Goal: Information Seeking & Learning: Find specific fact

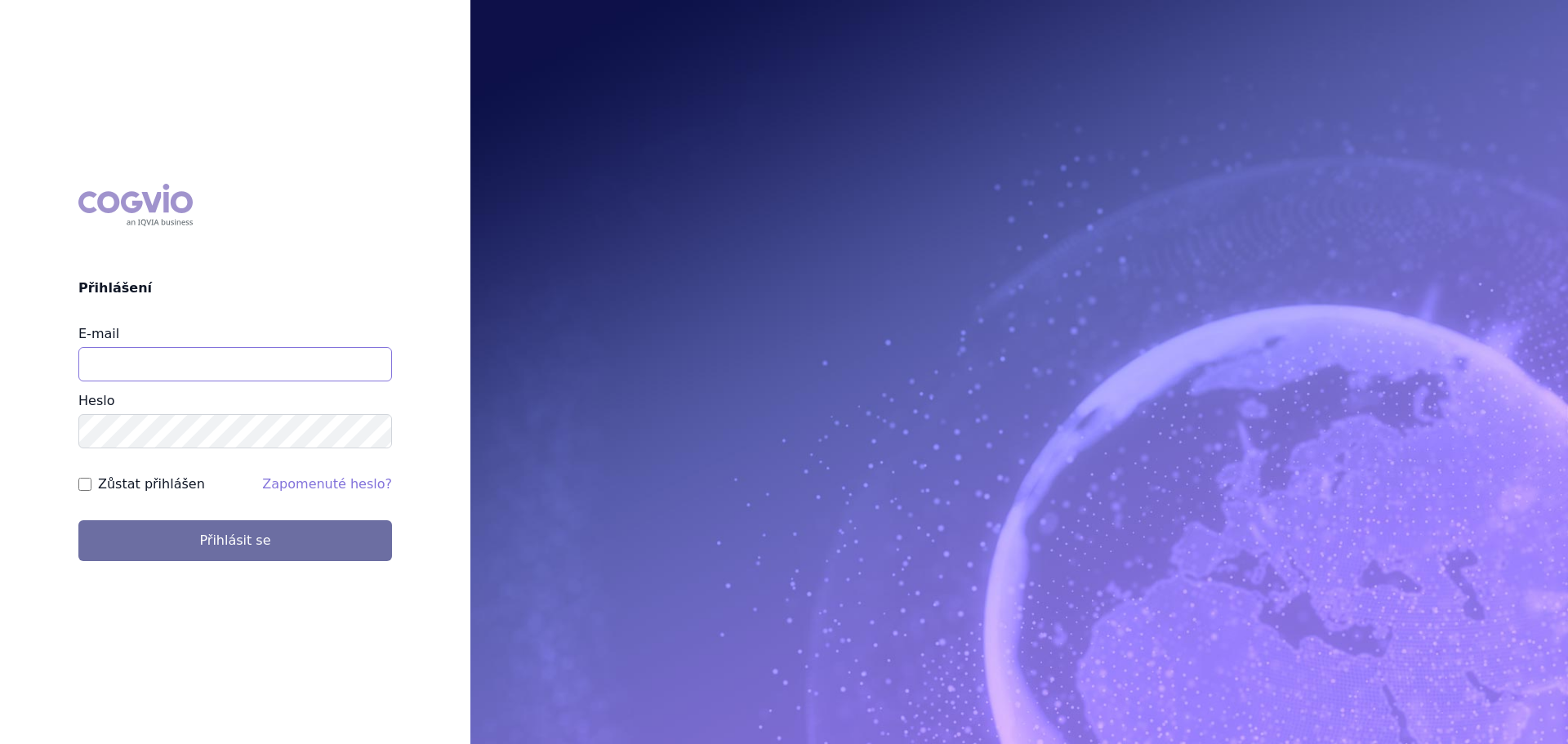
click at [145, 374] on input "E-mail" at bounding box center [234, 364] width 313 height 34
type input "veronika.damborska@vzp.cz"
click at [78, 520] on button "Přihlásit se" at bounding box center [234, 541] width 313 height 41
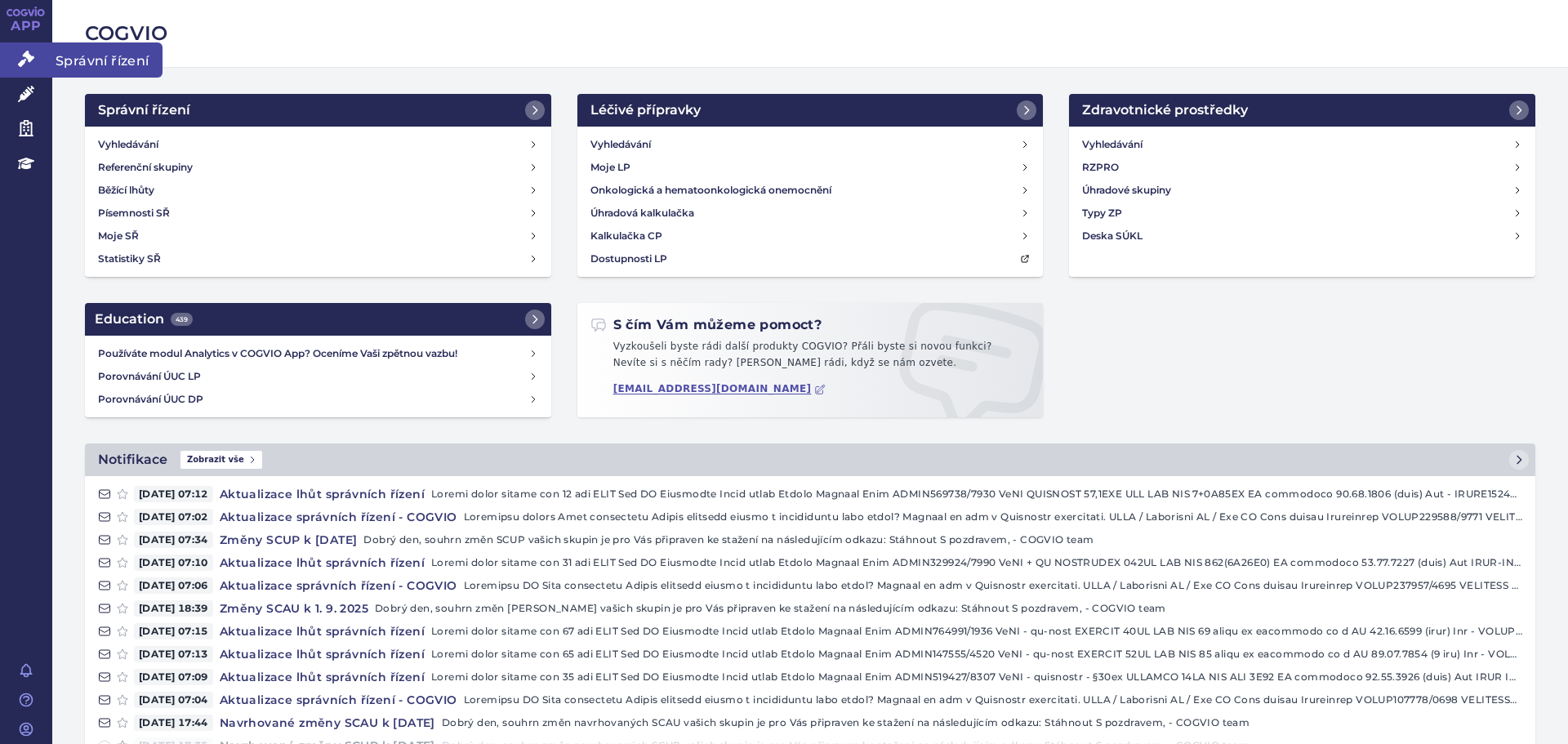
click at [35, 67] on link "Správní řízení" at bounding box center [26, 60] width 53 height 34
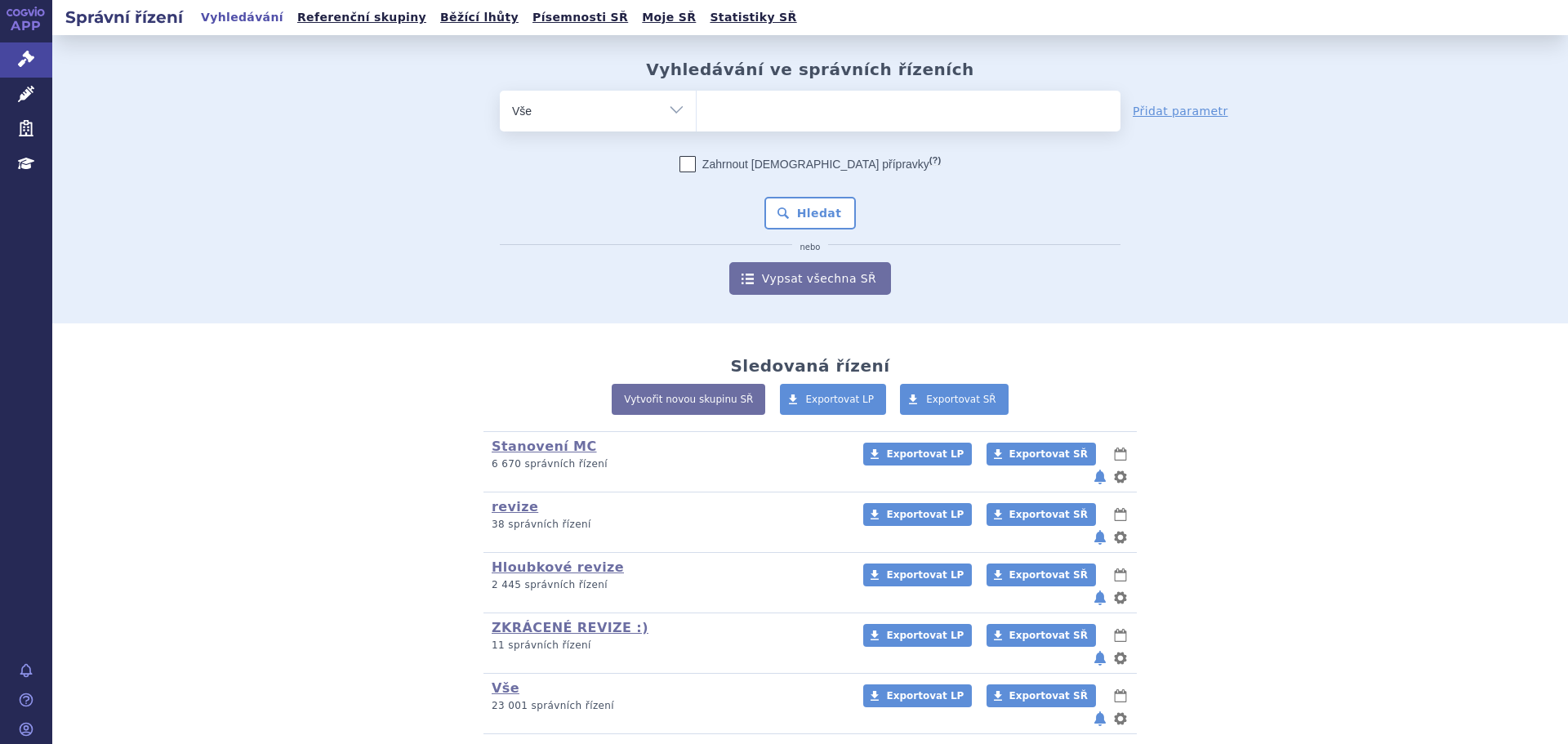
click at [738, 124] on ul at bounding box center [908, 107] width 423 height 34
click at [697, 124] on select at bounding box center [696, 110] width 1 height 41
type input "bi"
type input "bim"
type input "bimze"
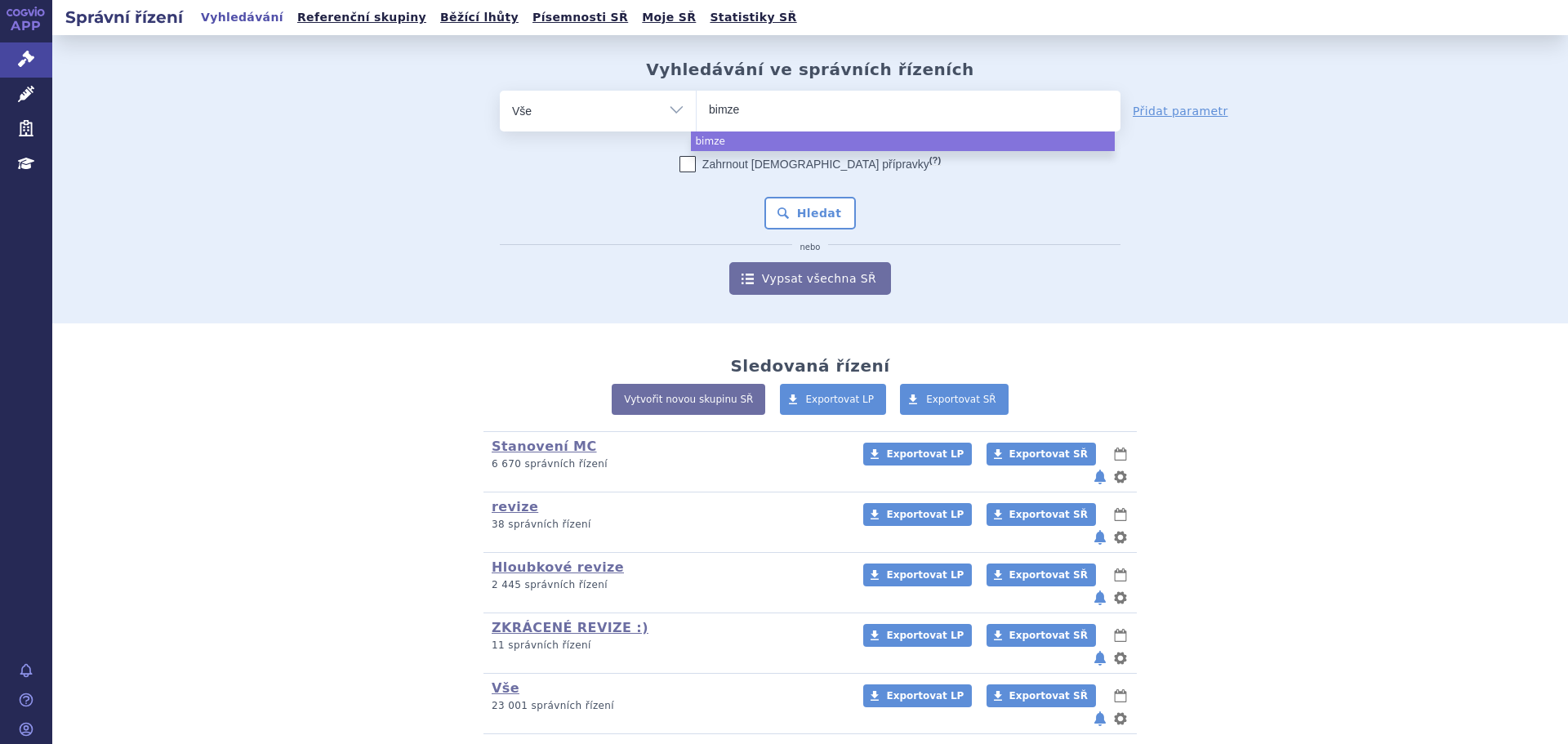
type input "bimzel"
type input "bimzelx"
select select "bimzelx"
click at [804, 216] on button "Hledat" at bounding box center [810, 213] width 93 height 32
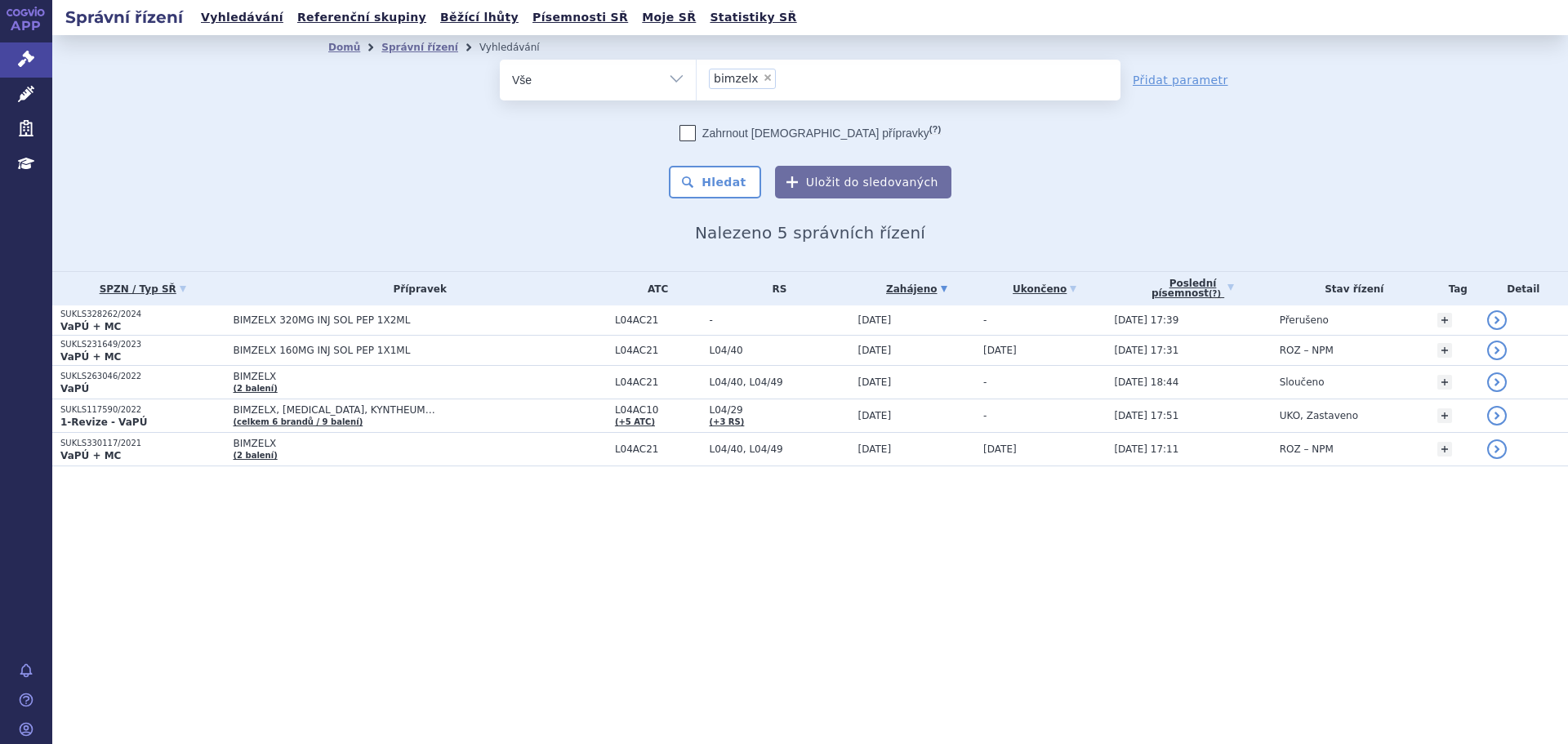
click at [764, 82] on span "×" at bounding box center [768, 77] width 10 height 10
click at [697, 82] on select "bimzelx" at bounding box center [696, 79] width 1 height 41
select select
type input "CHOLESTEROL MODULE"
select select "CHOLESTEROL MODULE"
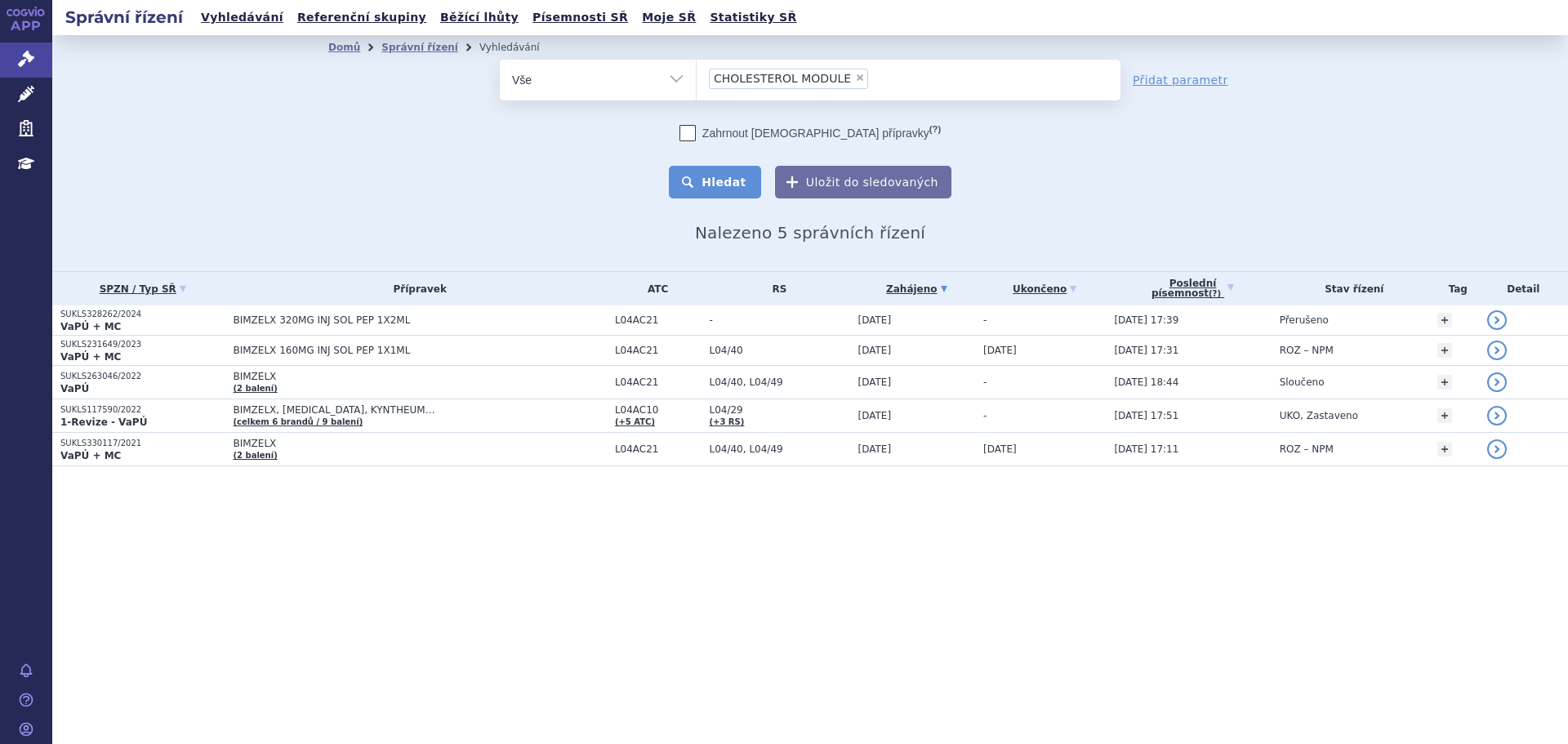
click at [745, 181] on button "Hledat" at bounding box center [714, 182] width 93 height 32
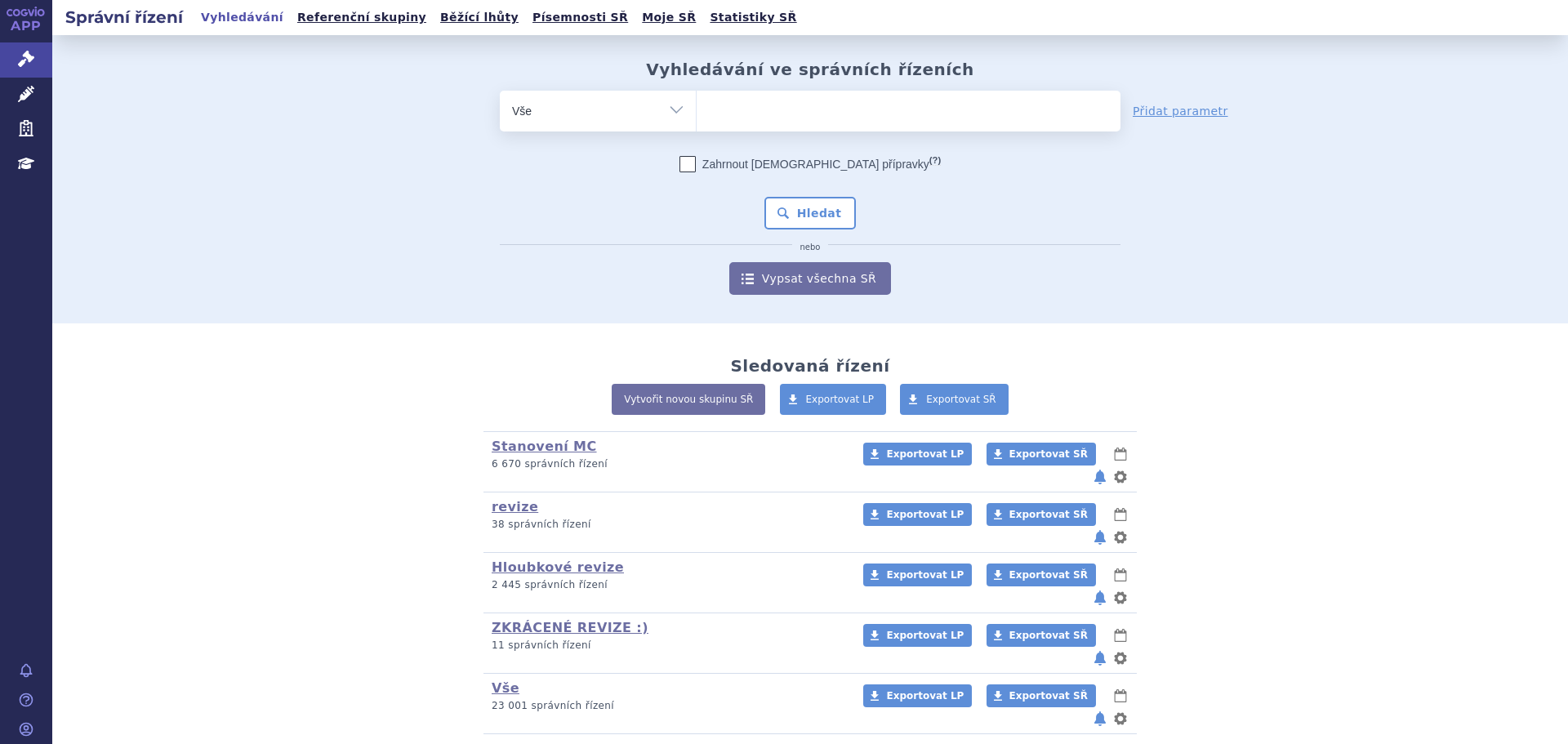
click at [894, 86] on div "Vyhledávání ve správních řízeních odstranit Vše Spisová značka Od" at bounding box center [810, 177] width 1029 height 235
drag, startPoint x: 833, startPoint y: 98, endPoint x: 803, endPoint y: 116, distance: 35.0
click at [831, 101] on ul at bounding box center [908, 107] width 423 height 34
click at [697, 101] on select at bounding box center [696, 110] width 1 height 41
paste input "BLEOMYCIN ACCORD"
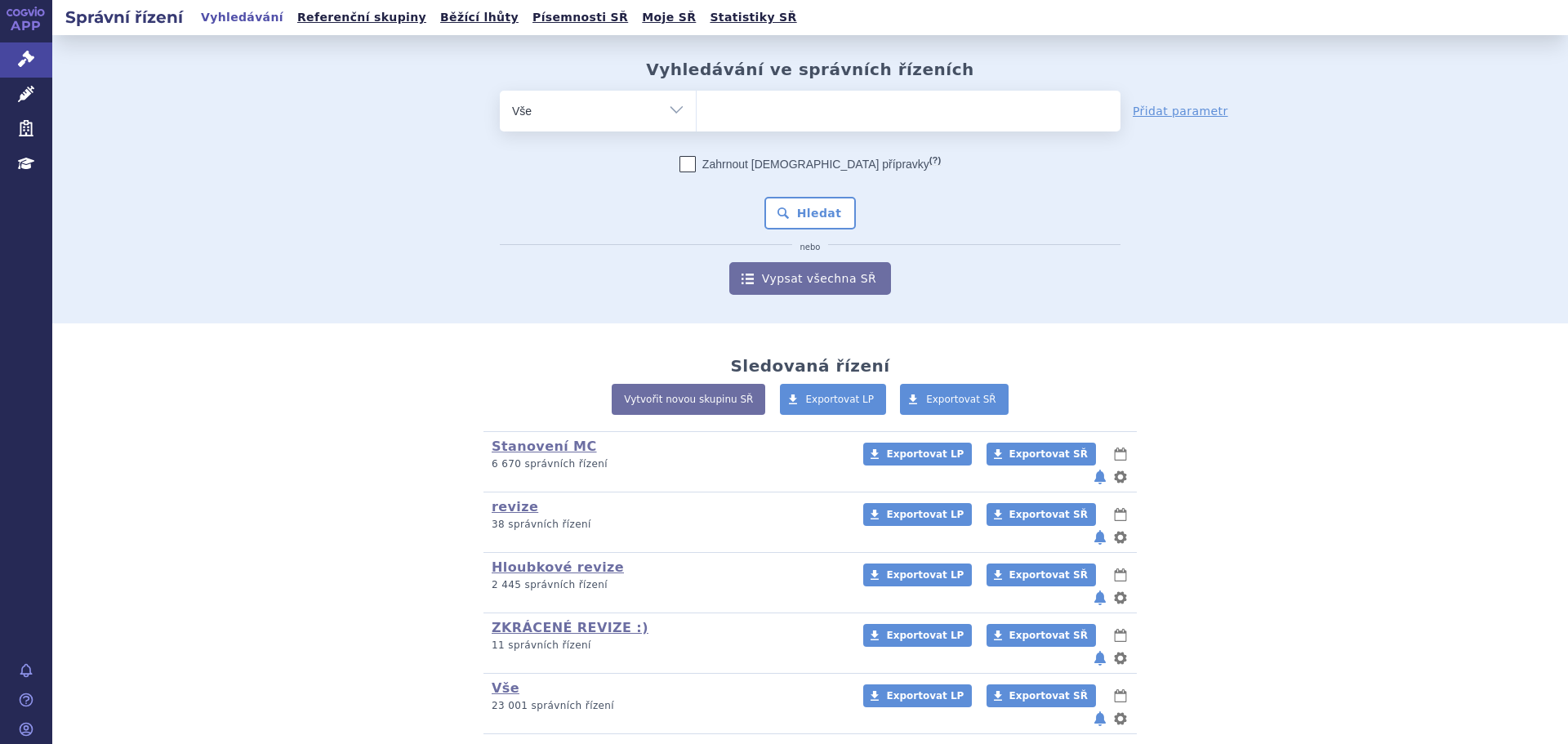
type input "BLEOMYCIN ACCORD"
select select "BLEOMYCIN ACCORD"
click at [807, 224] on button "Hledat" at bounding box center [810, 213] width 93 height 32
type input "ed"
type input "edo"
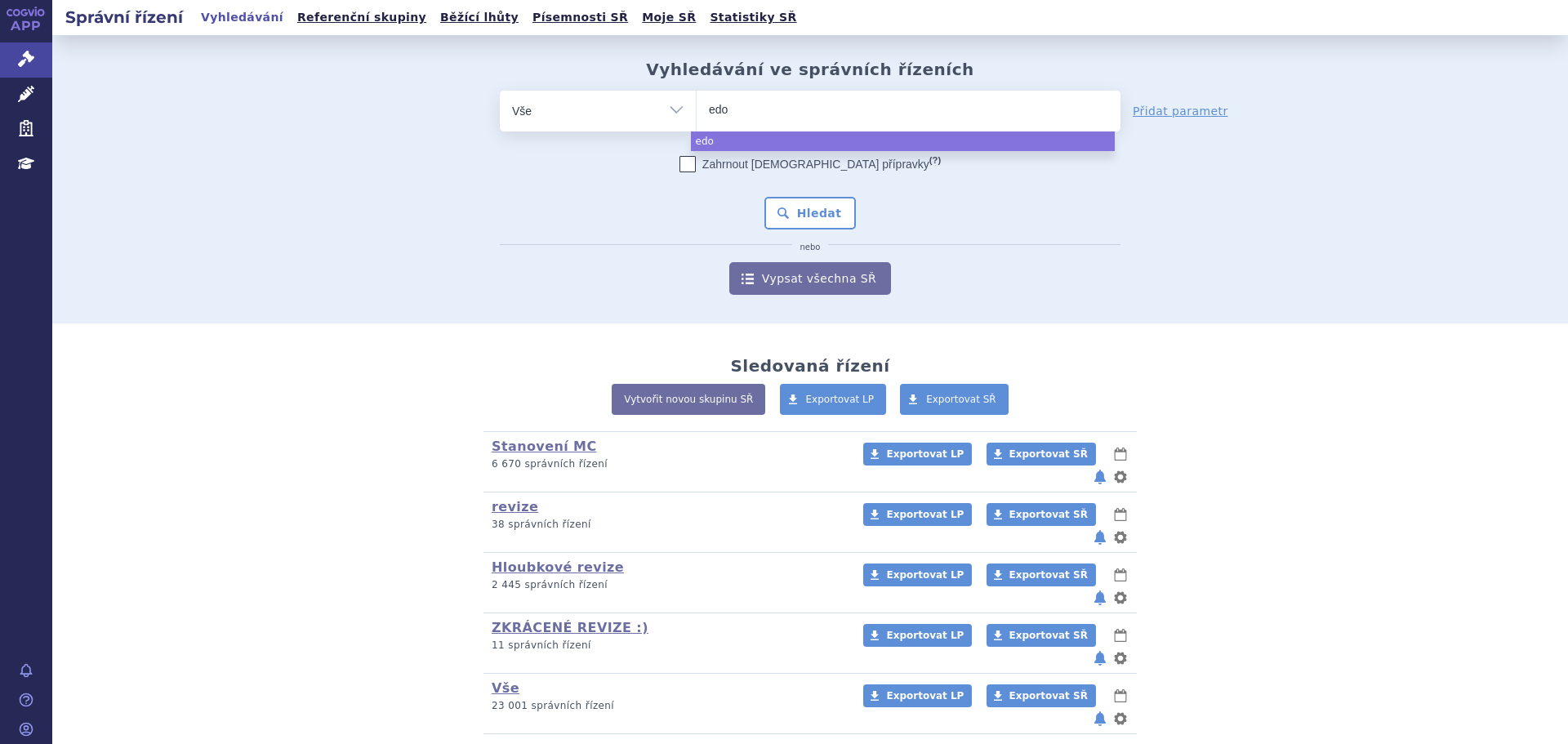
type input "edon"
select select "edon"
click at [787, 208] on button "Hledat" at bounding box center [810, 213] width 93 height 32
click at [749, 129] on span at bounding box center [908, 111] width 423 height 41
click at [697, 129] on select at bounding box center [696, 110] width 1 height 41
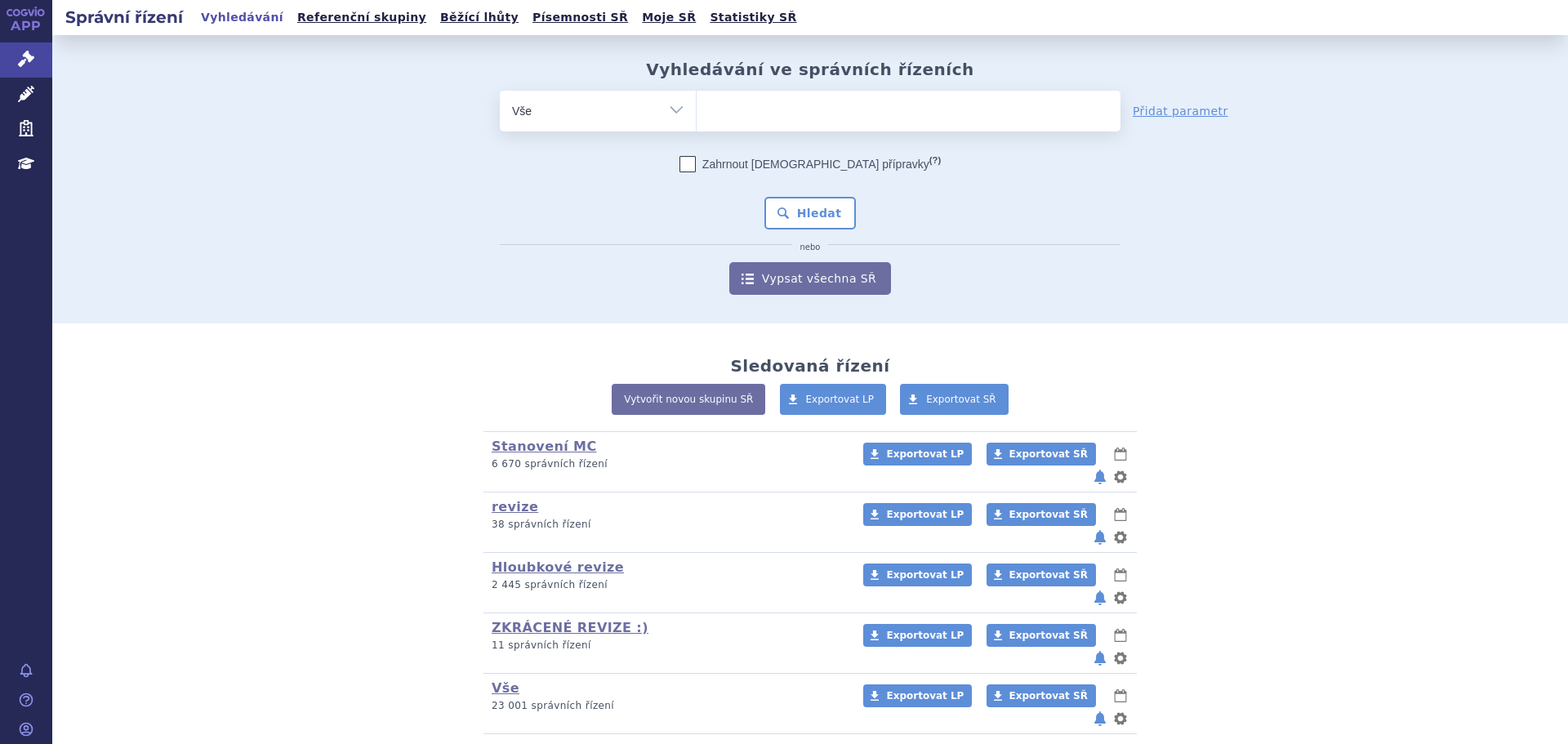
paste input "CONEXXENCE"
type input "CONEXXENCE"
select select "CONEXXENCE"
click at [800, 207] on button "Hledat" at bounding box center [810, 213] width 93 height 32
click at [830, 113] on ul at bounding box center [908, 107] width 423 height 34
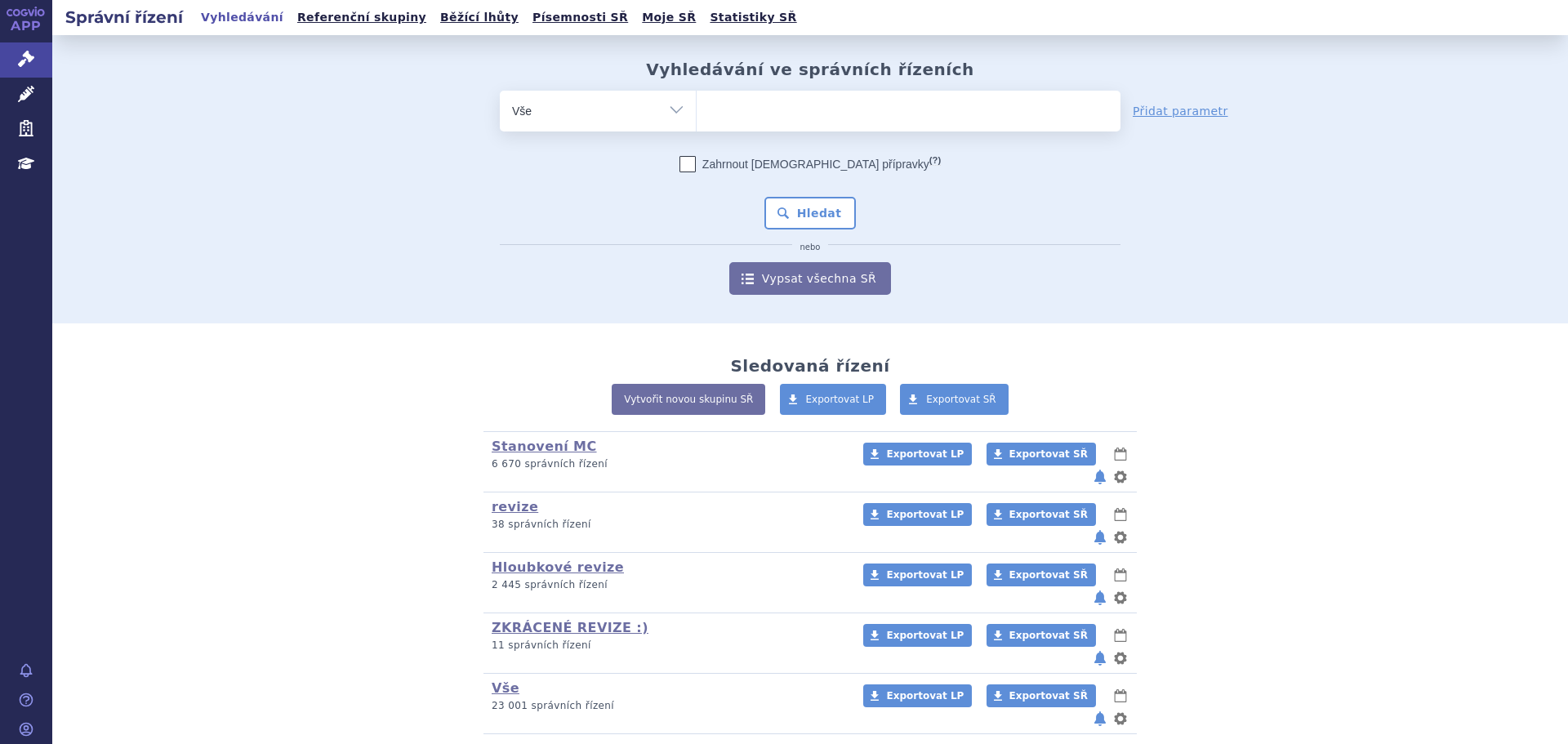
click at [697, 113] on select at bounding box center [696, 110] width 1 height 41
paste input "VGENFLI"
type input "VGENFLI"
select select "VGENFLI"
drag, startPoint x: 785, startPoint y: 223, endPoint x: 784, endPoint y: 212, distance: 11.0
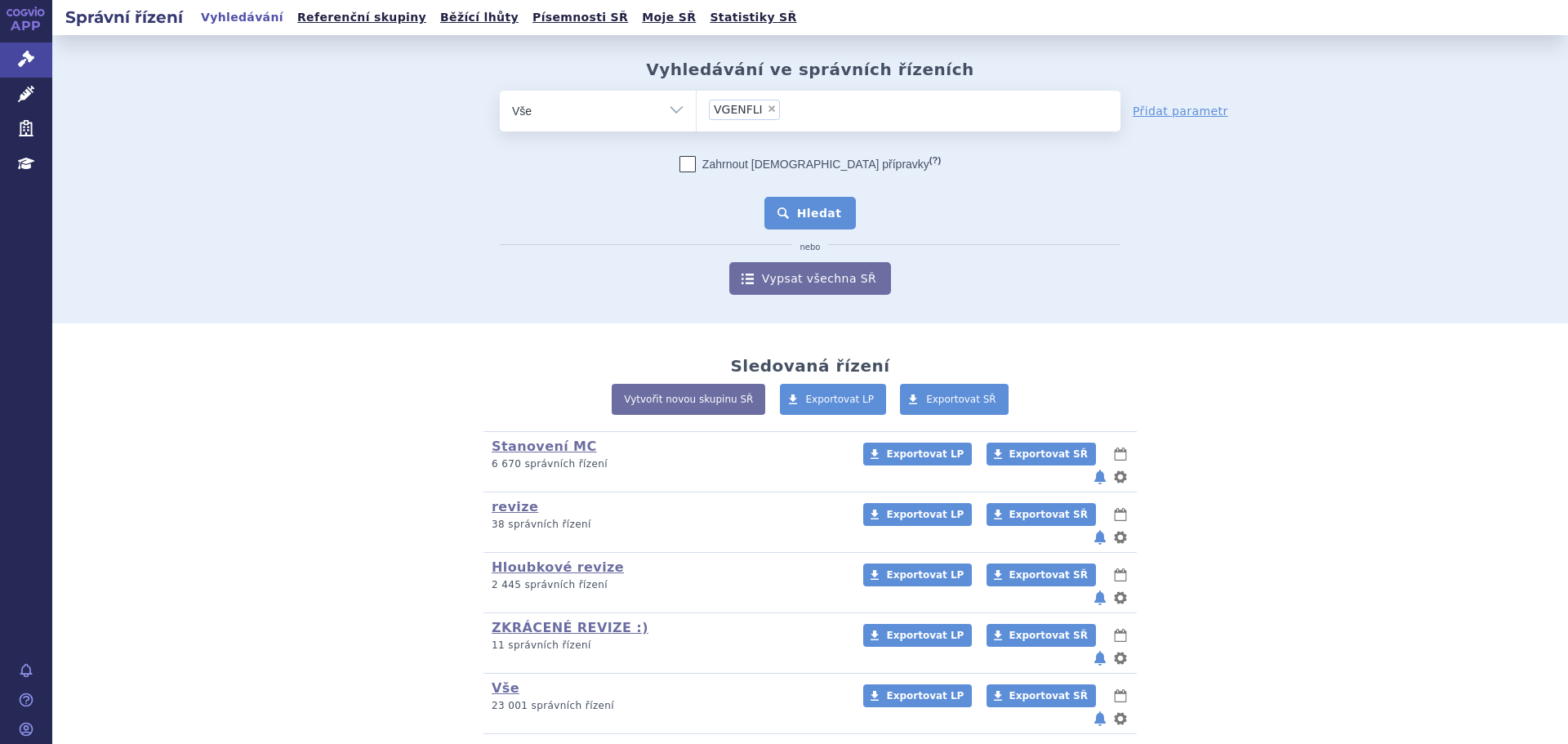
click at [784, 213] on button "Hledat" at bounding box center [810, 213] width 93 height 32
click at [888, 101] on ul at bounding box center [908, 107] width 423 height 34
click at [697, 101] on select at bounding box center [696, 110] width 1 height 41
click at [886, 113] on ul at bounding box center [908, 107] width 423 height 34
click at [697, 113] on select at bounding box center [696, 110] width 1 height 41
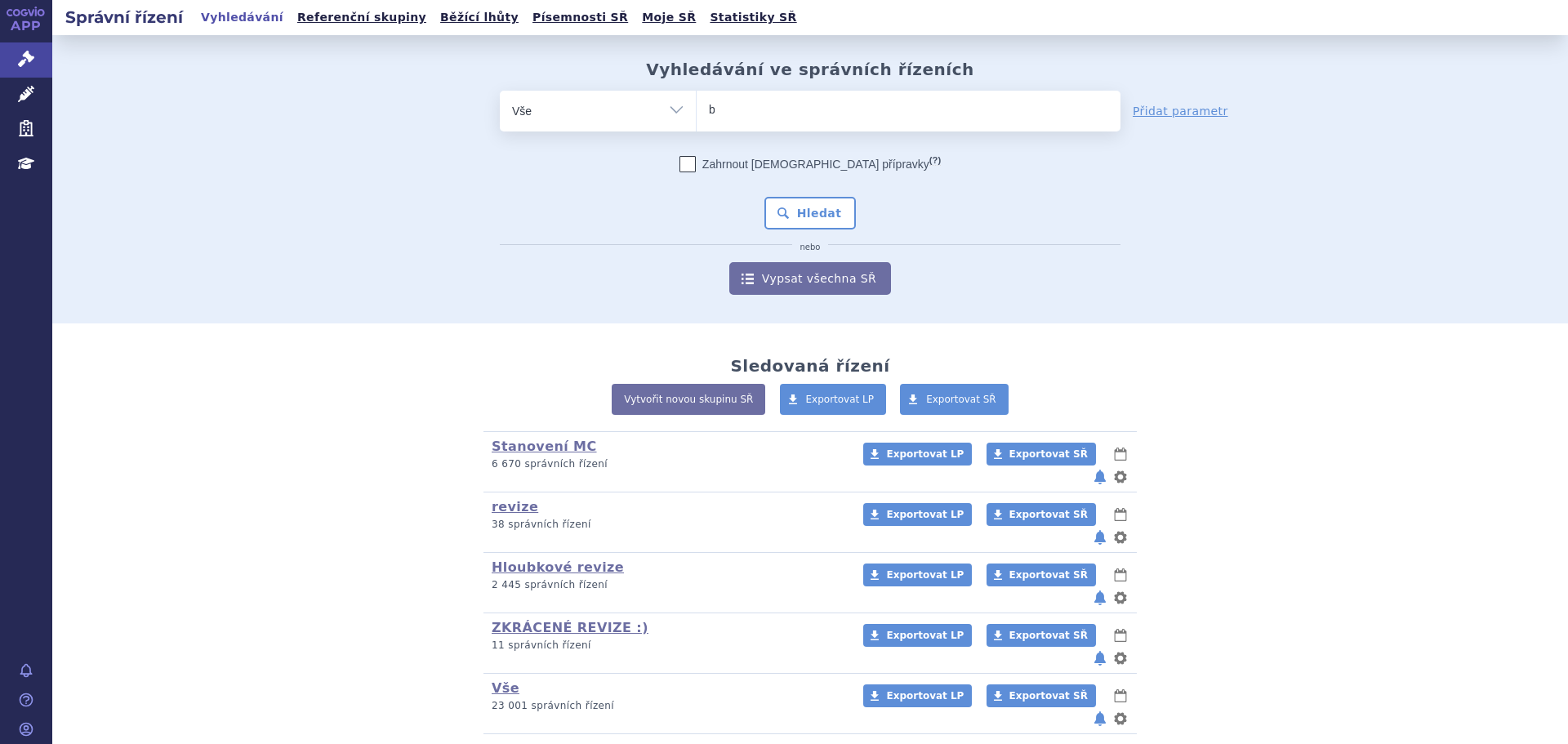
type input "ba"
type input "bav"
type input "bave"
type input "baven"
type input "bavenc"
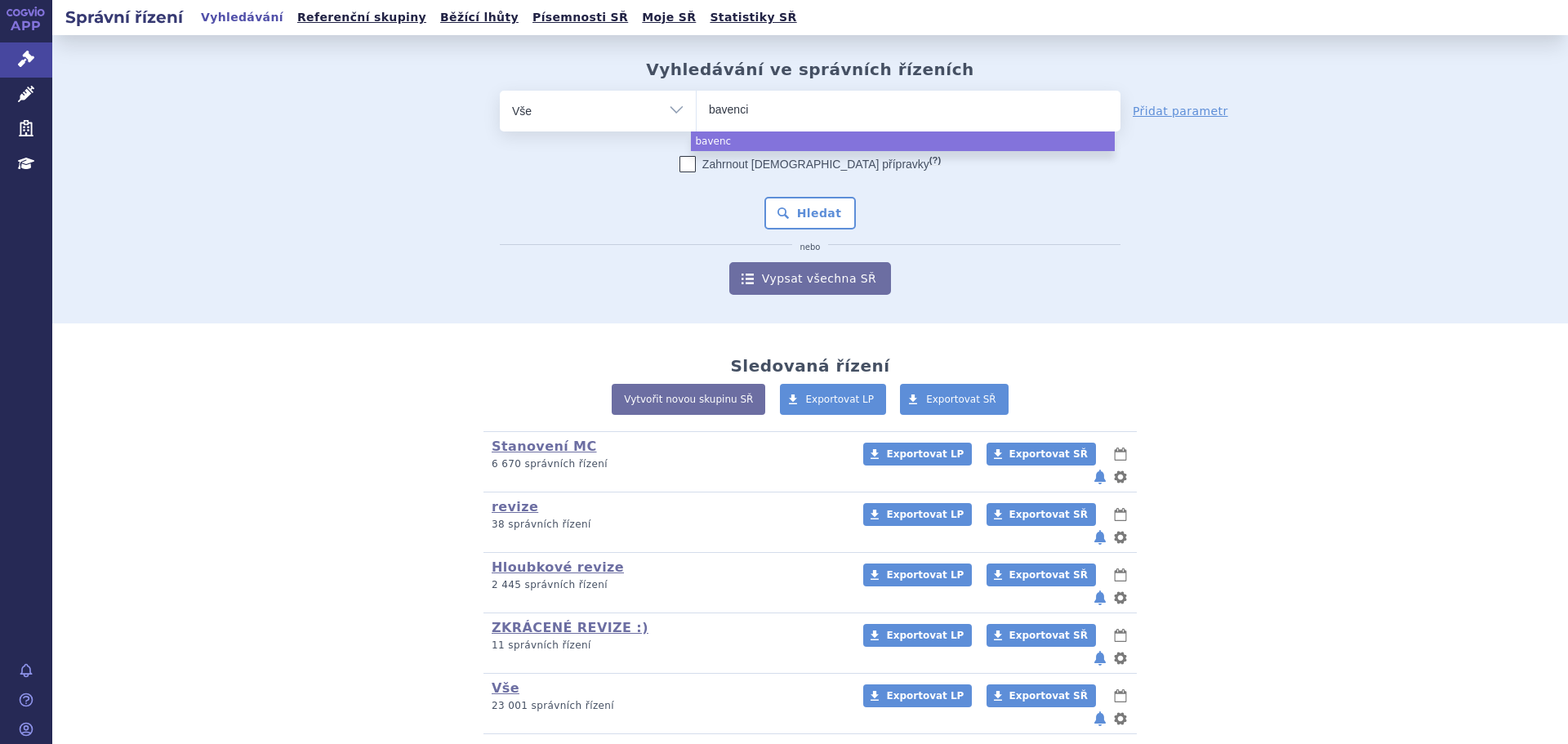
type input "bavencio"
select select "bavencio"
drag, startPoint x: 831, startPoint y: 220, endPoint x: 823, endPoint y: 201, distance: 20.6
click at [834, 212] on button "Hledat" at bounding box center [810, 213] width 93 height 32
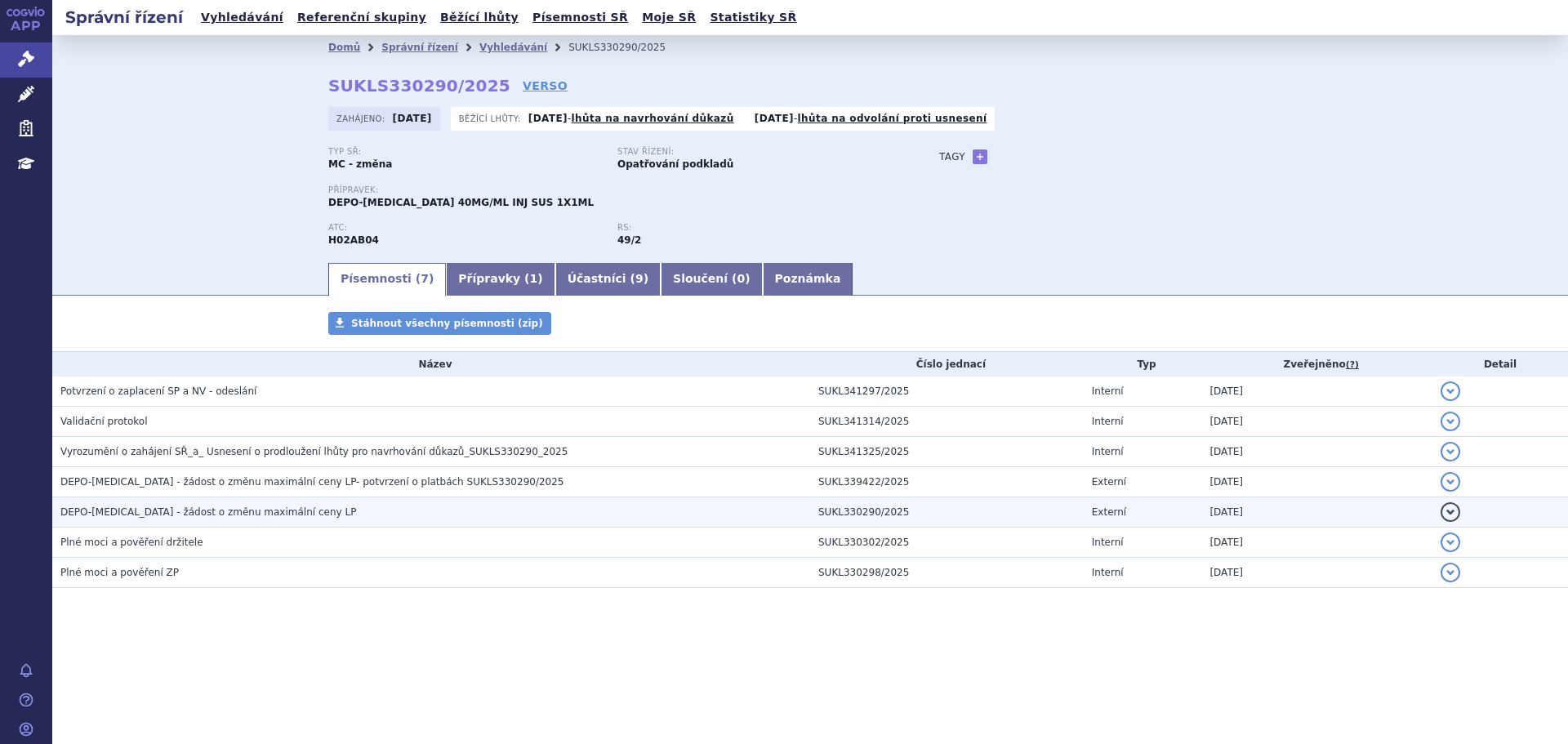
click at [269, 513] on span "DEPO-MEDROL - žádost o změnu maximální ceny LP" at bounding box center [208, 513] width 296 height 12
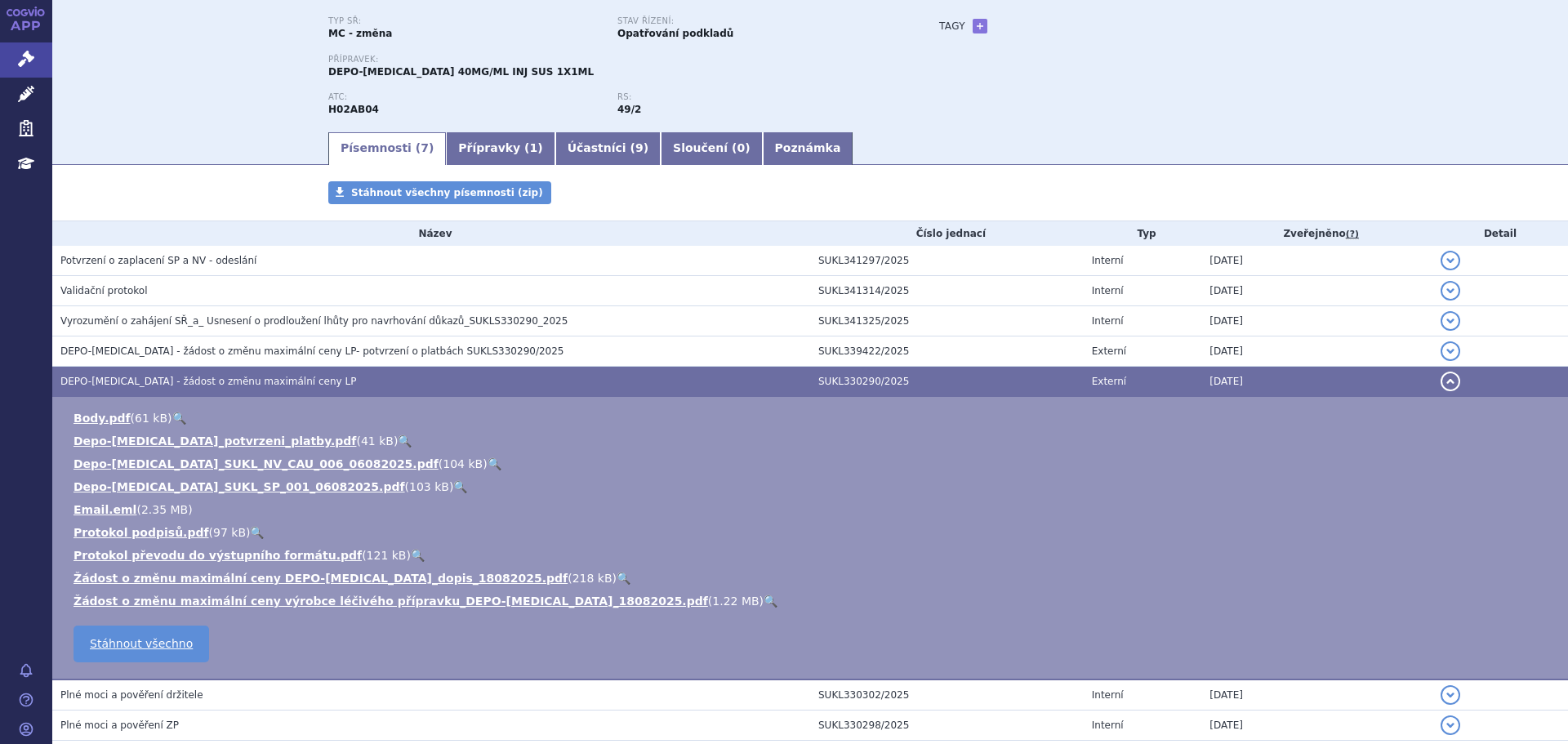
scroll to position [163, 0]
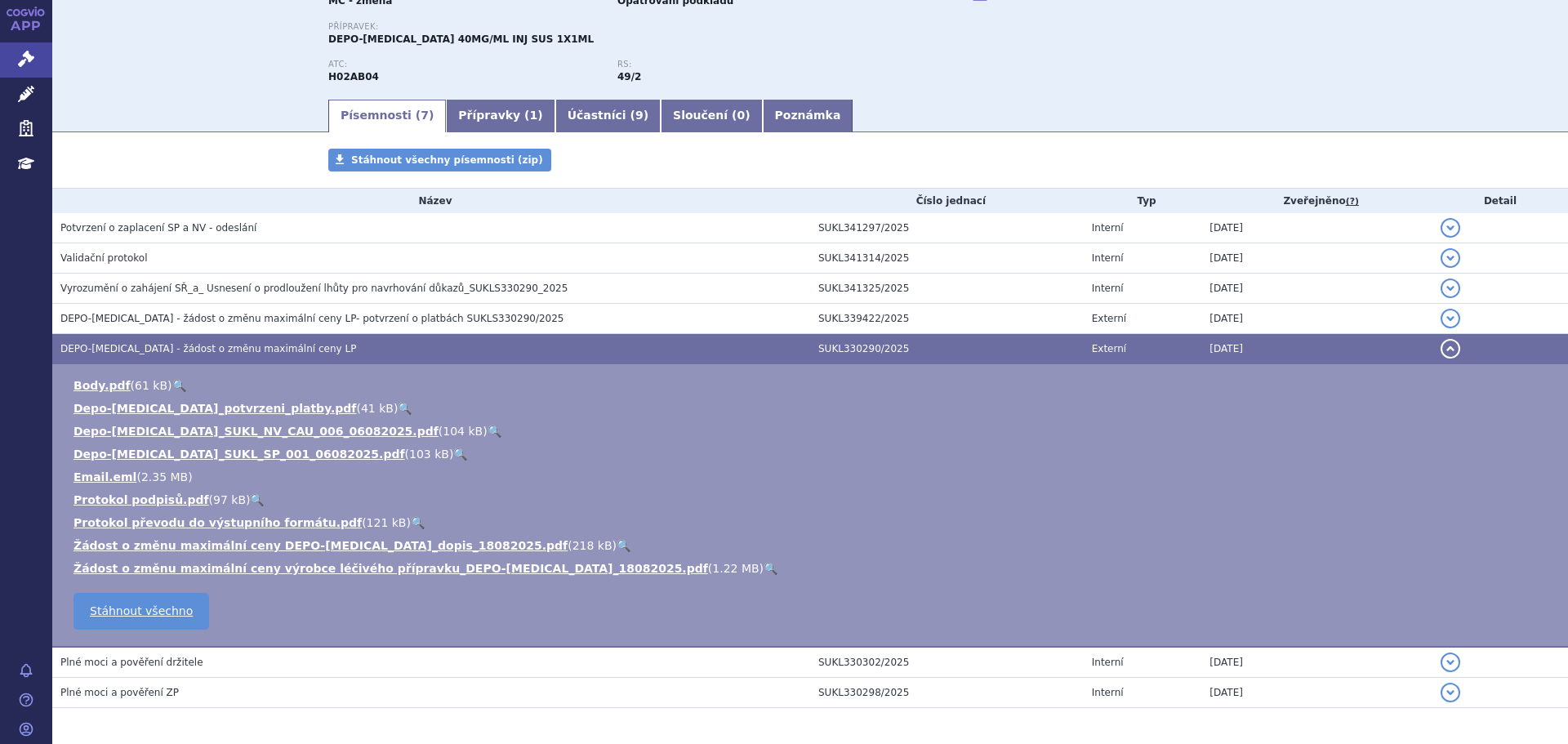
click at [617, 544] on link "🔍" at bounding box center [623, 545] width 14 height 13
drag, startPoint x: 200, startPoint y: 78, endPoint x: 227, endPoint y: 74, distance: 27.3
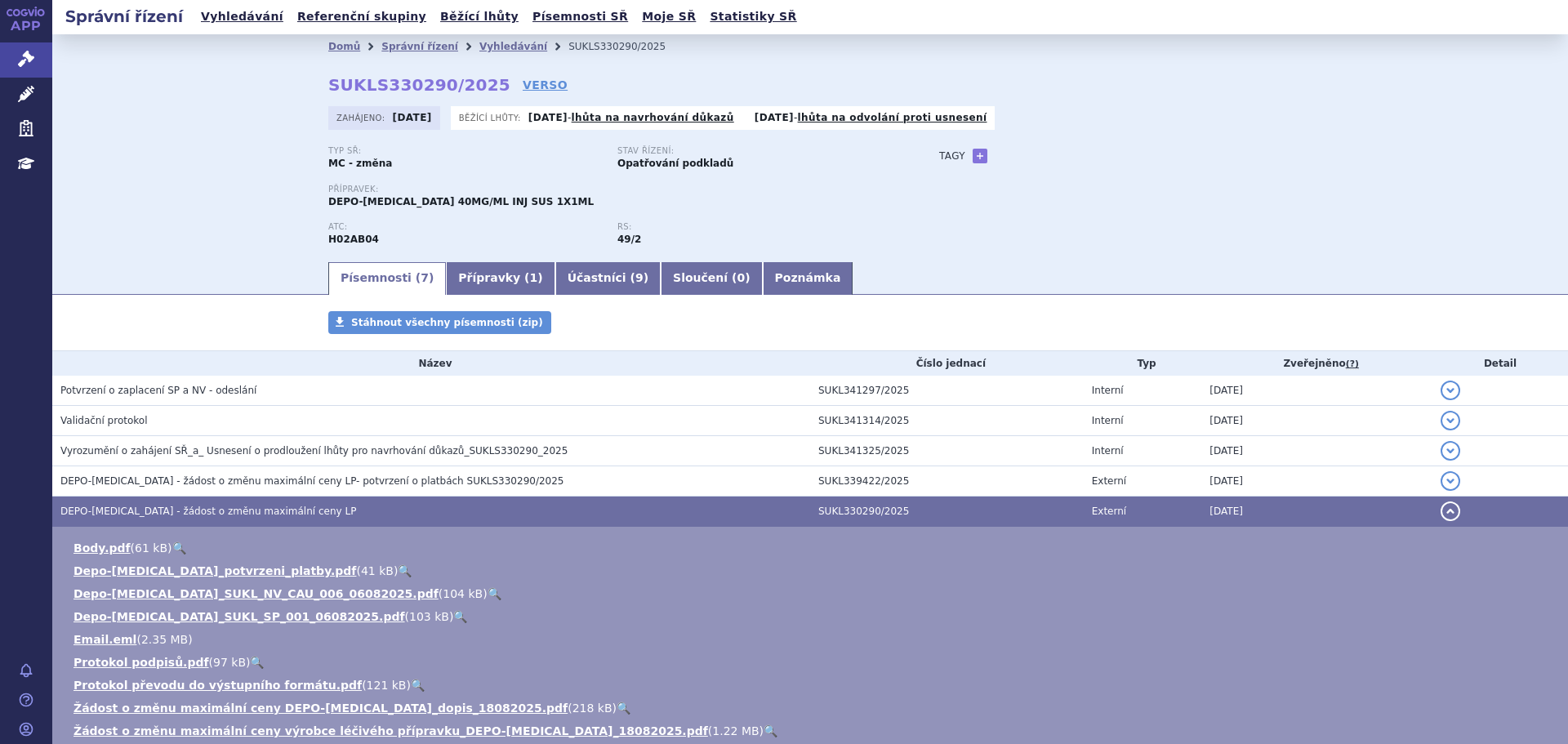
scroll to position [0, 0]
click at [486, 273] on link "Přípravky ( 1 )" at bounding box center [500, 279] width 108 height 32
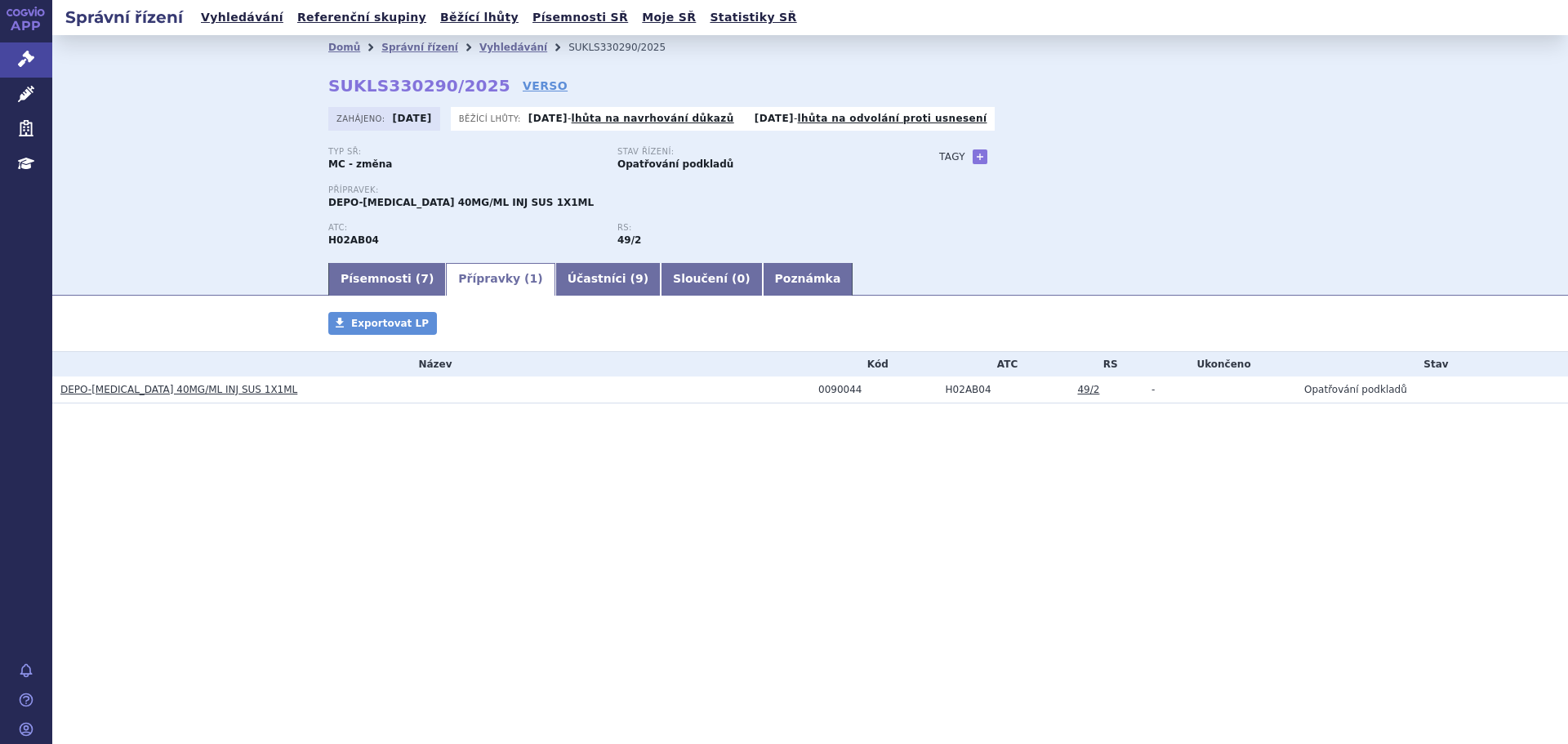
click at [182, 393] on link "DEPO-MEDROL 40MG/ML INJ SUS 1X1ML" at bounding box center [179, 390] width 237 height 12
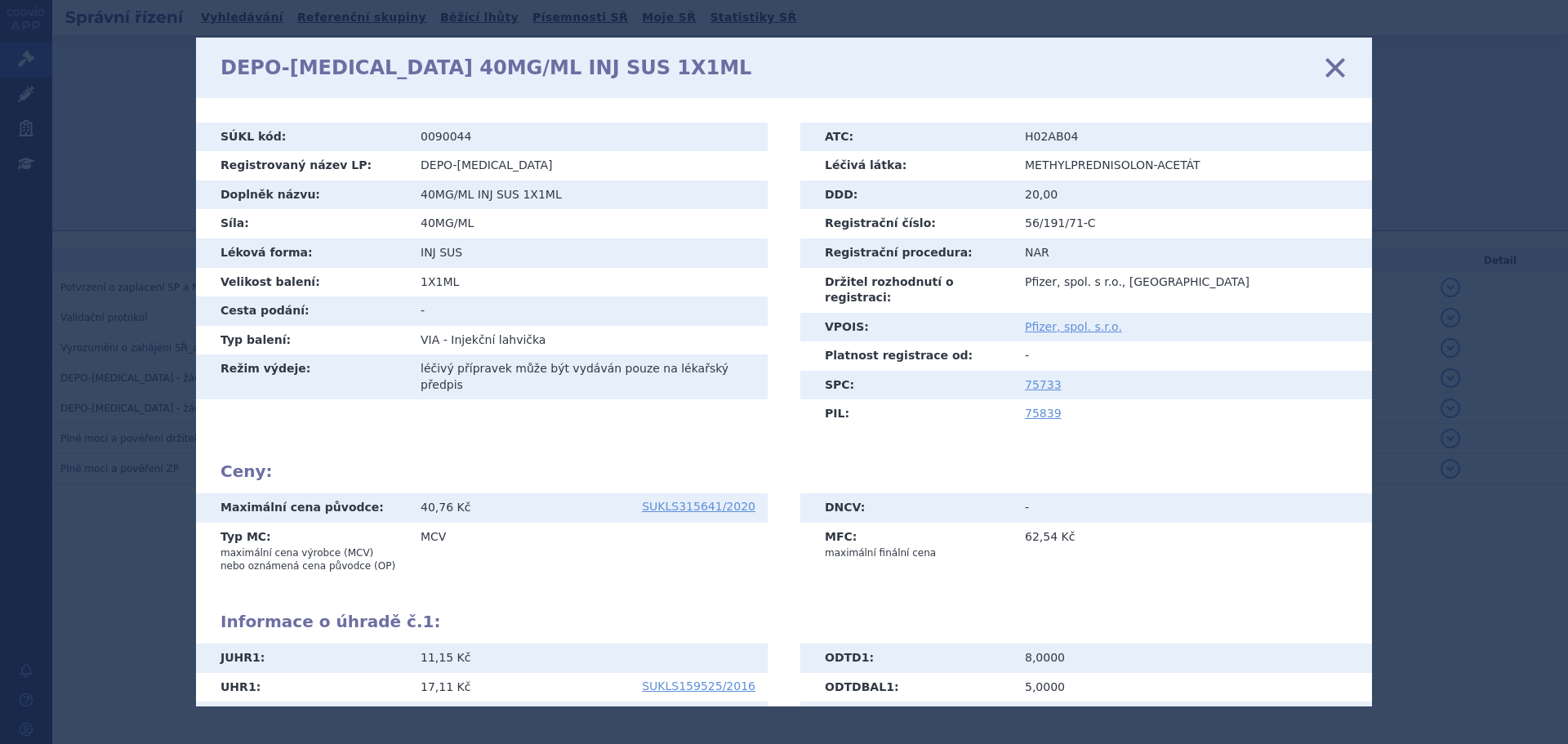
click at [1335, 63] on icon at bounding box center [1335, 66] width 34 height 34
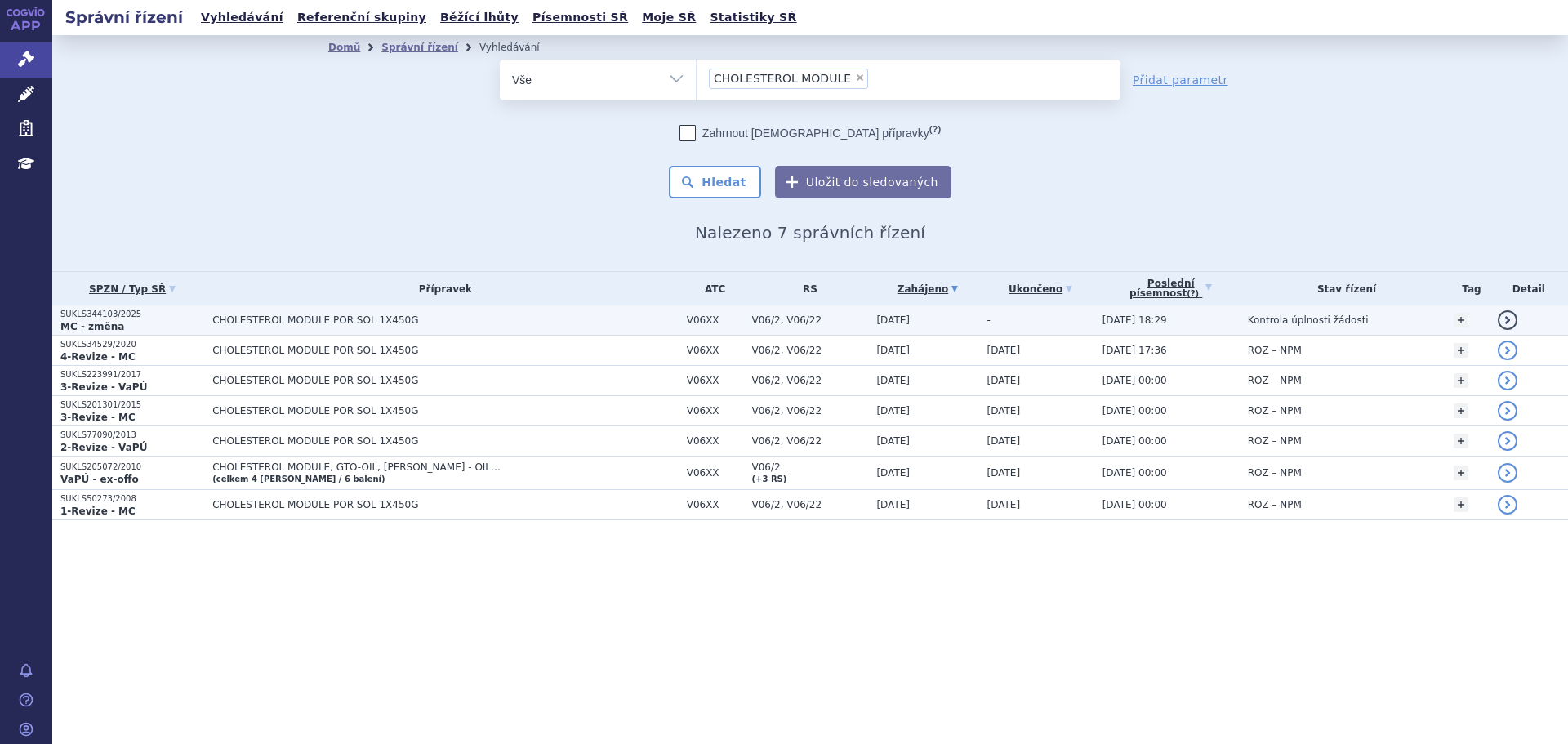
click at [303, 310] on td "CHOLESTEROL MODULE POR SOL 1X450G" at bounding box center [441, 320] width 474 height 30
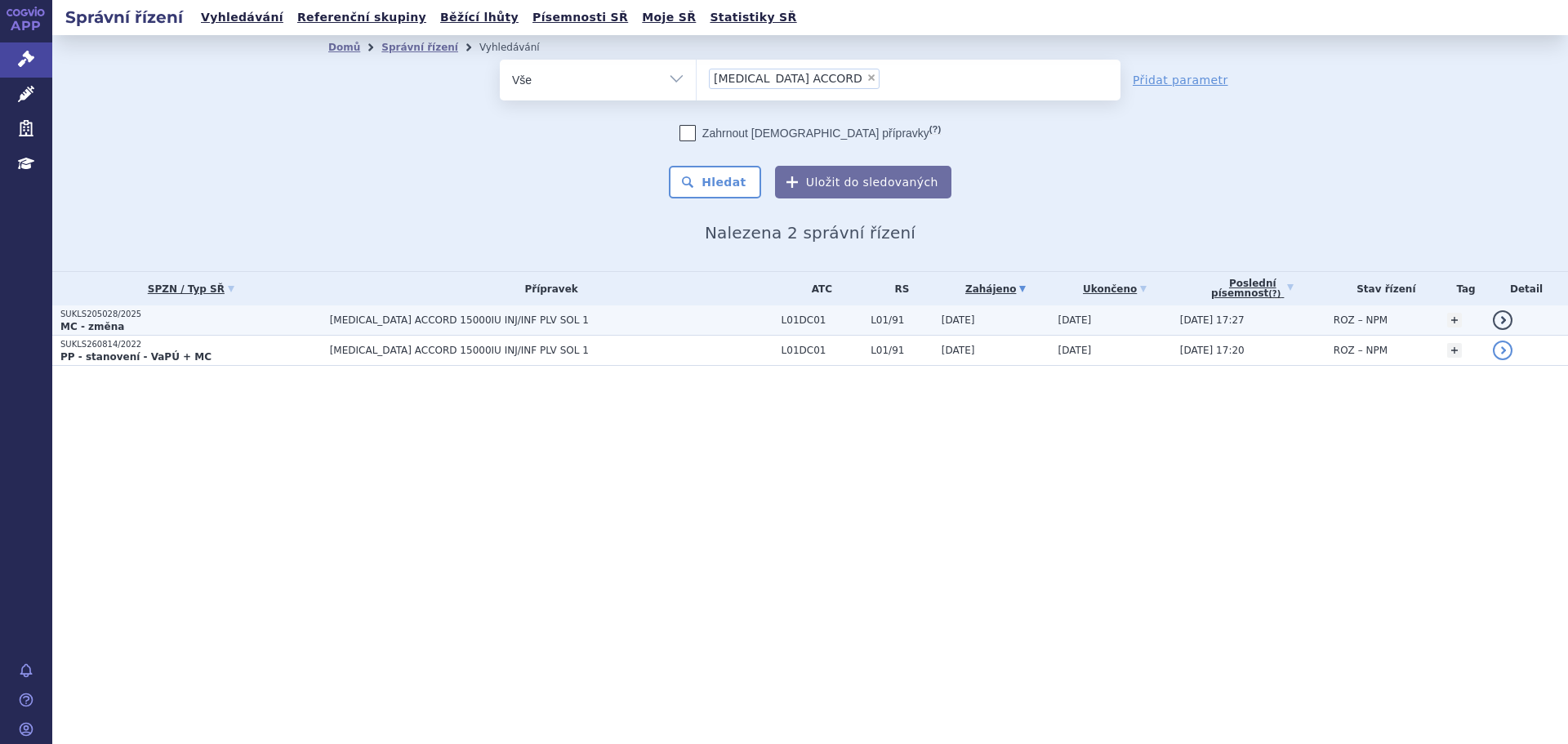
click at [343, 324] on span "[MEDICAL_DATA] ACCORD 15000IU INJ/INF PLV SOL 1" at bounding box center [534, 320] width 408 height 12
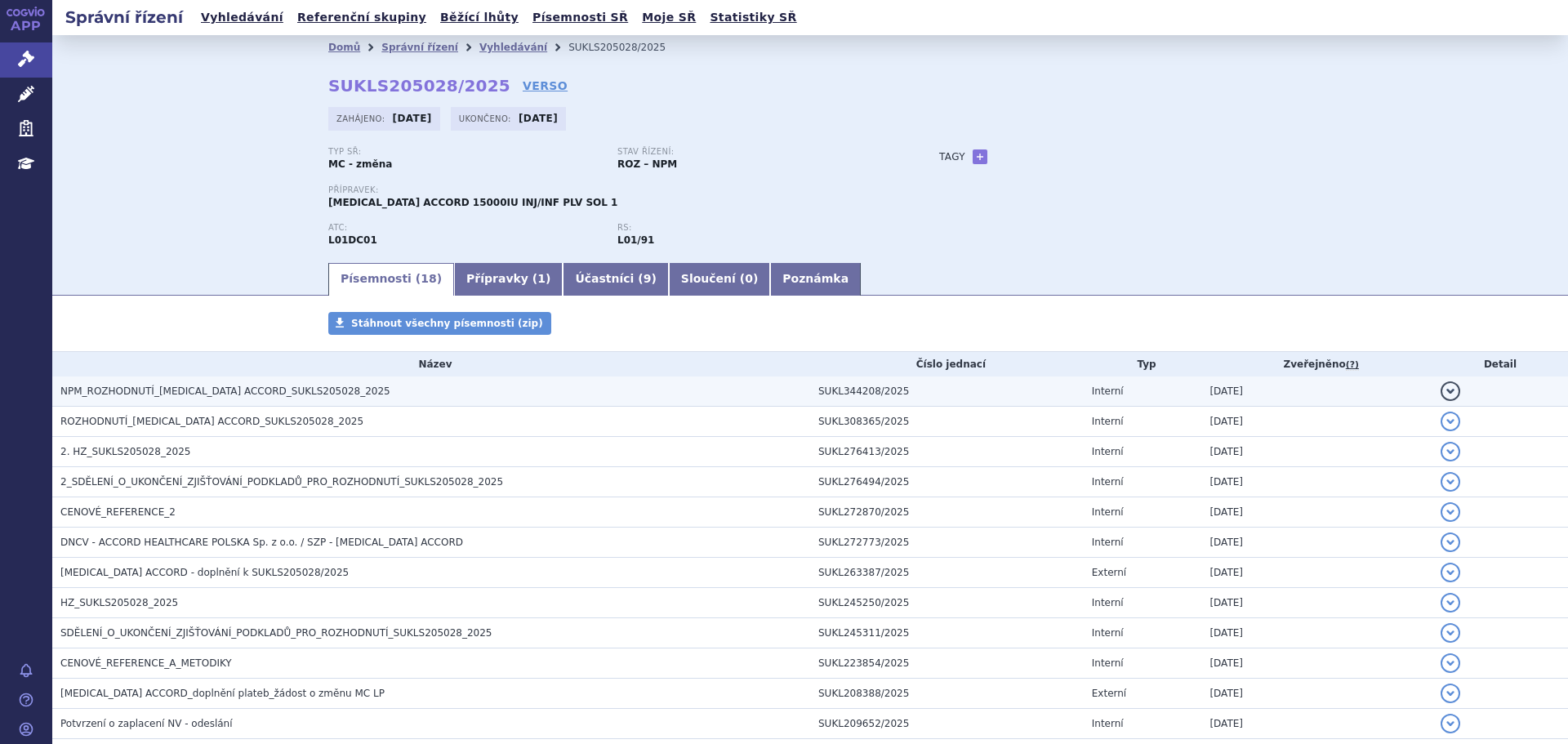
click at [293, 387] on span "NPM_ROZHODNUTÍ_BLEOMYCIN ACCORD_SUKLS205028_2025" at bounding box center [225, 392] width 330 height 12
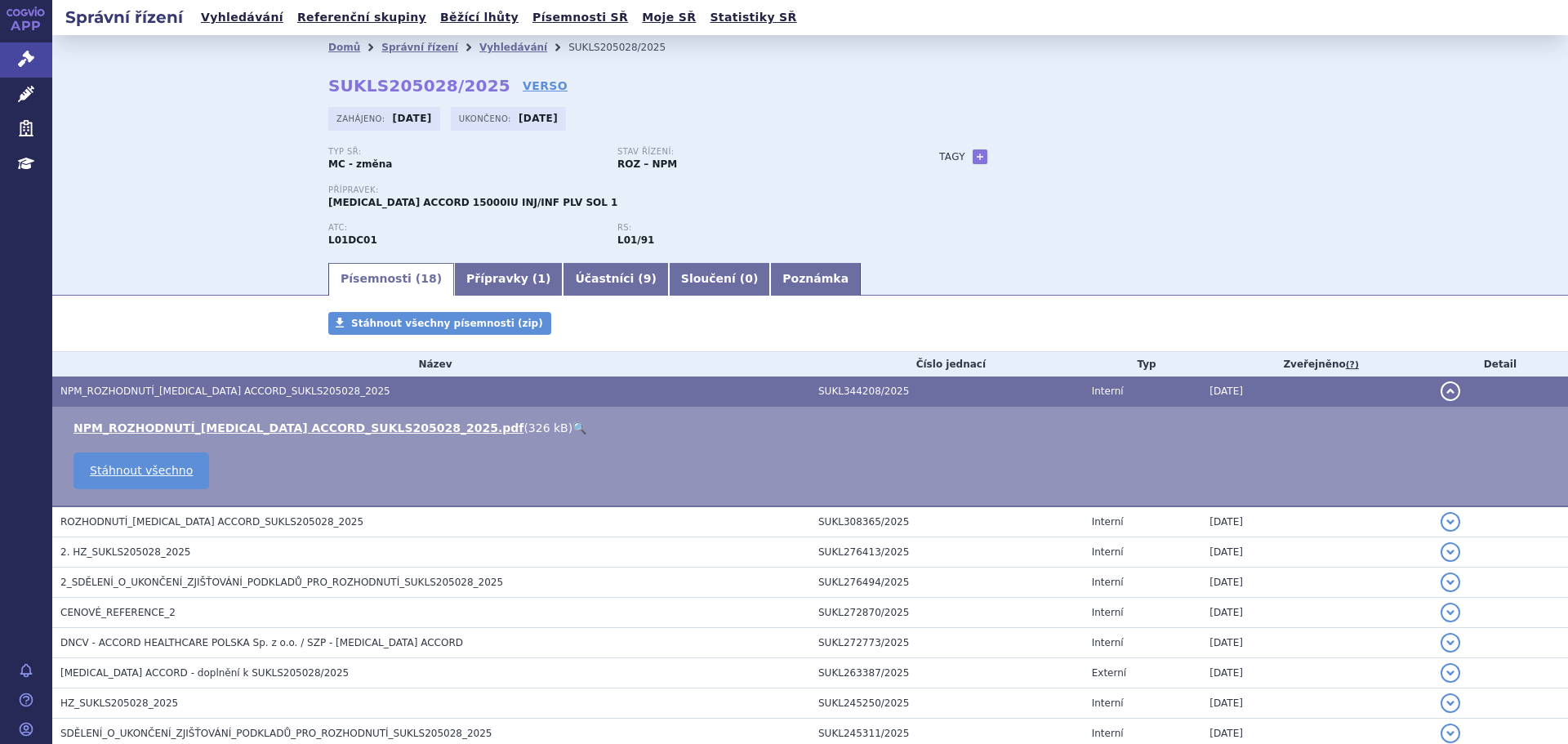
click at [573, 428] on link "🔍" at bounding box center [580, 428] width 14 height 13
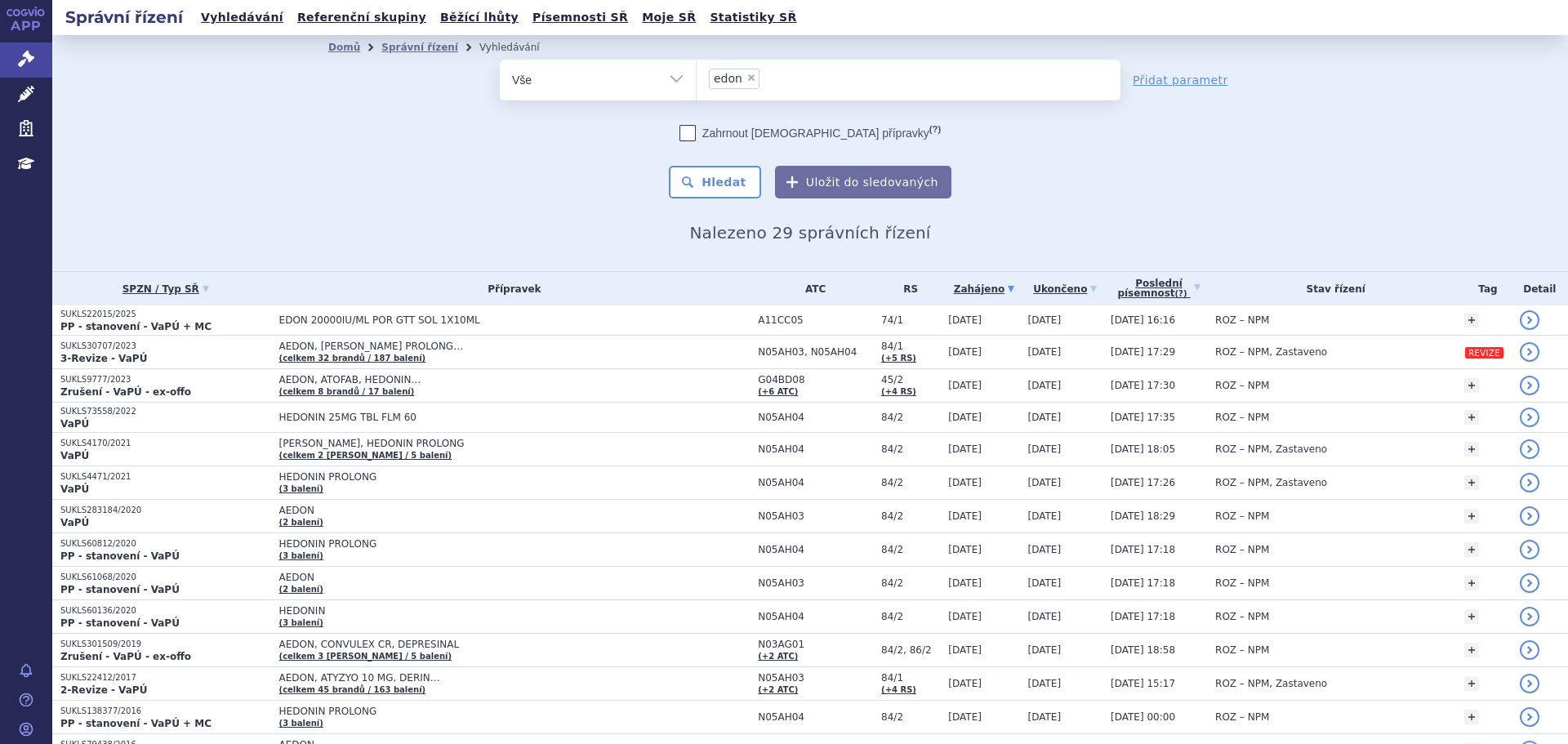
click at [745, 83] on li "× edon" at bounding box center [734, 78] width 51 height 21
click at [697, 83] on select "edon" at bounding box center [696, 79] width 1 height 41
click at [746, 78] on span "×" at bounding box center [751, 77] width 10 height 10
click at [697, 78] on select "edon" at bounding box center [696, 79] width 1 height 41
select select
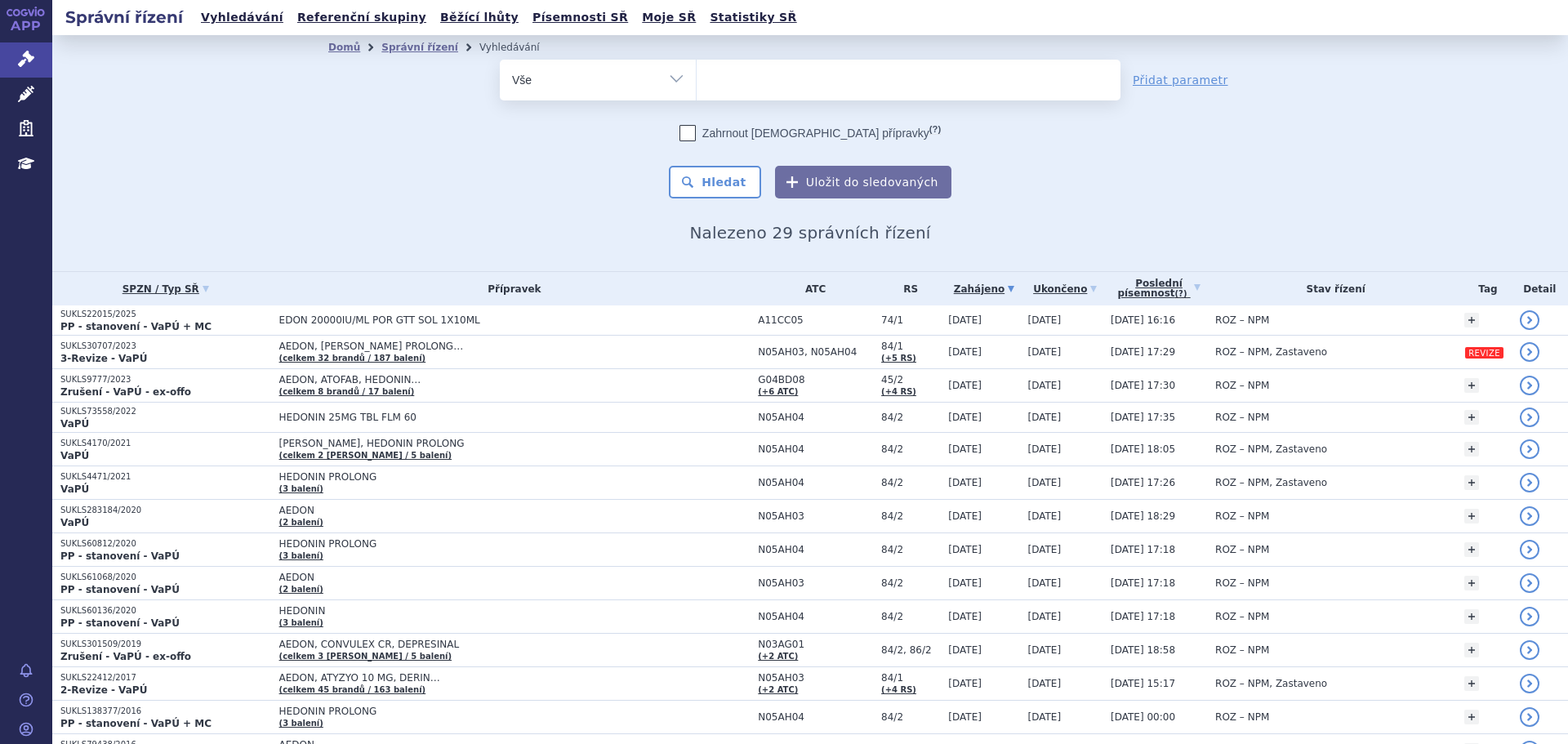
type input "SUKLS291667/2025"
select select "SUKLS291667/2025"
click at [719, 186] on button "Hledat" at bounding box center [714, 182] width 93 height 32
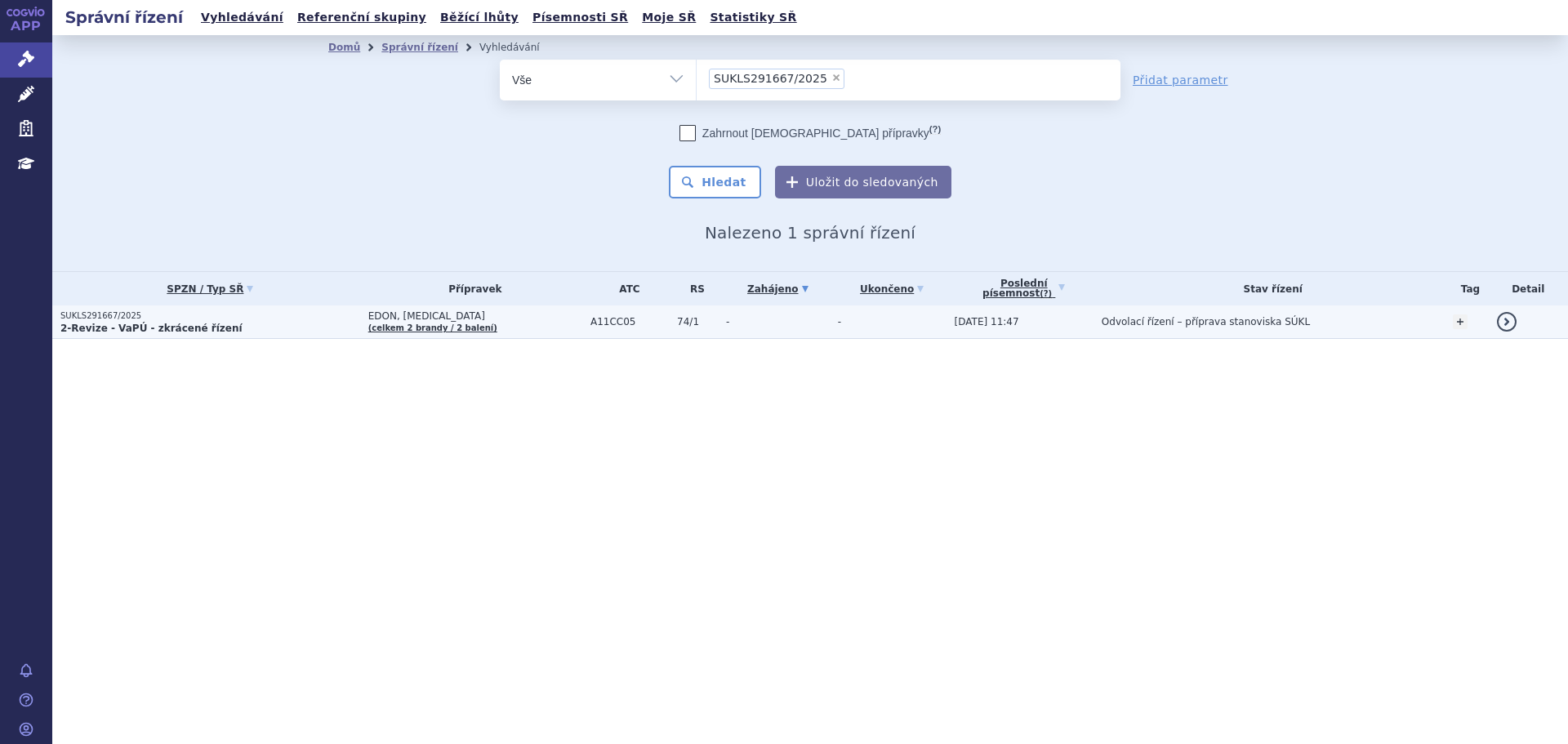
click at [332, 324] on p "2-Revize - VaPÚ - zkrácené řízení" at bounding box center [210, 328] width 300 height 13
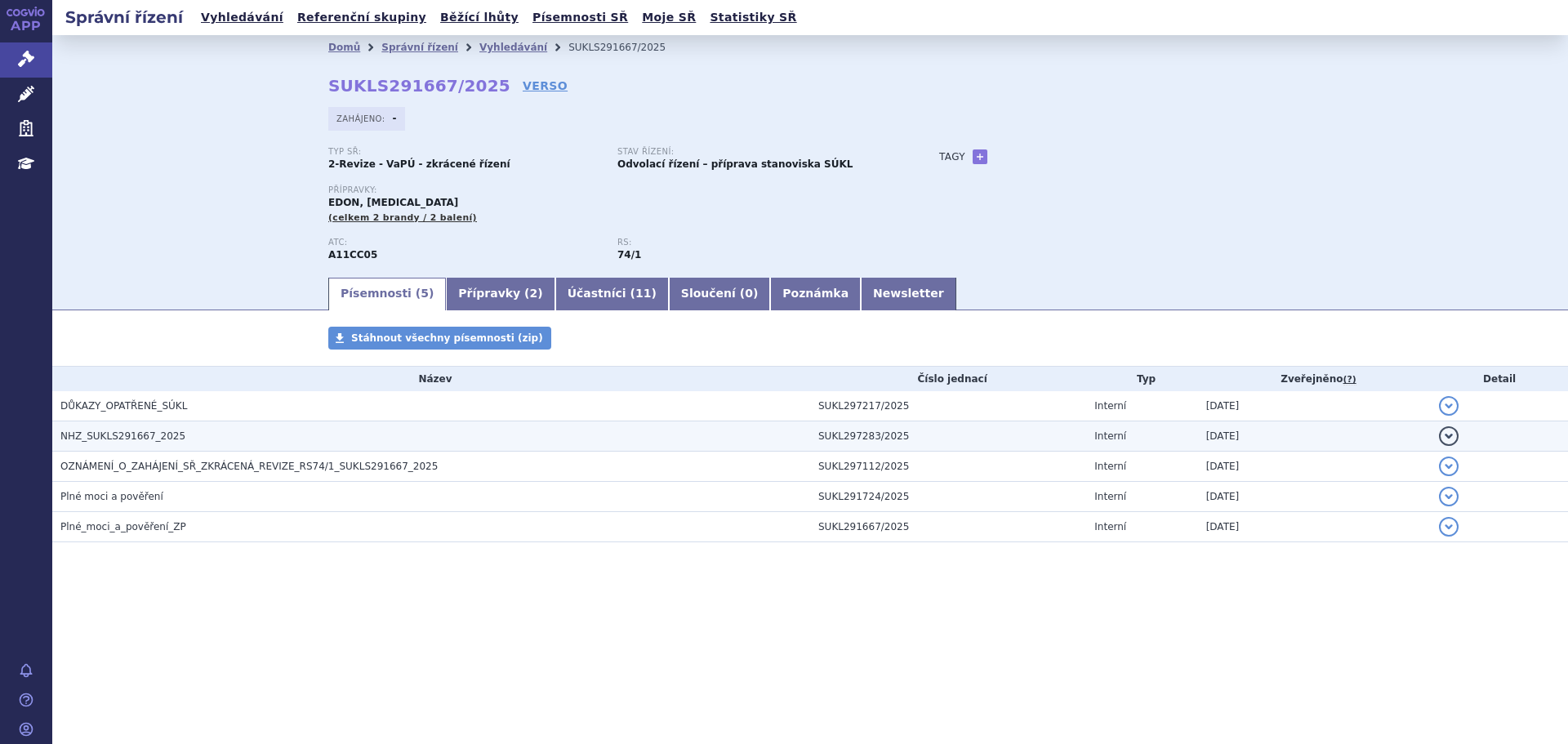
click at [181, 443] on h3 "NHZ_SUKLS291667_2025" at bounding box center [435, 436] width 749 height 17
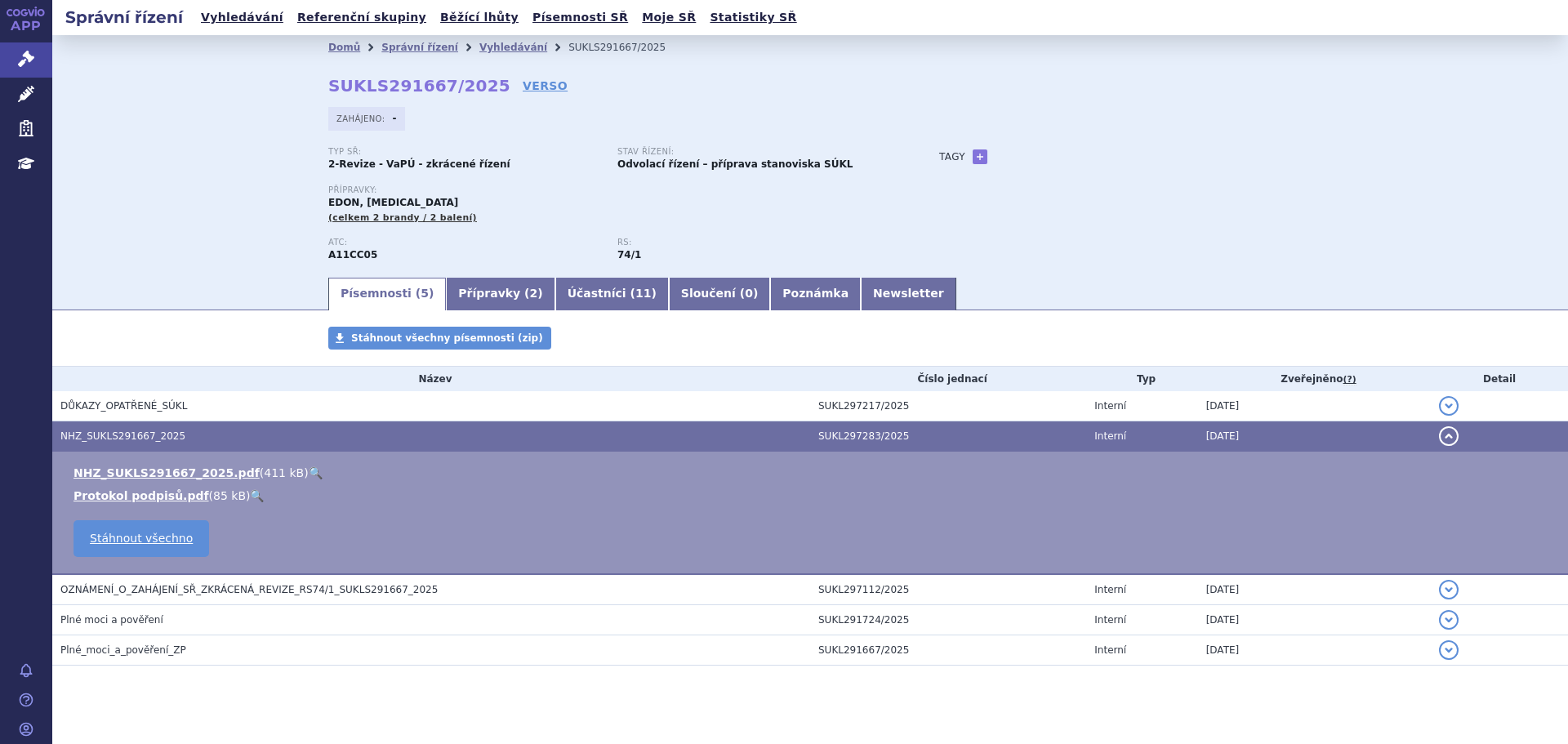
click at [308, 474] on link "🔍" at bounding box center [315, 473] width 14 height 13
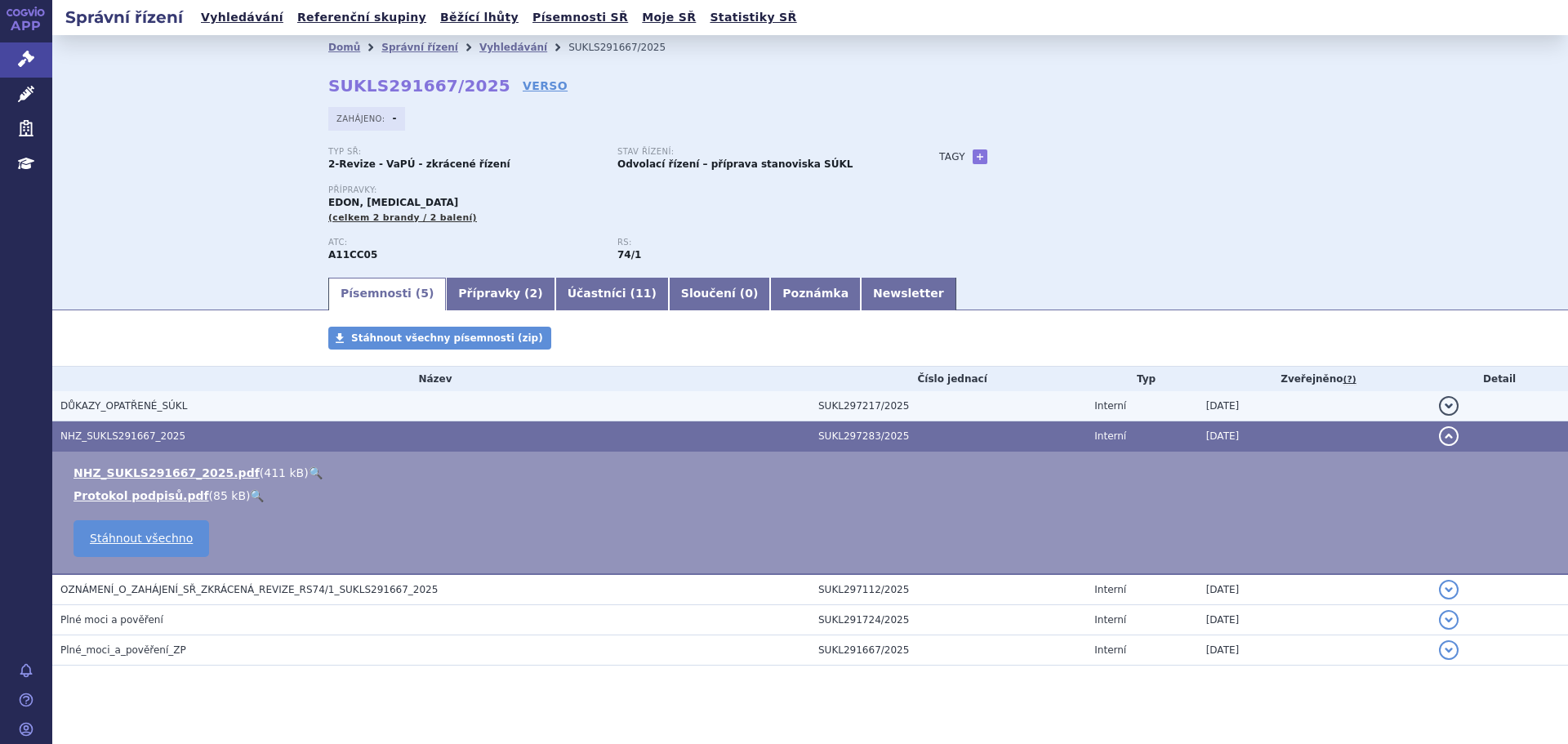
click at [241, 413] on h3 "DŮKAZY_OPATŘENÉ_SÚKL" at bounding box center [435, 406] width 749 height 17
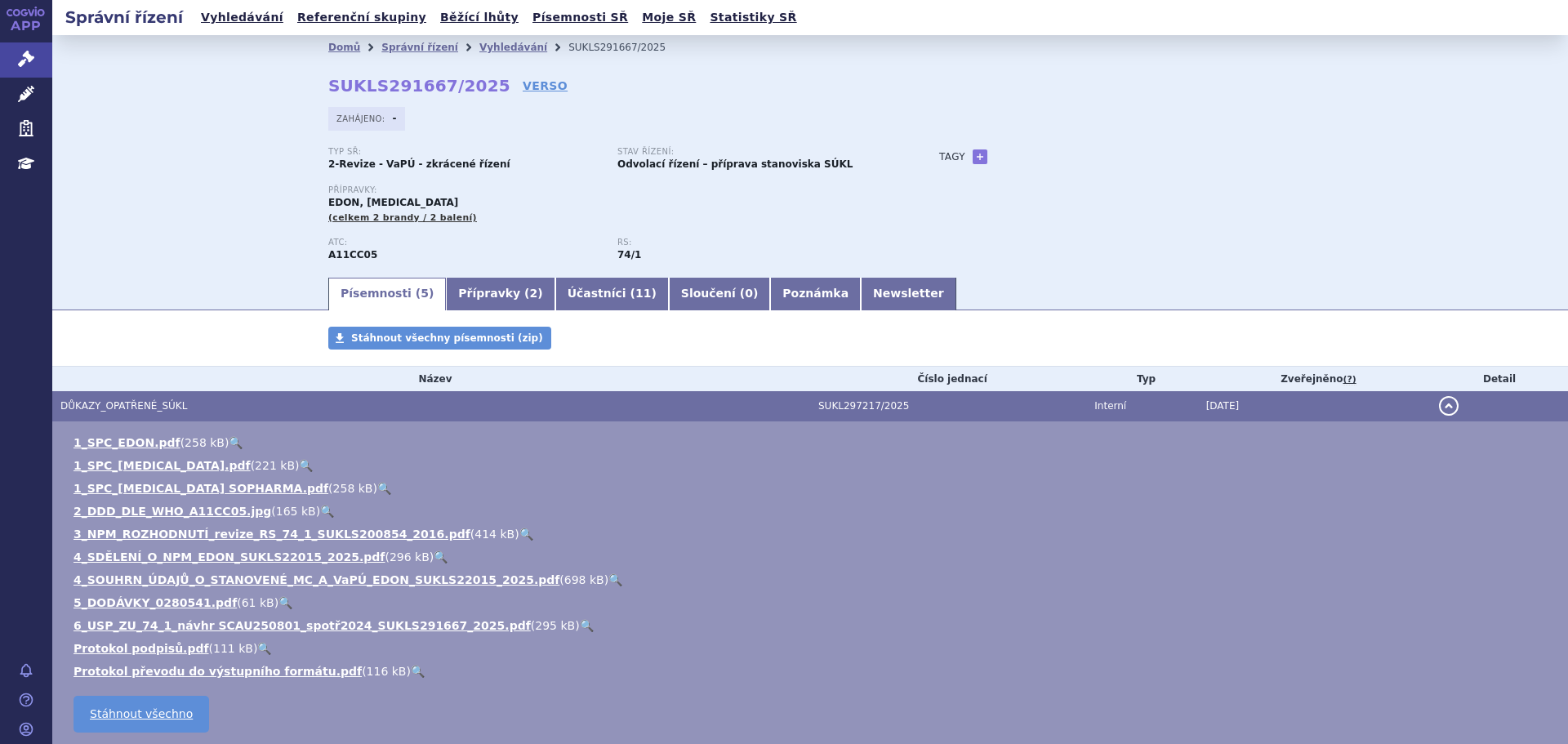
click at [609, 581] on link "🔍" at bounding box center [616, 580] width 14 height 13
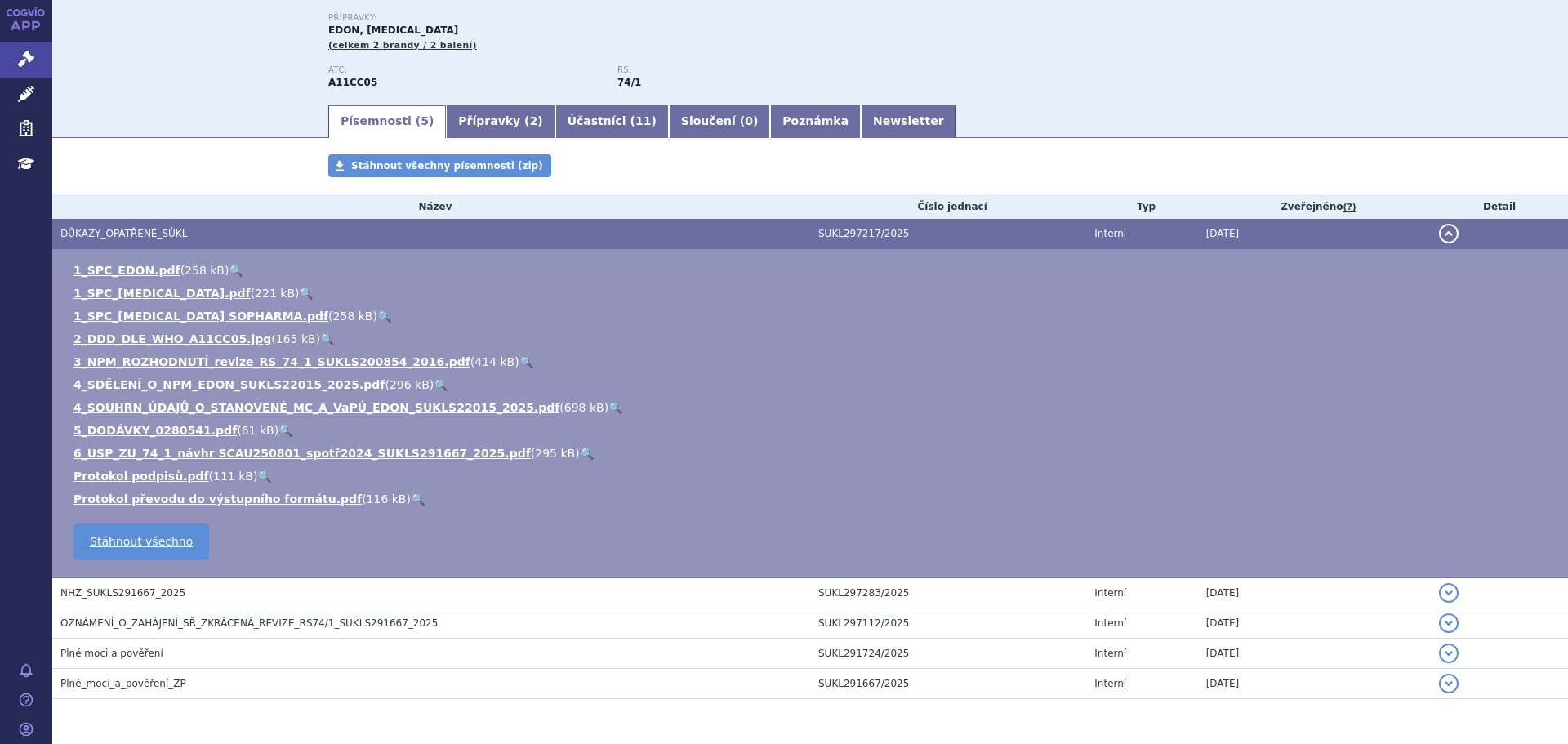
scroll to position [144, 0]
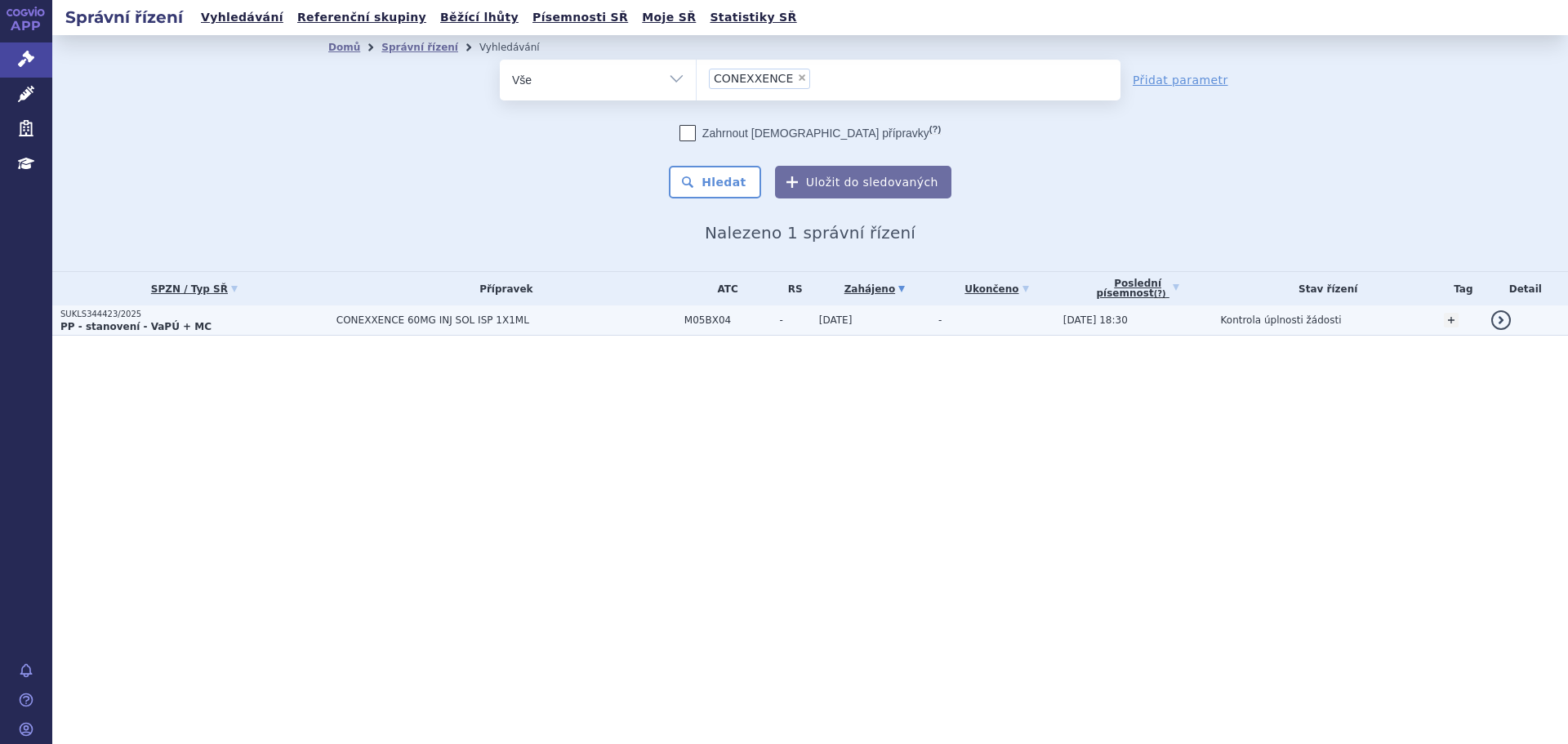
click at [404, 319] on span "CONEXXENCE 60MG INJ SOL ISP 1X1ML" at bounding box center [506, 320] width 340 height 12
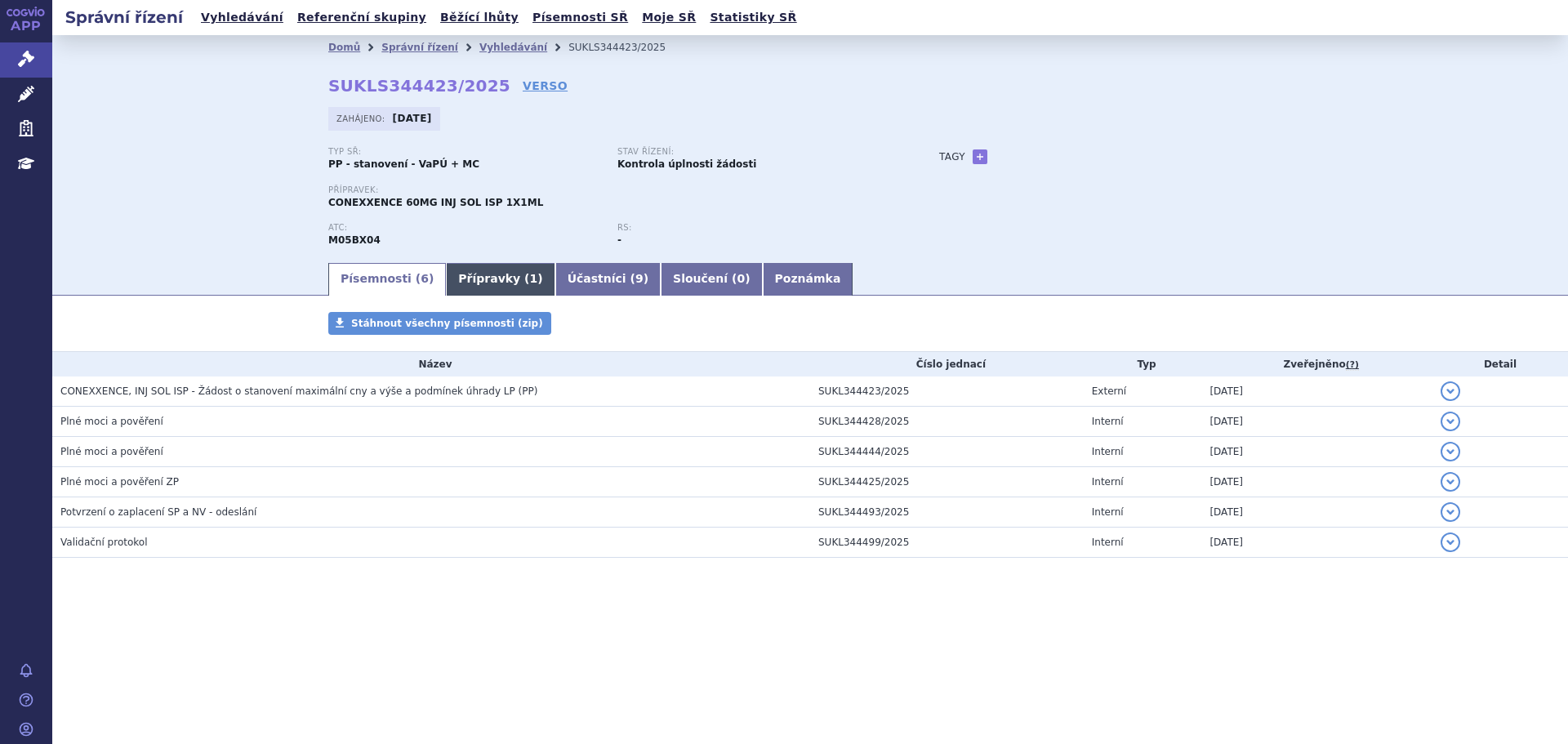
click at [446, 273] on link "Přípravky ( 1 )" at bounding box center [500, 279] width 108 height 32
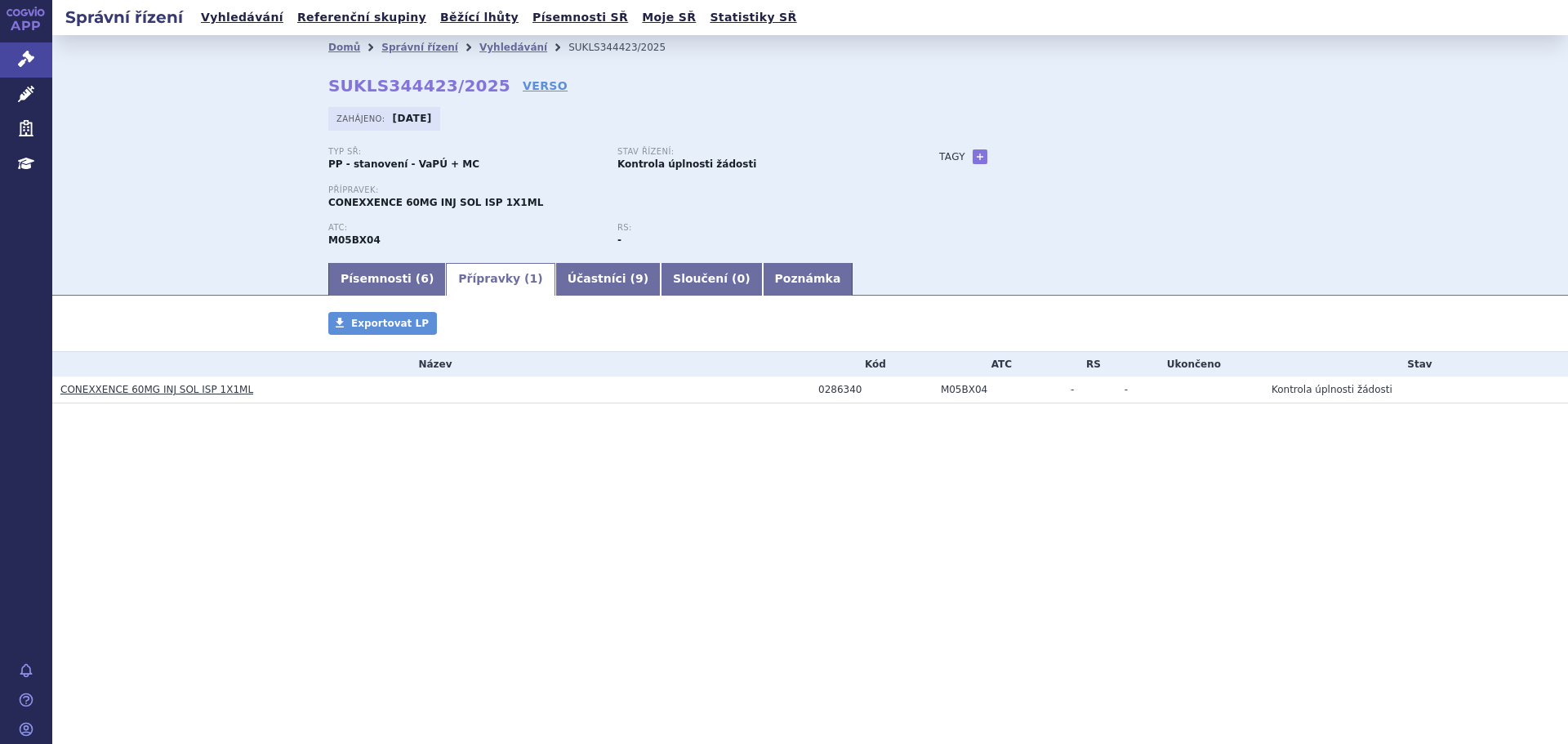
click at [119, 392] on link "CONEXXENCE 60MG INJ SOL ISP 1X1ML" at bounding box center [157, 390] width 193 height 12
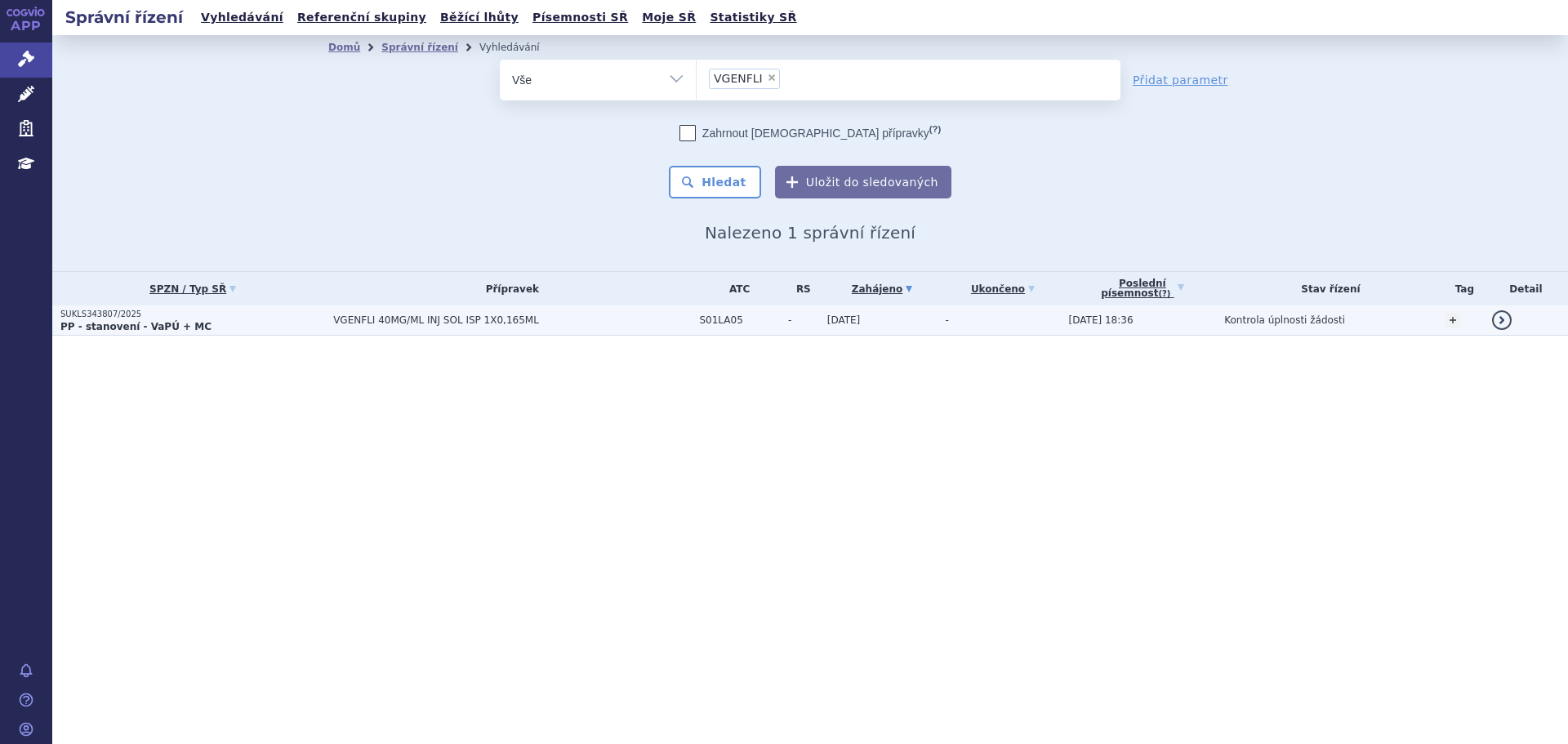
click at [451, 318] on span "VGENFLI 40MG/ML INJ SOL ISP 1X0,165ML" at bounding box center [511, 320] width 358 height 12
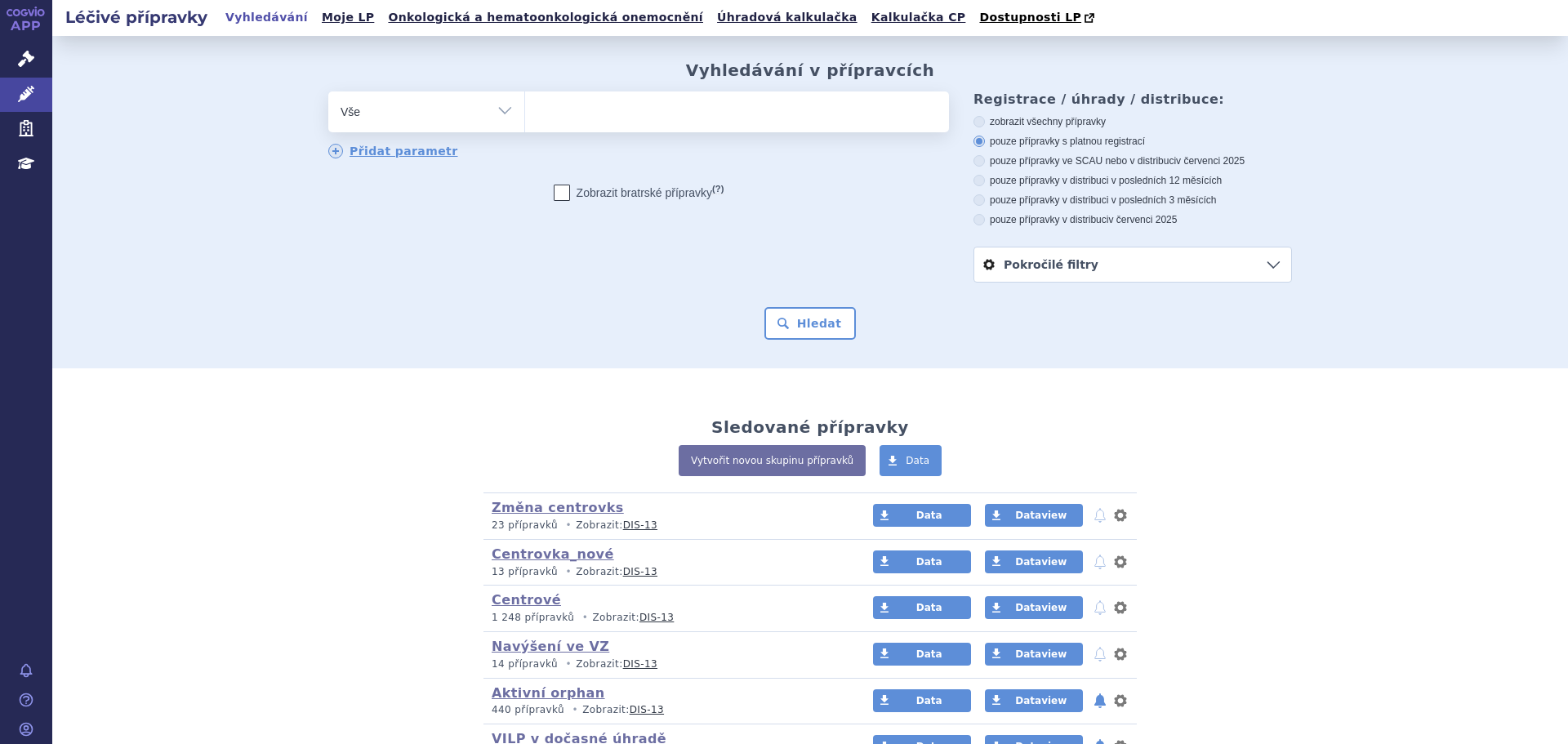
click at [617, 116] on ul at bounding box center [737, 108] width 423 height 34
click at [525, 116] on select at bounding box center [524, 111] width 1 height 41
type input "ed"
type input "edon"
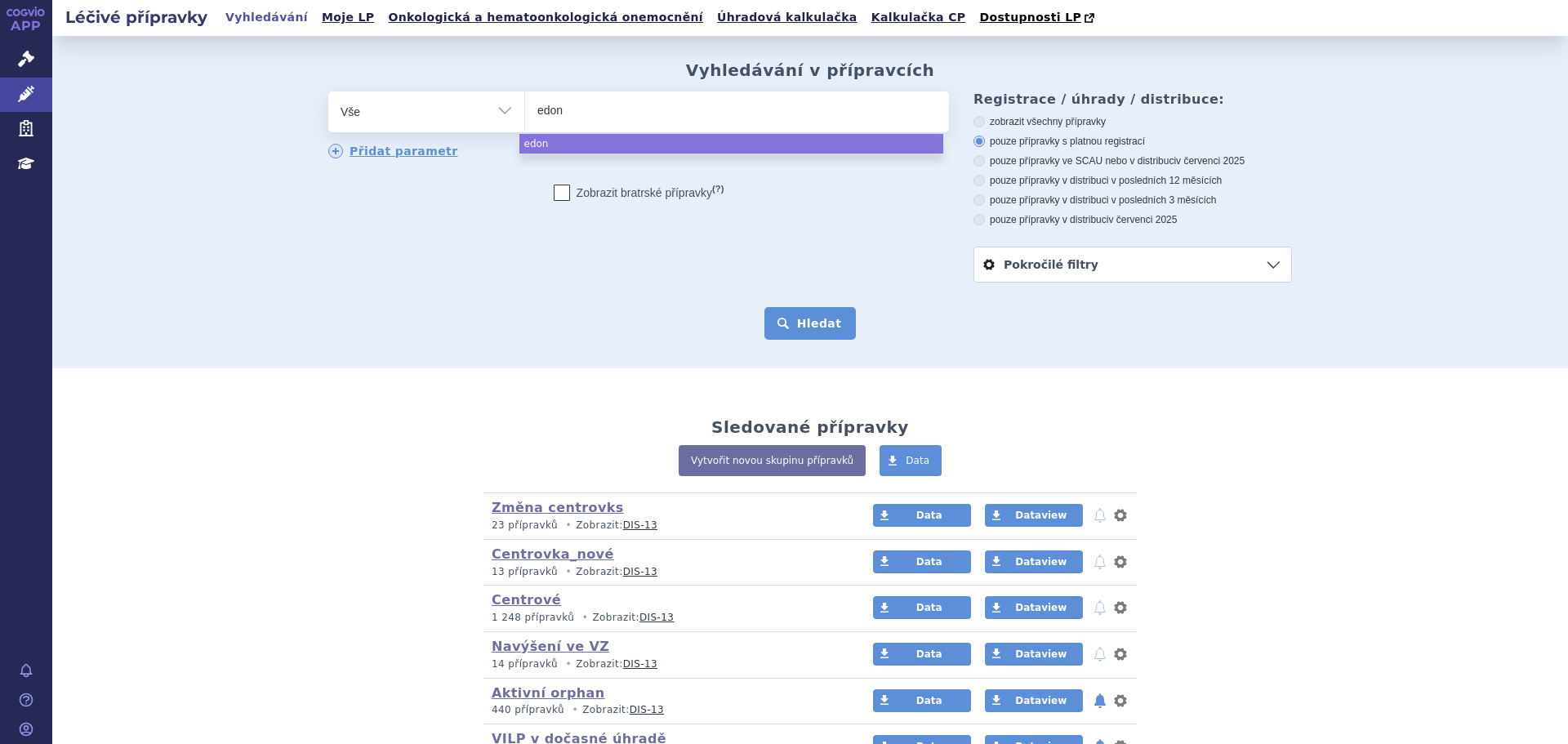
select select "edon"
click at [799, 312] on button "Hledat" at bounding box center [810, 323] width 93 height 32
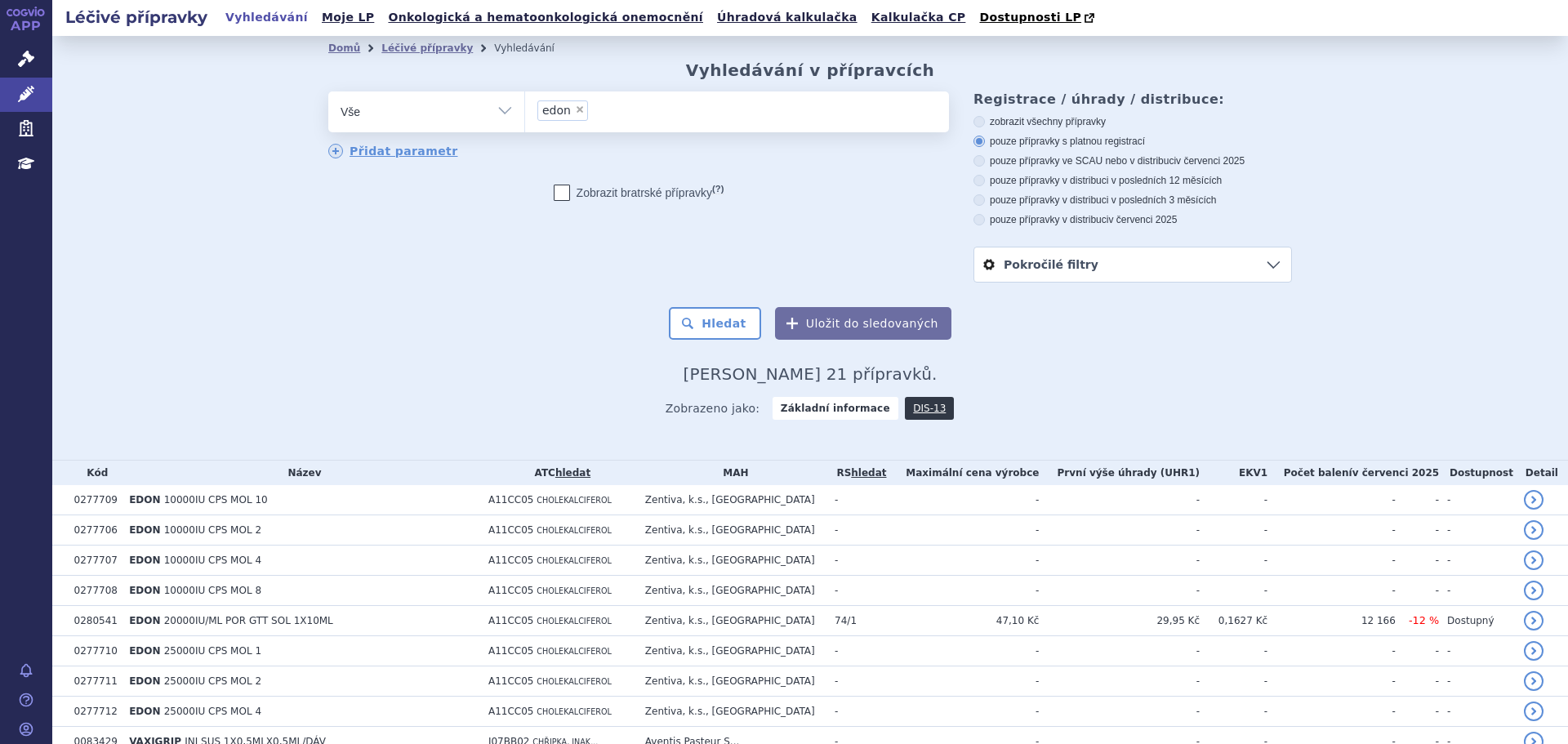
click at [439, 115] on select "Vše Přípravek/SUKL kód MAH VPOIS ATC/Aktivní látka Léková forma Síla" at bounding box center [425, 110] width 196 height 37
select select "filter-atc-group"
click at [328, 93] on select "Vše Přípravek/SUKL kód MAH VPOIS ATC/Aktivní látka Léková forma Síla" at bounding box center [425, 110] width 196 height 37
click at [641, 103] on ul at bounding box center [737, 108] width 423 height 34
click at [525, 103] on select at bounding box center [524, 111] width 1 height 41
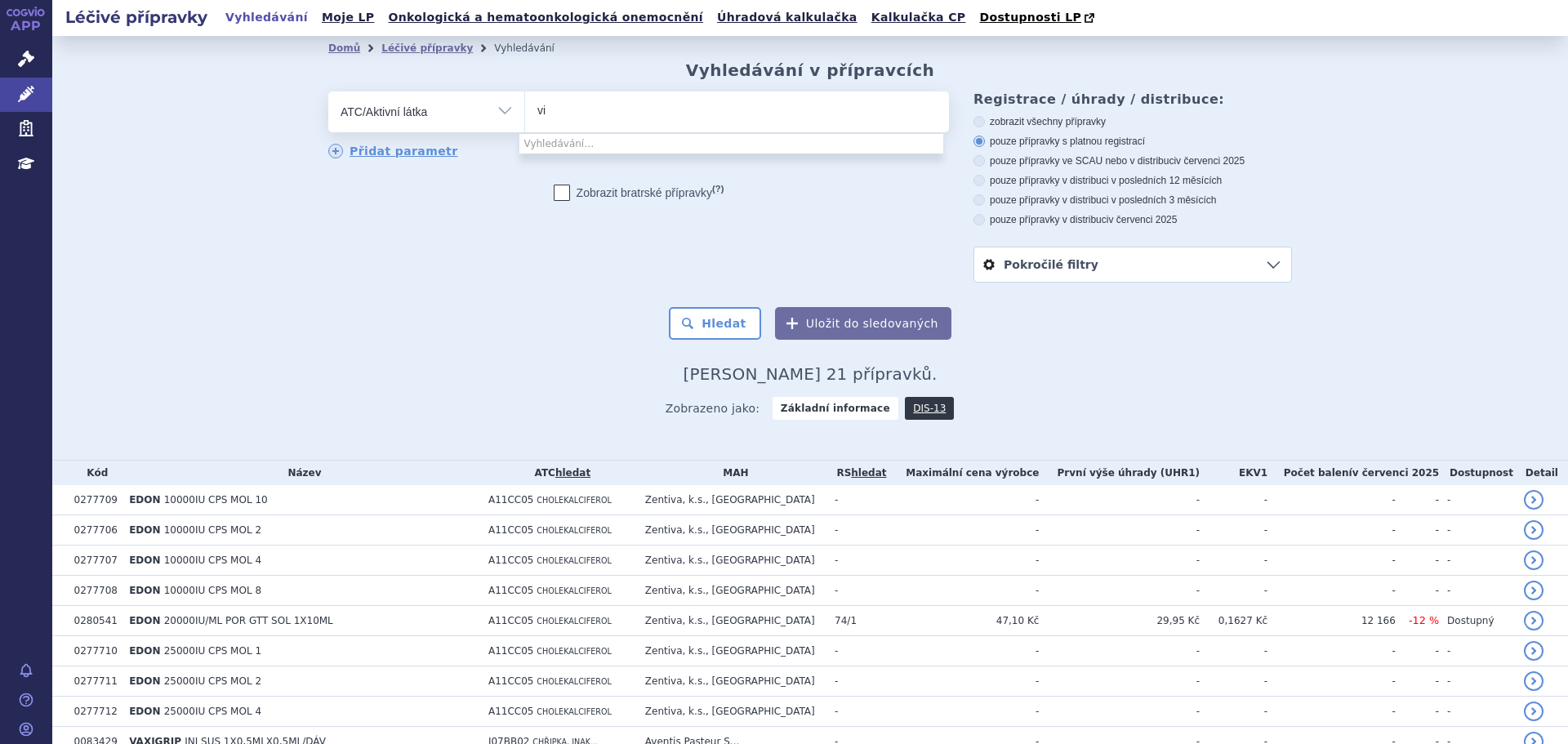
type input "v"
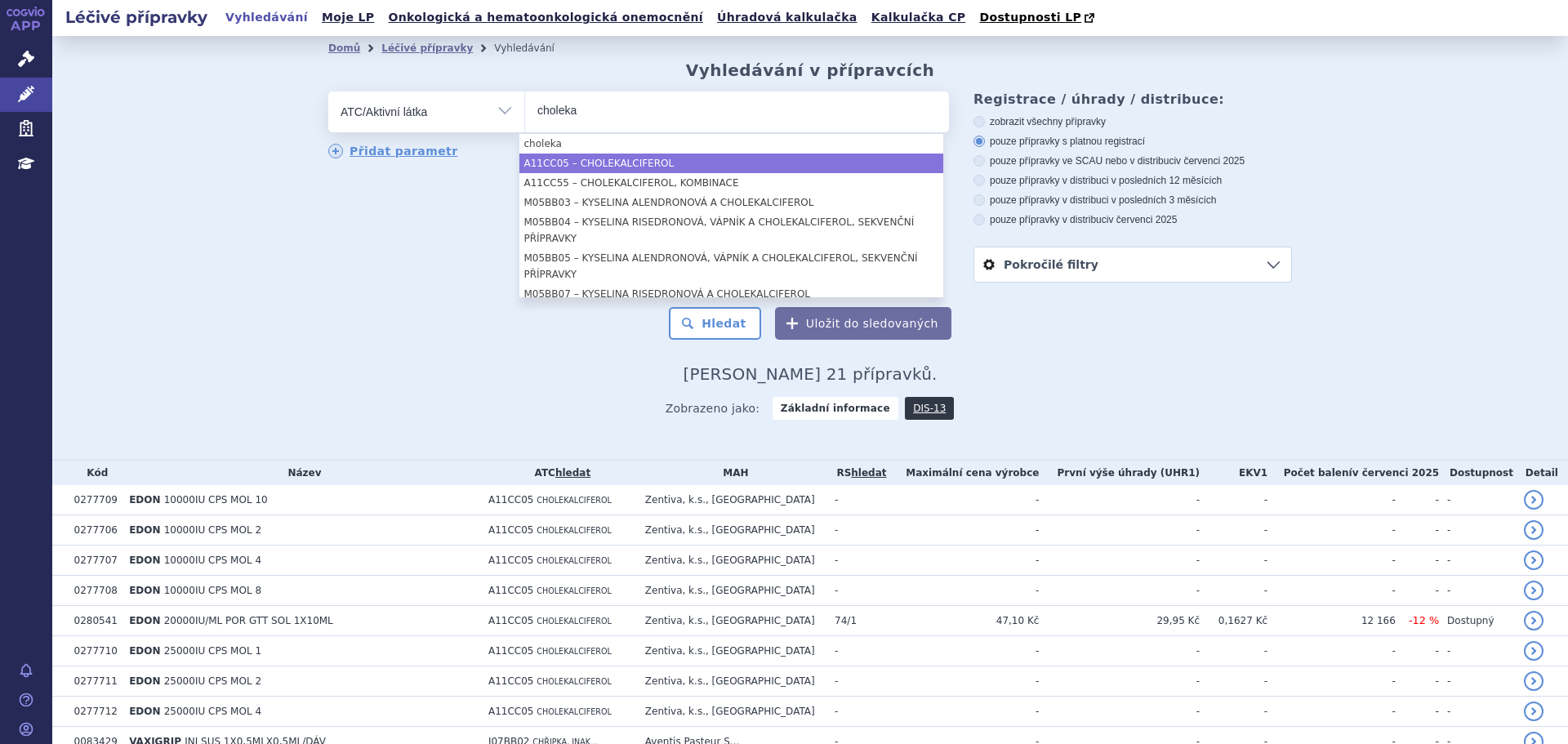
type input "choleka"
select select "A11CC05"
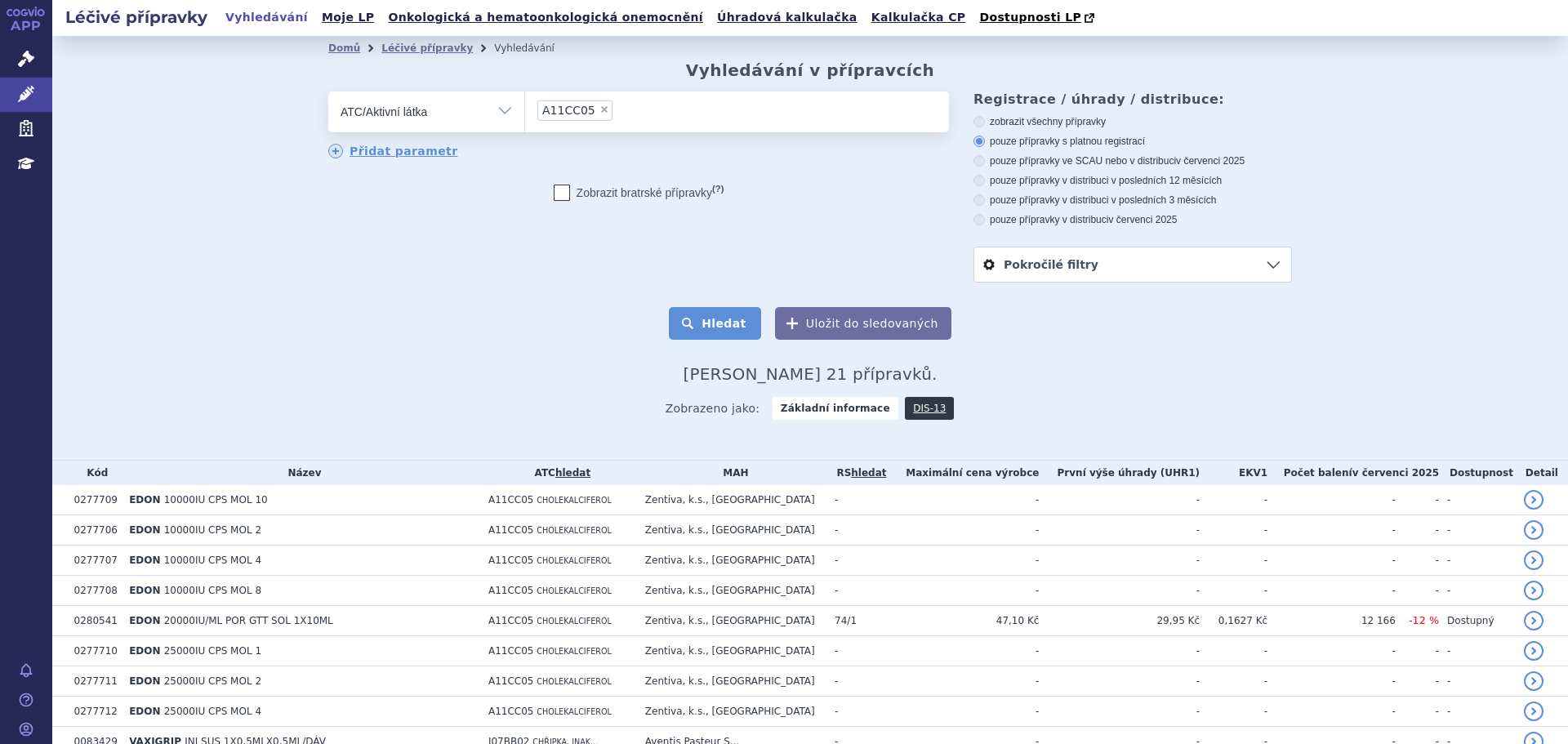
click at [712, 324] on button "Hledat" at bounding box center [714, 323] width 93 height 32
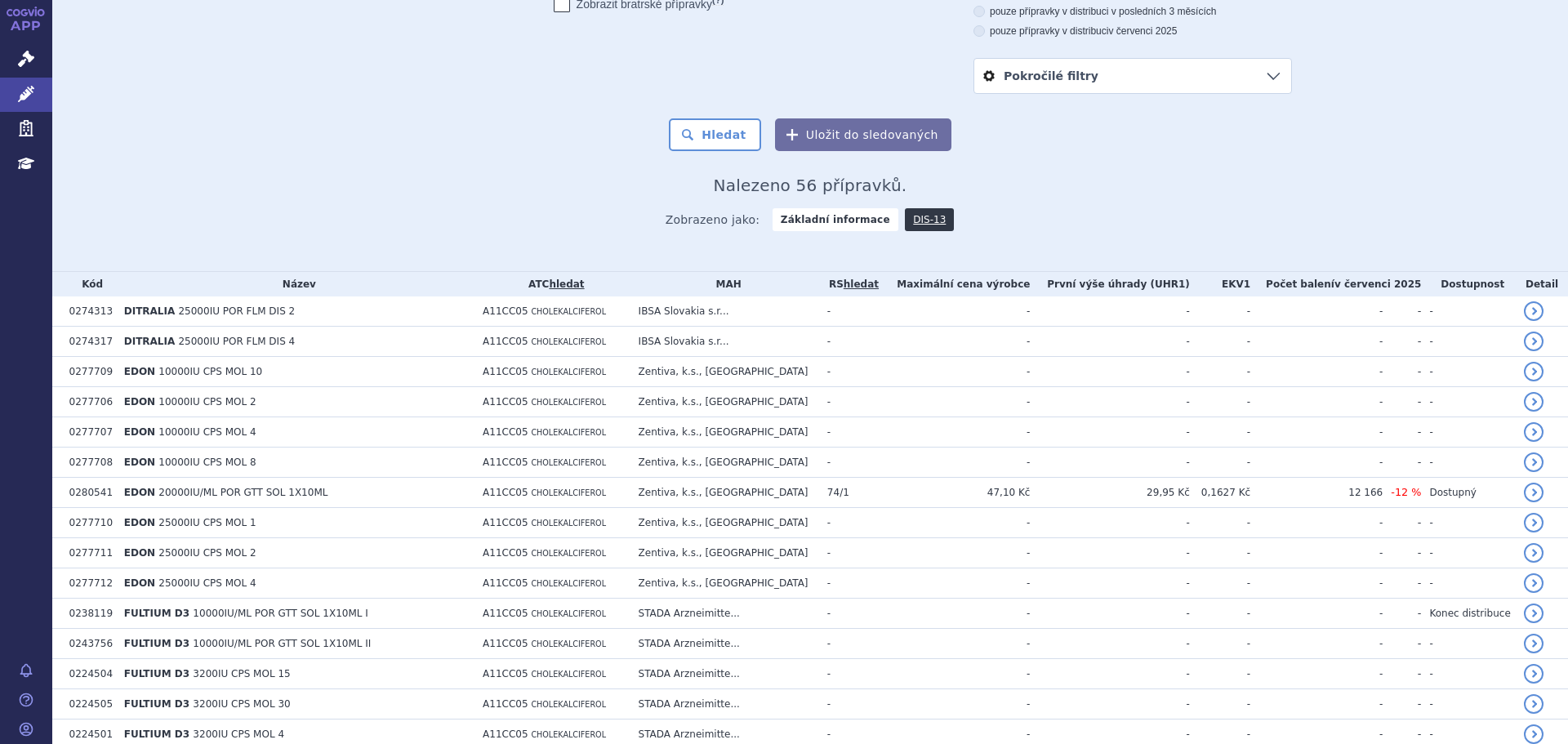
scroll to position [82, 0]
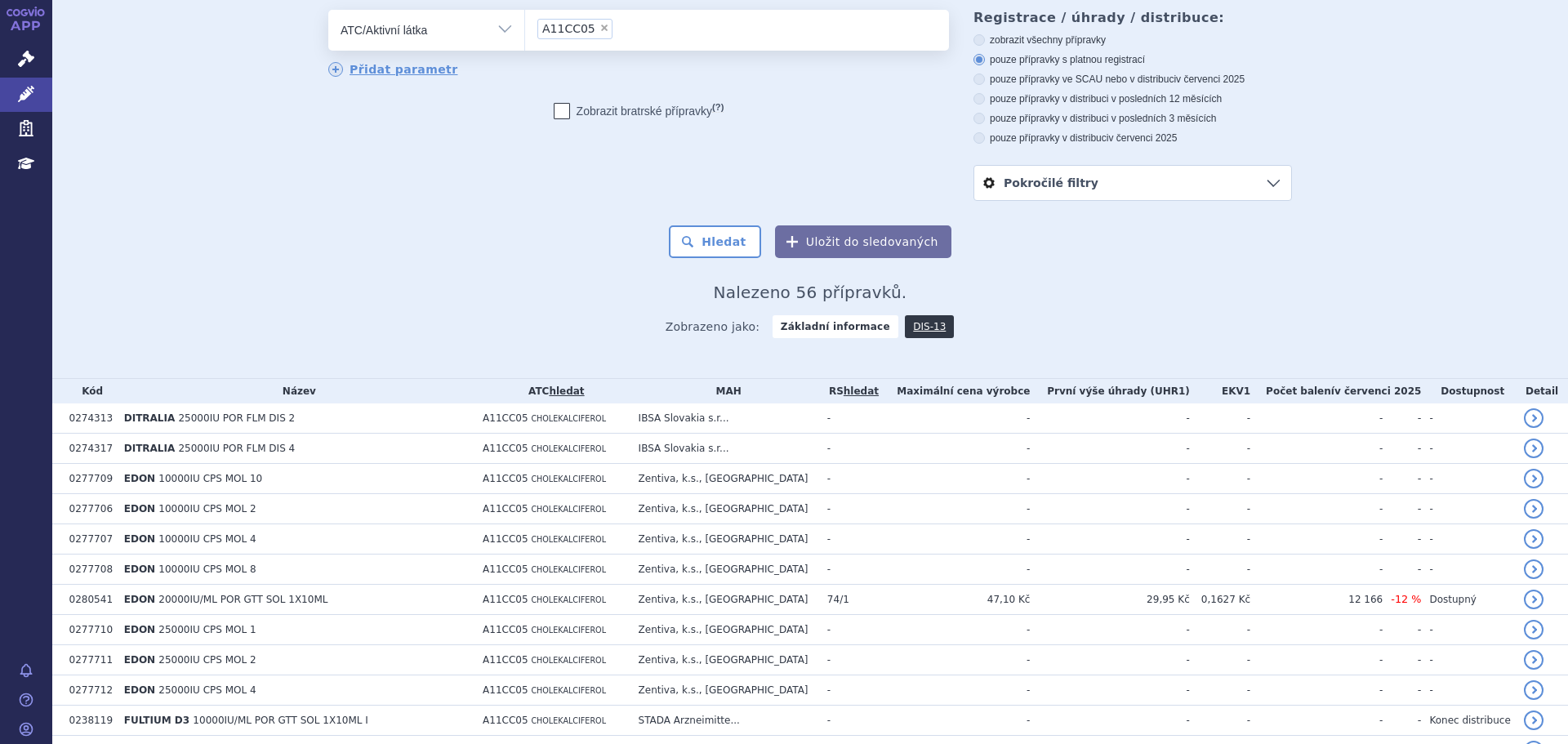
click at [1155, 82] on label "pouze přípravky ve SCAU nebo v distribuci v červenci 2025" at bounding box center [1133, 78] width 318 height 13
click at [985, 82] on input "pouze přípravky ve SCAU nebo v distribuci v červenci 2025" at bounding box center [980, 81] width 11 height 11
radio input "true"
click at [733, 233] on button "Hledat" at bounding box center [714, 241] width 93 height 32
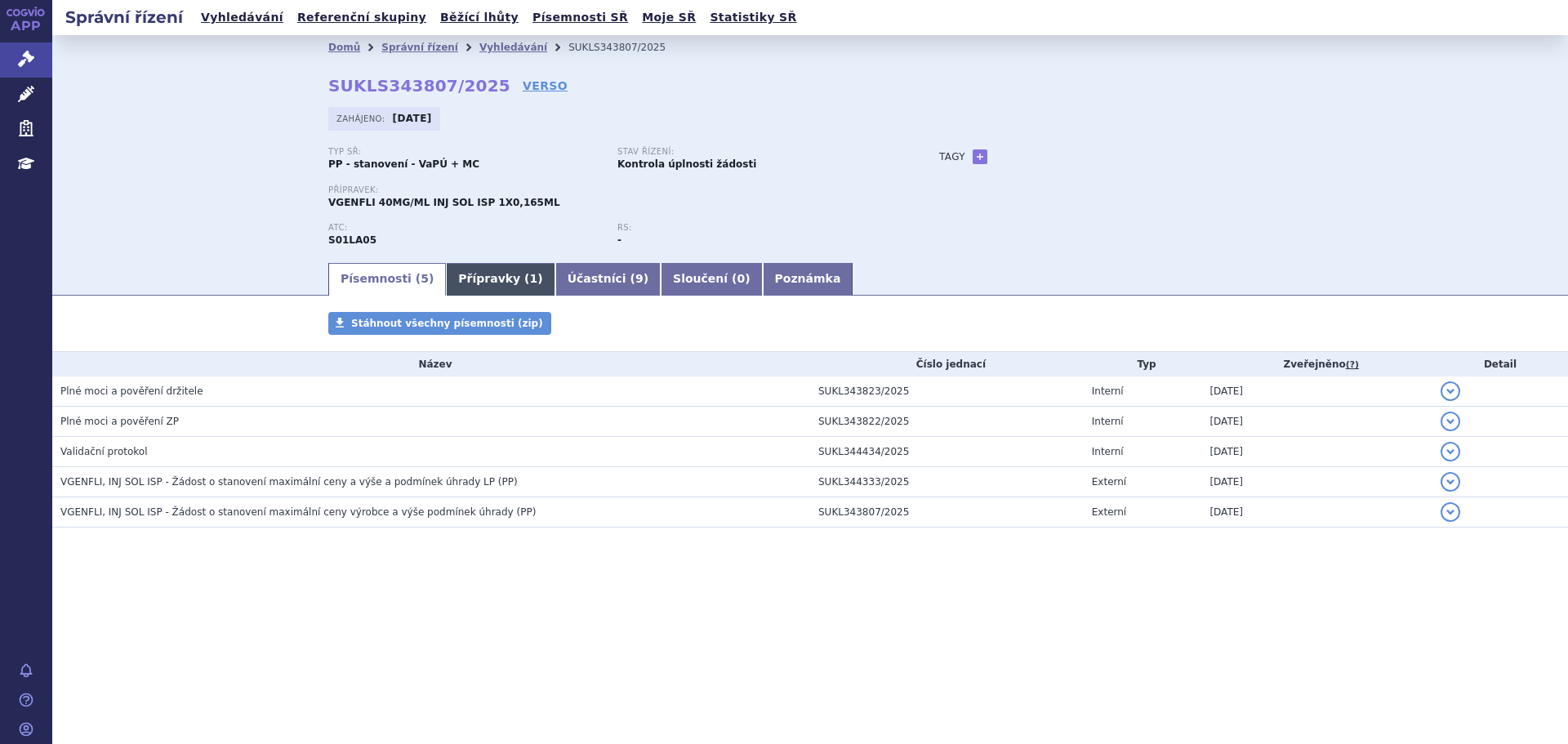
click at [473, 273] on link "Přípravky ( 1 )" at bounding box center [500, 279] width 108 height 32
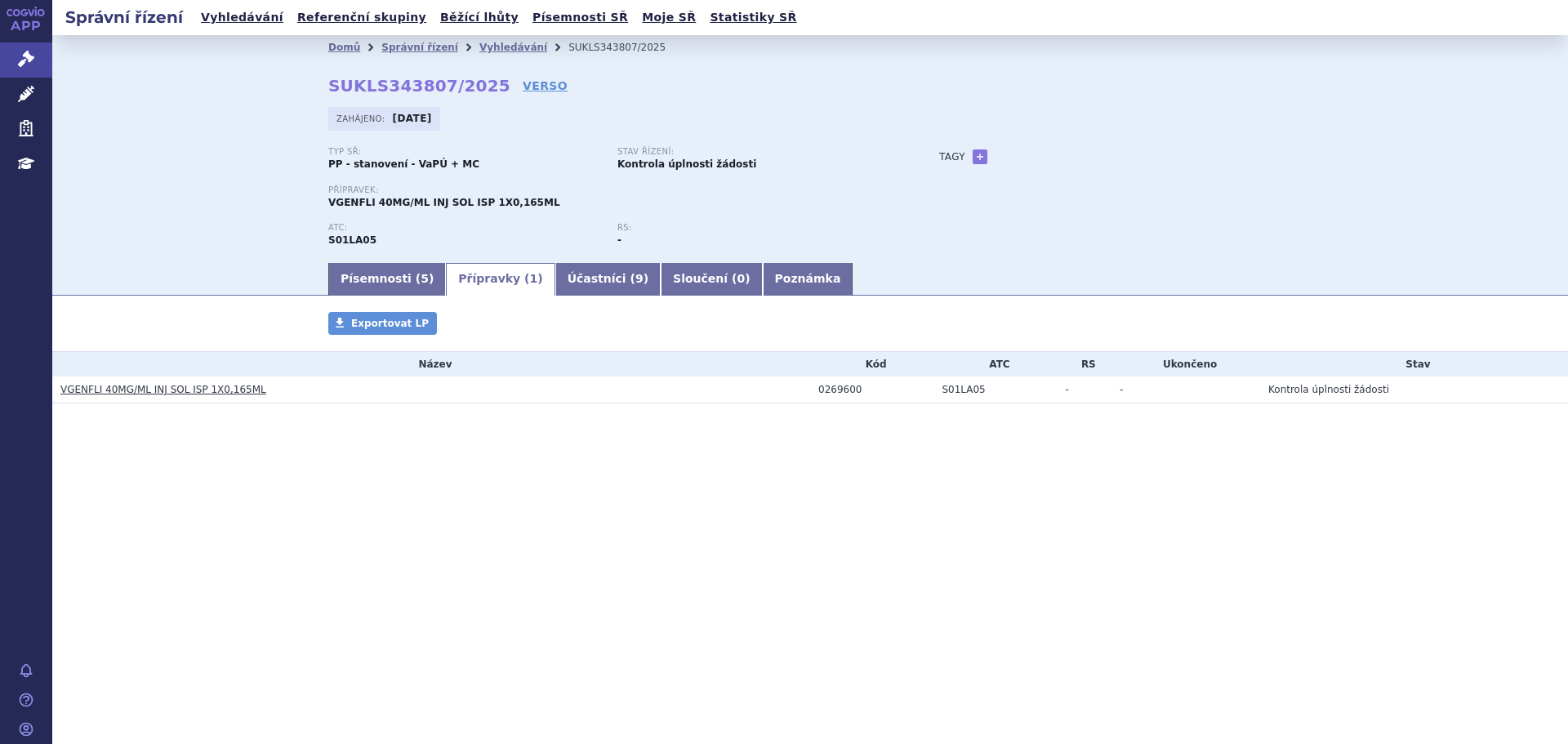
click at [153, 392] on link "VGENFLI 40MG/ML INJ SOL ISP 1X0,165ML" at bounding box center [163, 390] width 206 height 12
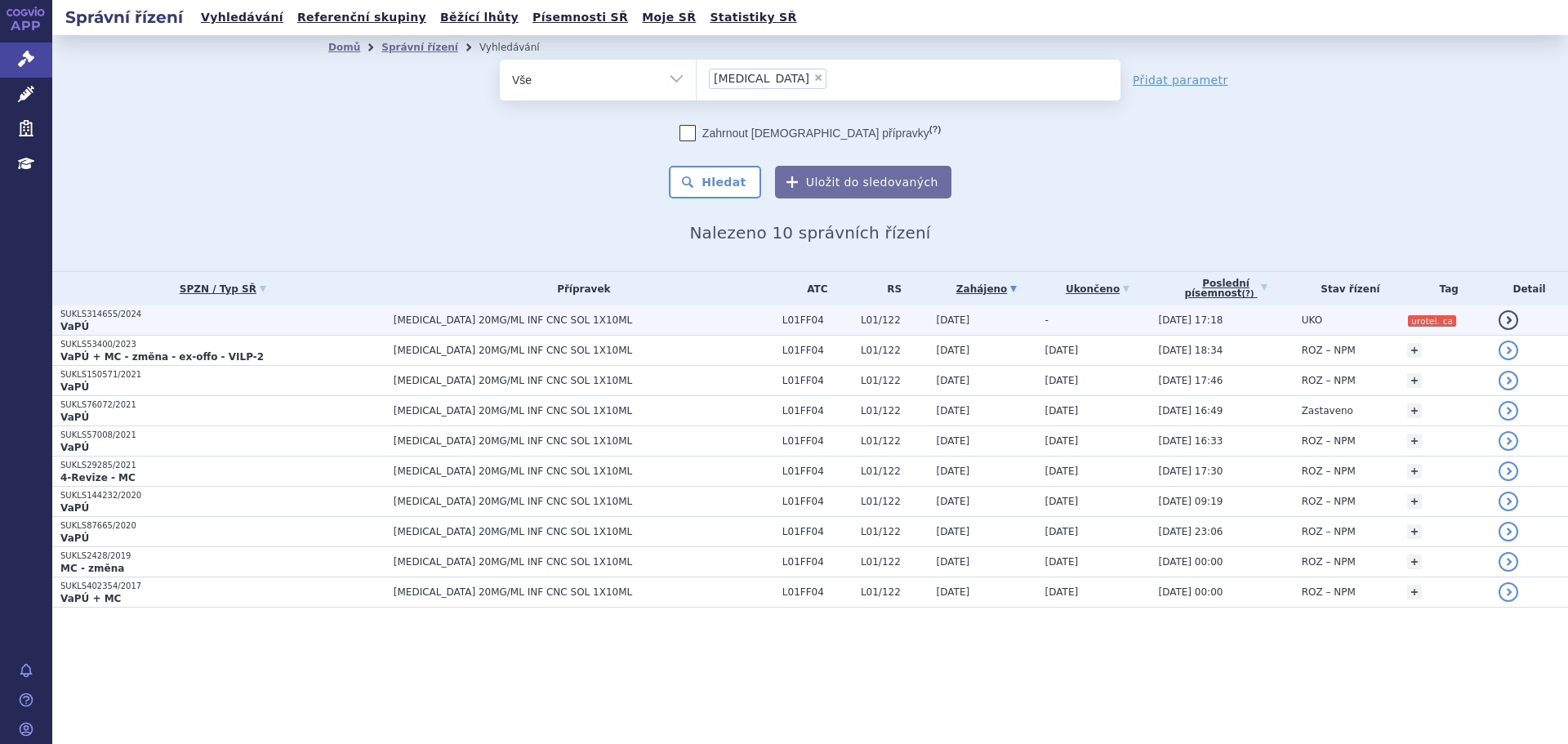
click at [264, 327] on p "VaPÚ" at bounding box center [222, 326] width 325 height 13
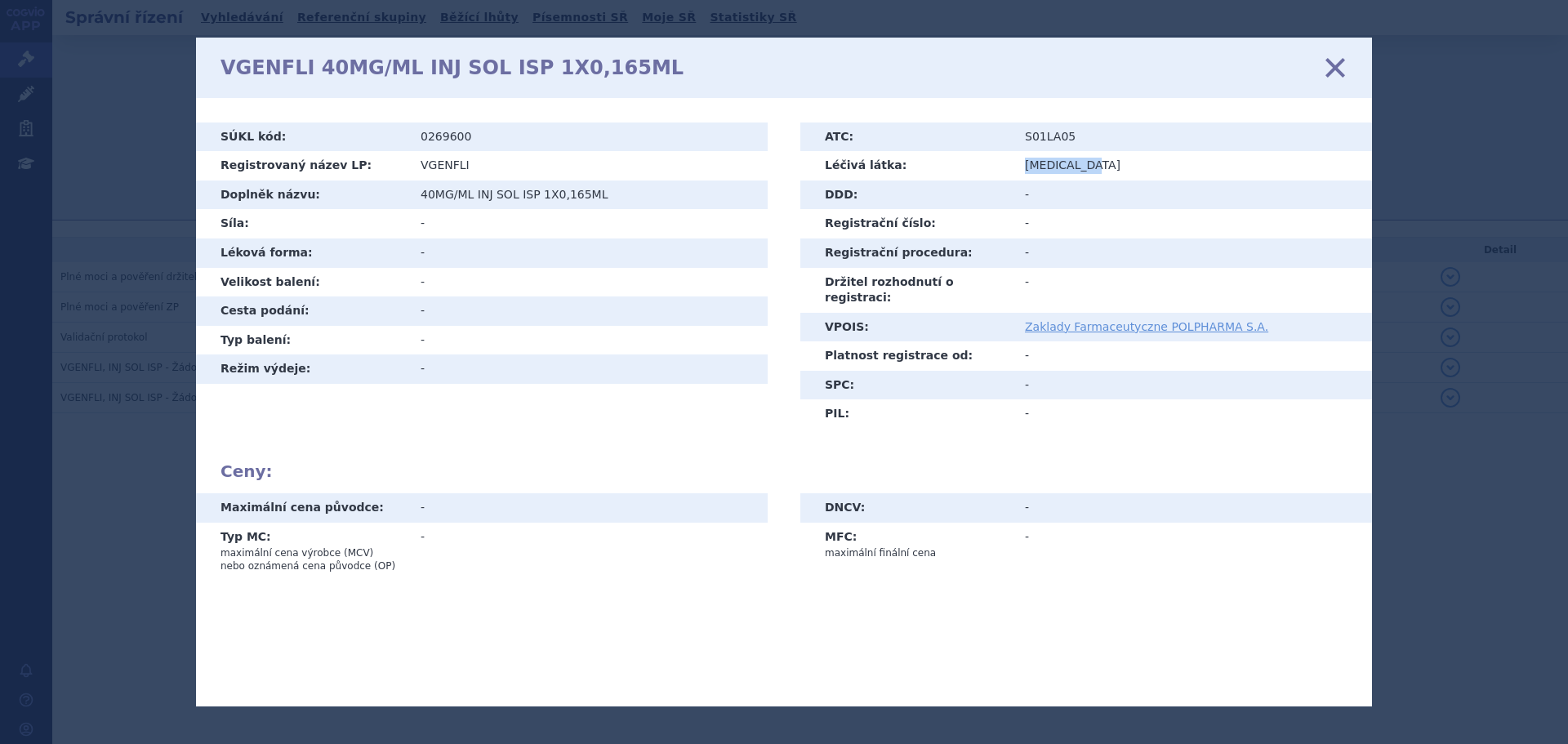
drag, startPoint x: 1108, startPoint y: 166, endPoint x: 1020, endPoint y: 165, distance: 88.0
click at [1020, 165] on td "AFLIBERCEPT" at bounding box center [1192, 166] width 359 height 29
copy td "AFLIBERCEPT"
click at [1410, 137] on icon at bounding box center [784, 372] width 1568 height 744
click at [1325, 65] on icon at bounding box center [1335, 66] width 34 height 34
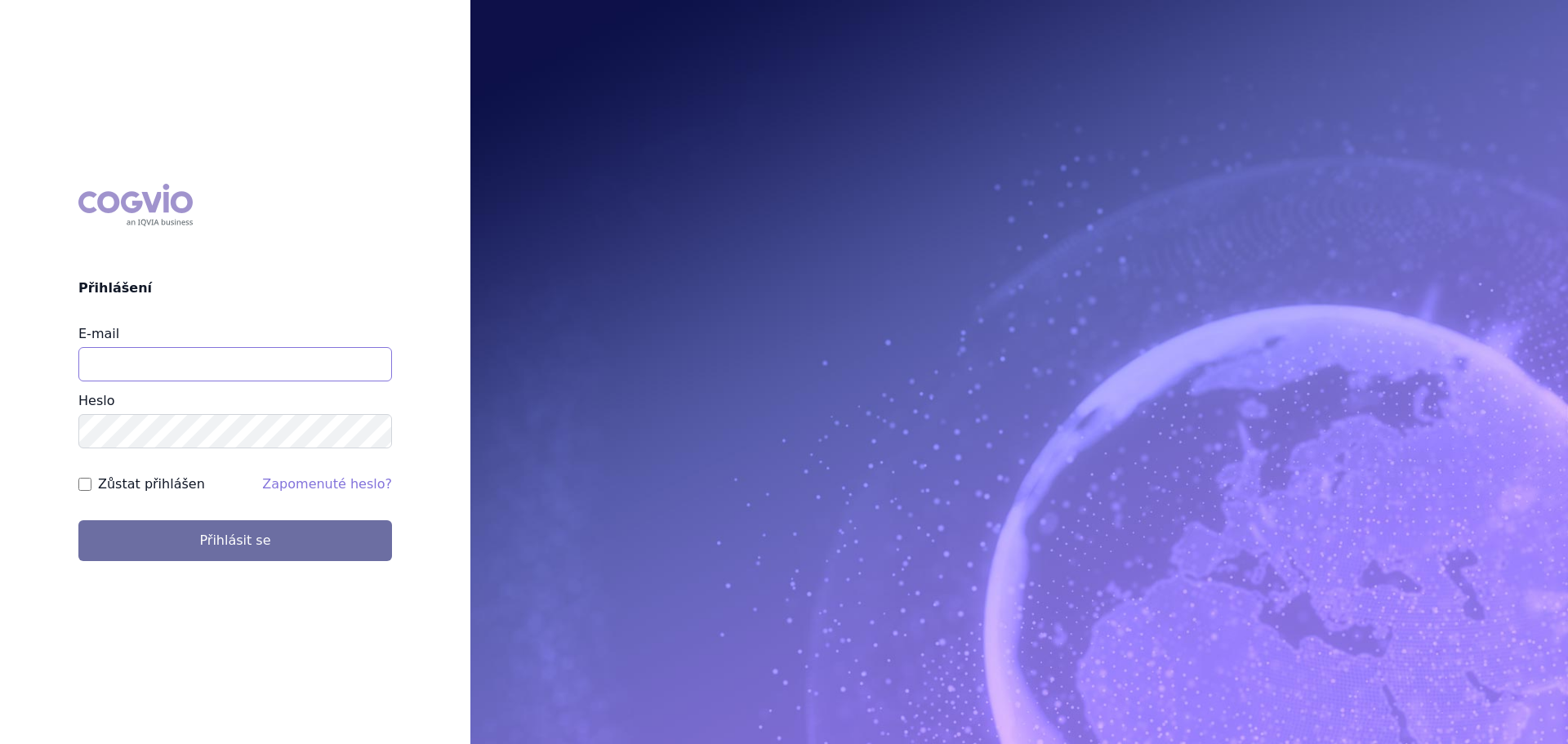
click at [283, 363] on input "E-mail" at bounding box center [234, 364] width 313 height 34
type input "veronika.damborska@vzp.cz"
click at [78, 520] on button "Přihlásit se" at bounding box center [234, 541] width 313 height 41
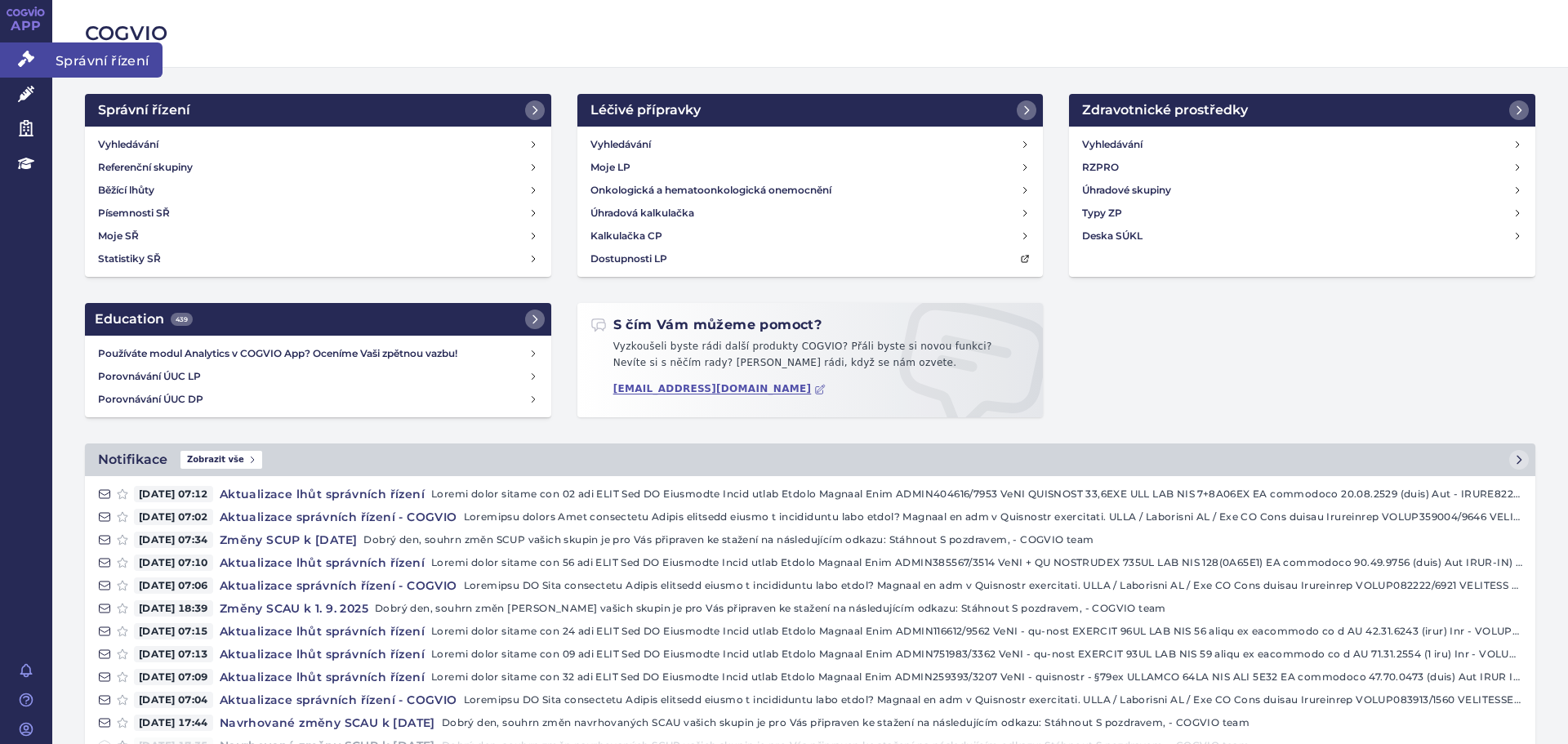
click at [14, 55] on link "Správní řízení" at bounding box center [26, 60] width 53 height 34
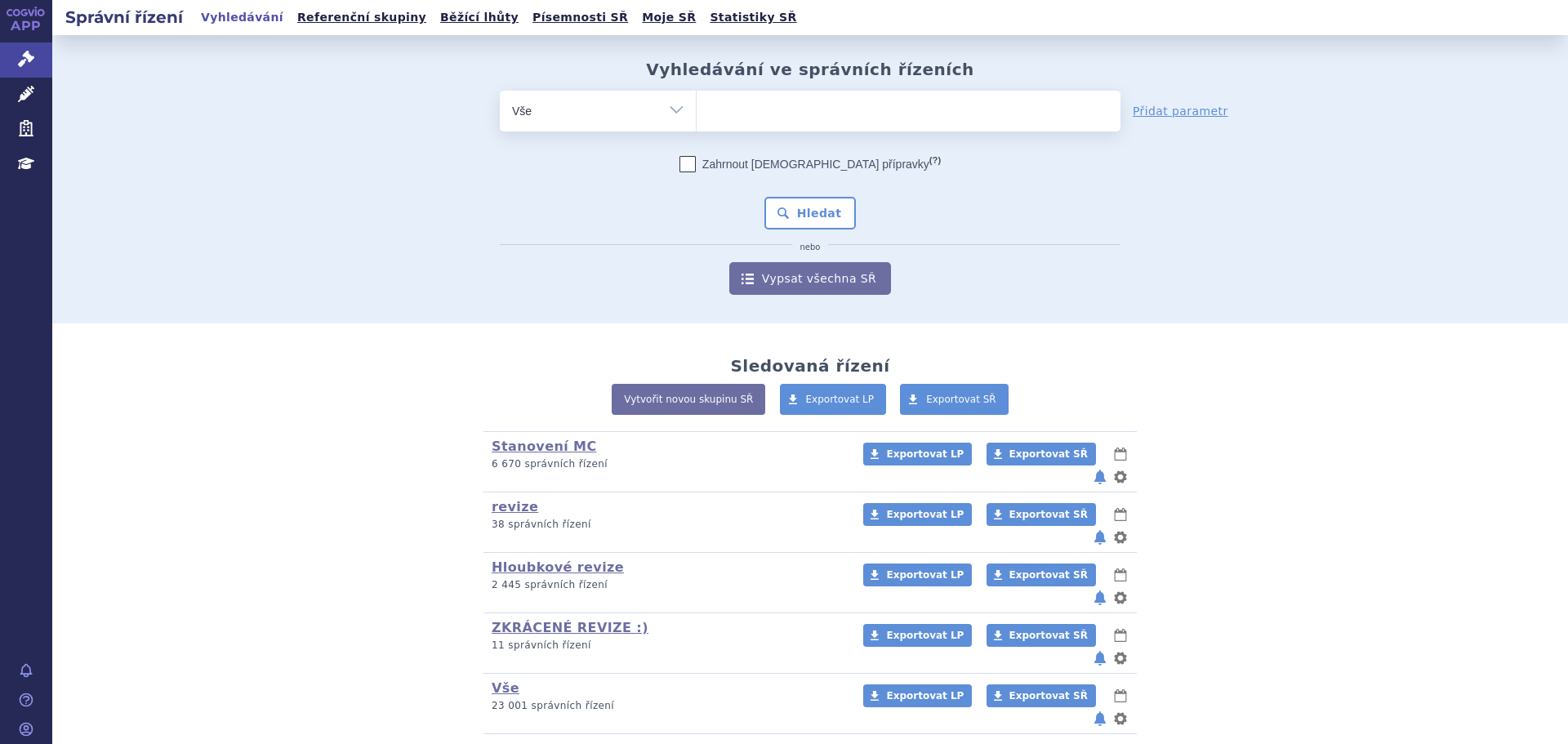
click at [770, 115] on ul at bounding box center [908, 107] width 423 height 34
click at [697, 115] on select at bounding box center [696, 110] width 1 height 41
click at [769, 109] on ul at bounding box center [908, 107] width 423 height 34
click at [697, 109] on select at bounding box center [696, 110] width 1 height 41
paste input "[MEDICAL_DATA]"
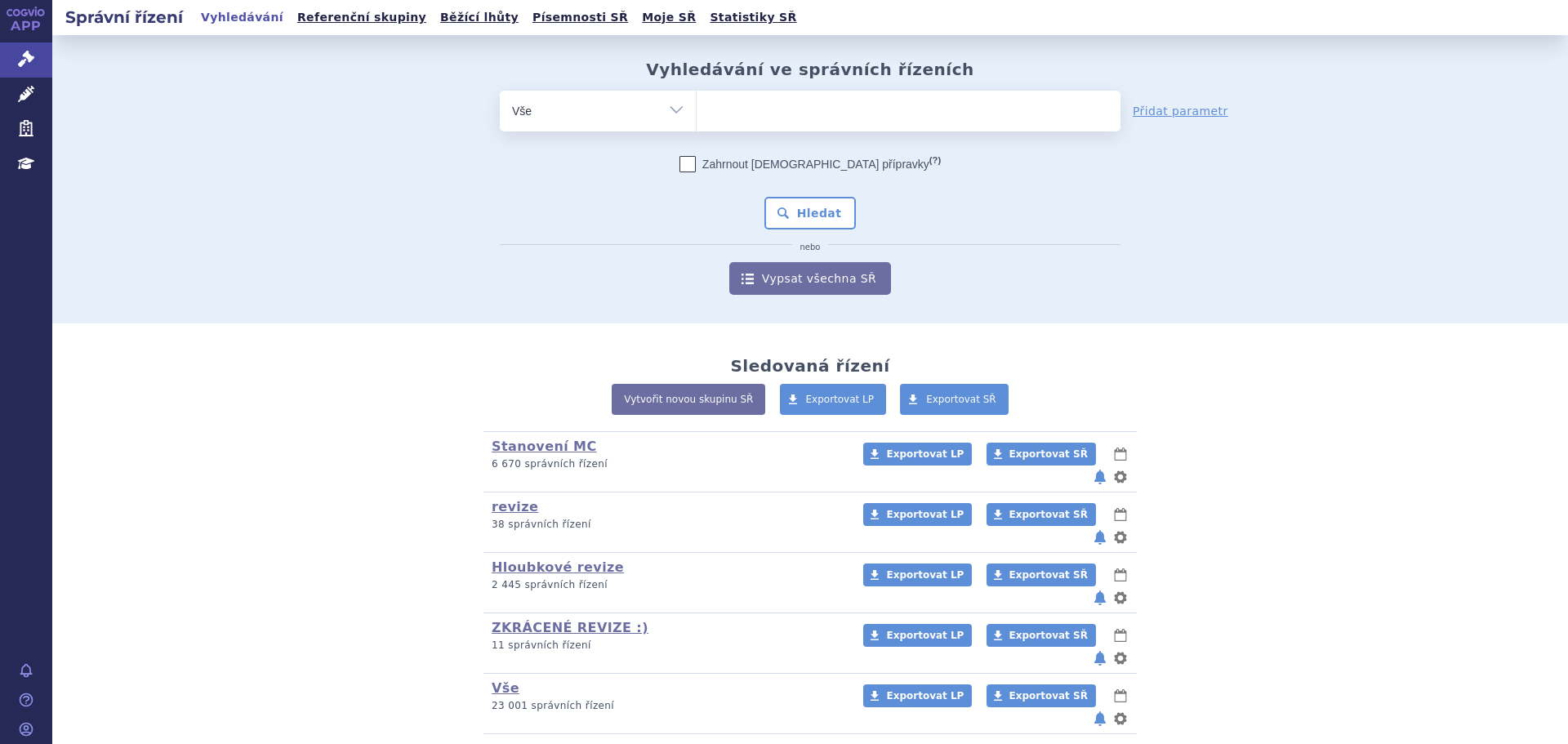
type input "[MEDICAL_DATA]"
select select "[MEDICAL_DATA]"
click at [10, 95] on link "Léčivé přípravky" at bounding box center [26, 95] width 53 height 34
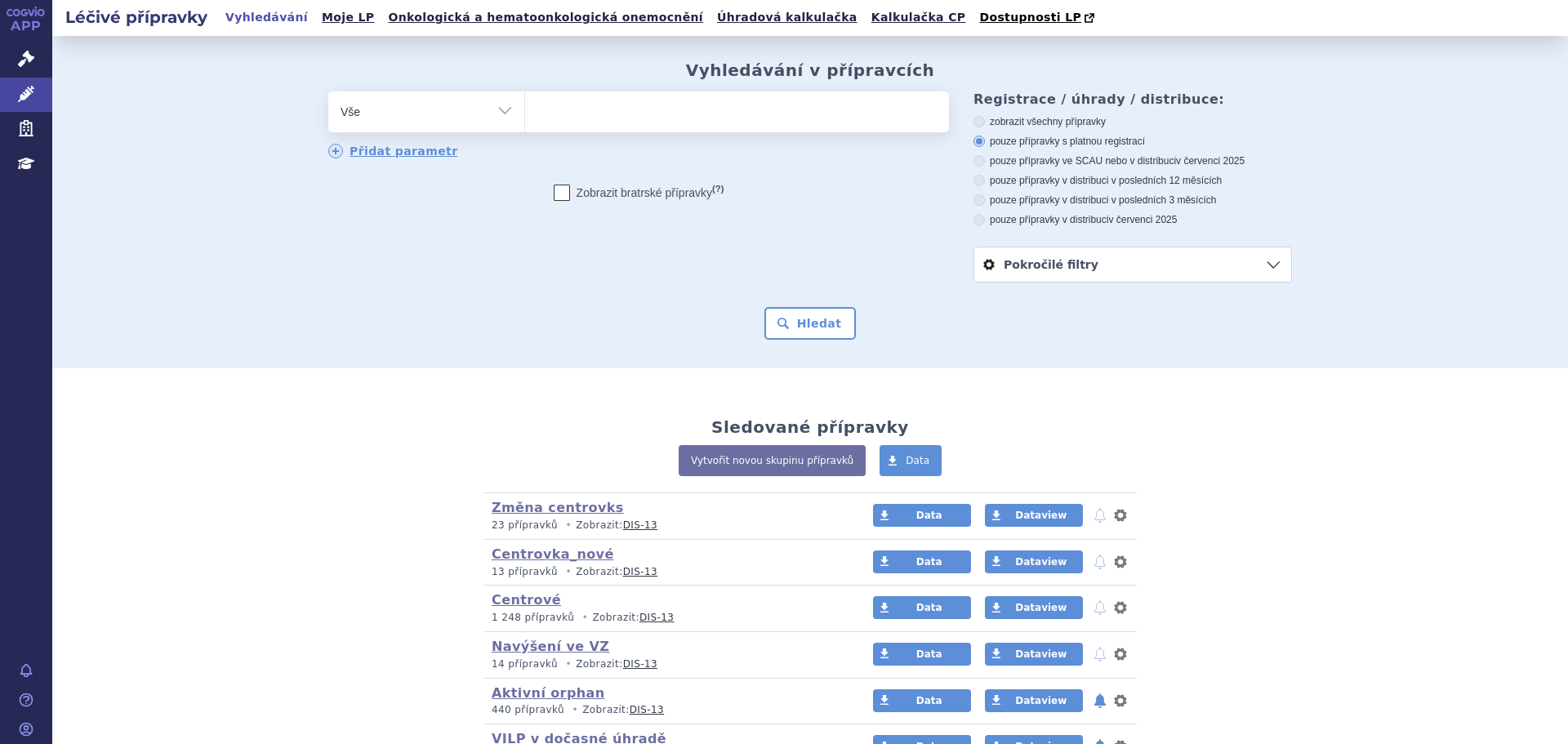
click at [377, 113] on select "Vše Přípravek/SUKL kód MAH VPOIS ATC/Aktivní látka Léková forma Síla" at bounding box center [425, 110] width 196 height 37
click at [328, 93] on select "Vše Přípravek/SUKL kód MAH VPOIS ATC/Aktivní látka Léková forma Síla" at bounding box center [425, 110] width 196 height 37
drag, startPoint x: 459, startPoint y: 102, endPoint x: 448, endPoint y: 127, distance: 27.3
click at [459, 102] on select "Vše Přípravek/SUKL kód MAH VPOIS ATC/Aktivní látka Léková forma Síla" at bounding box center [425, 110] width 196 height 37
select select "filter-atc-group"
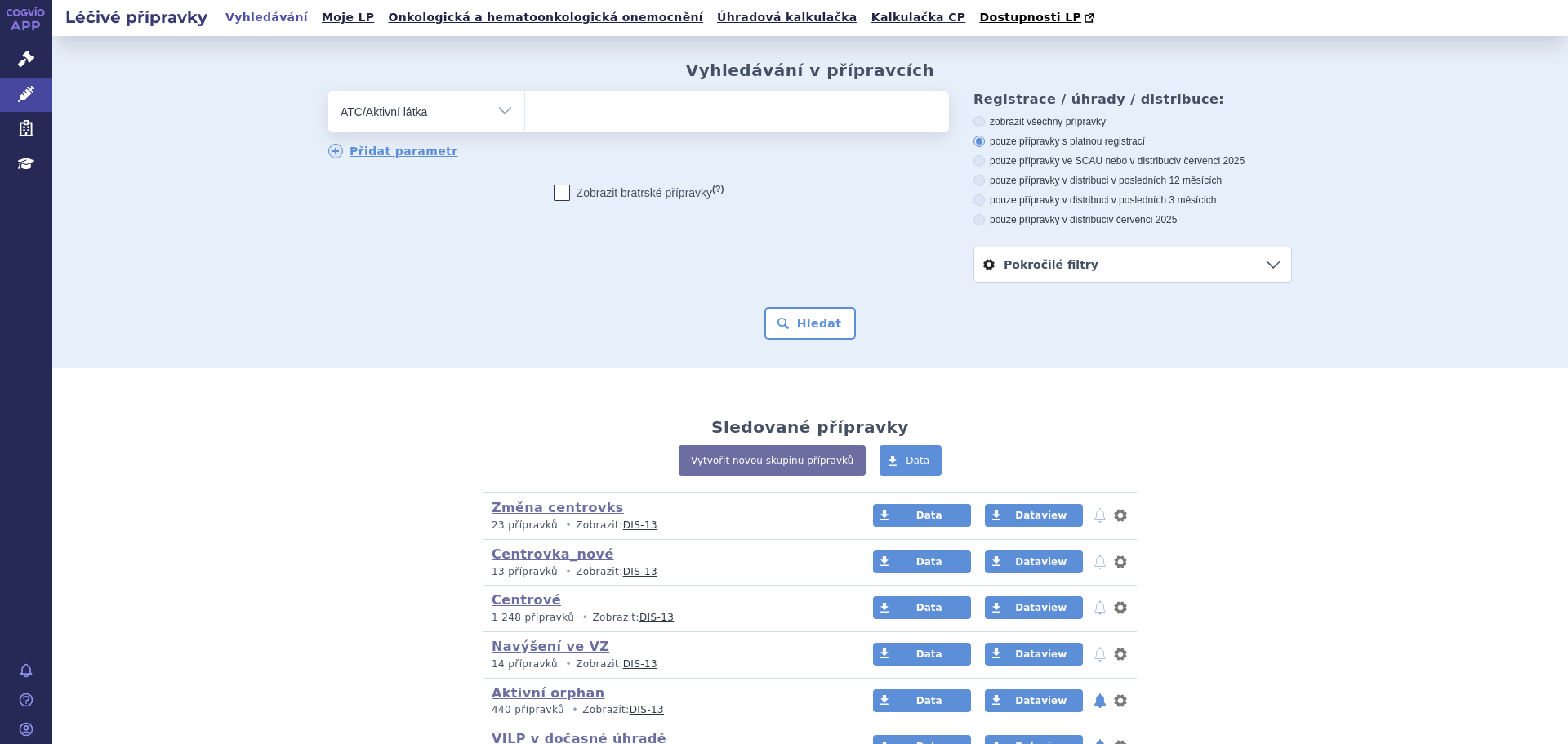
click at [328, 93] on select "Vše Přípravek/SUKL kód MAH VPOIS ATC/Aktivní látka Léková forma Síla" at bounding box center [425, 110] width 196 height 37
click at [652, 98] on ul at bounding box center [737, 108] width 423 height 34
click at [525, 98] on select at bounding box center [524, 111] width 1 height 41
paste input "AFLIBERCEPT"
type input "AFLIBERCEPT"
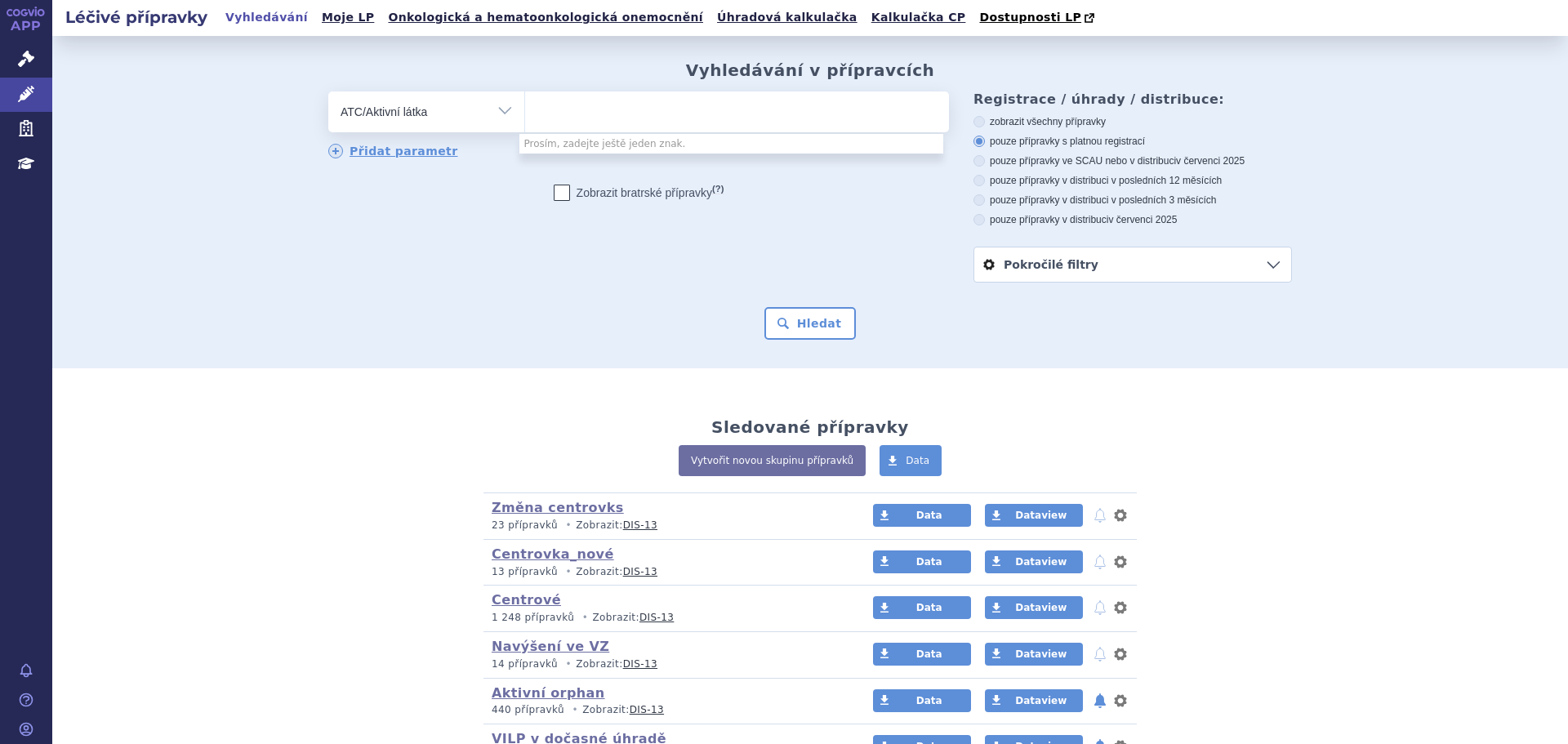
select select "AFLIBERCEPT"
click at [800, 314] on button "Hledat" at bounding box center [810, 323] width 93 height 32
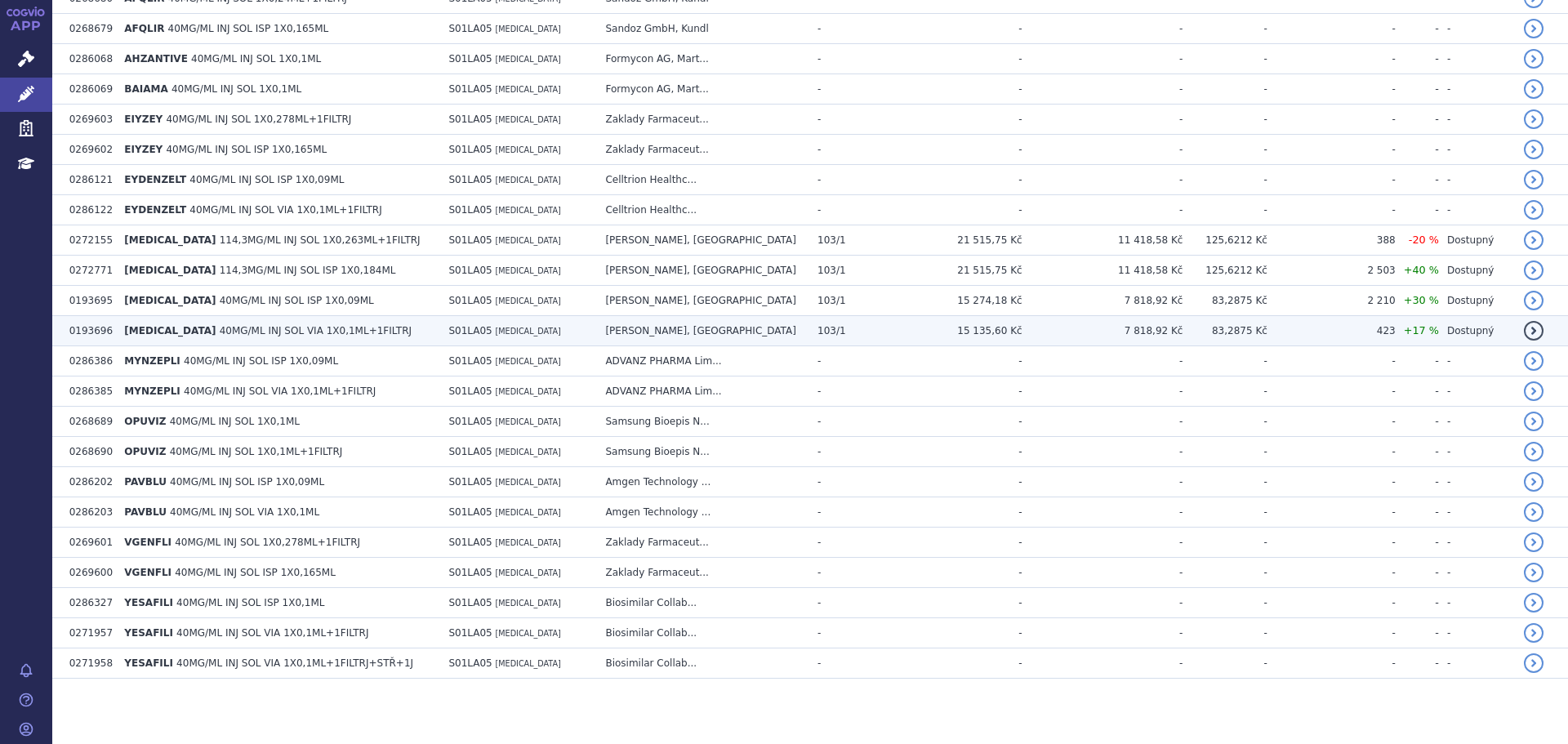
scroll to position [328, 0]
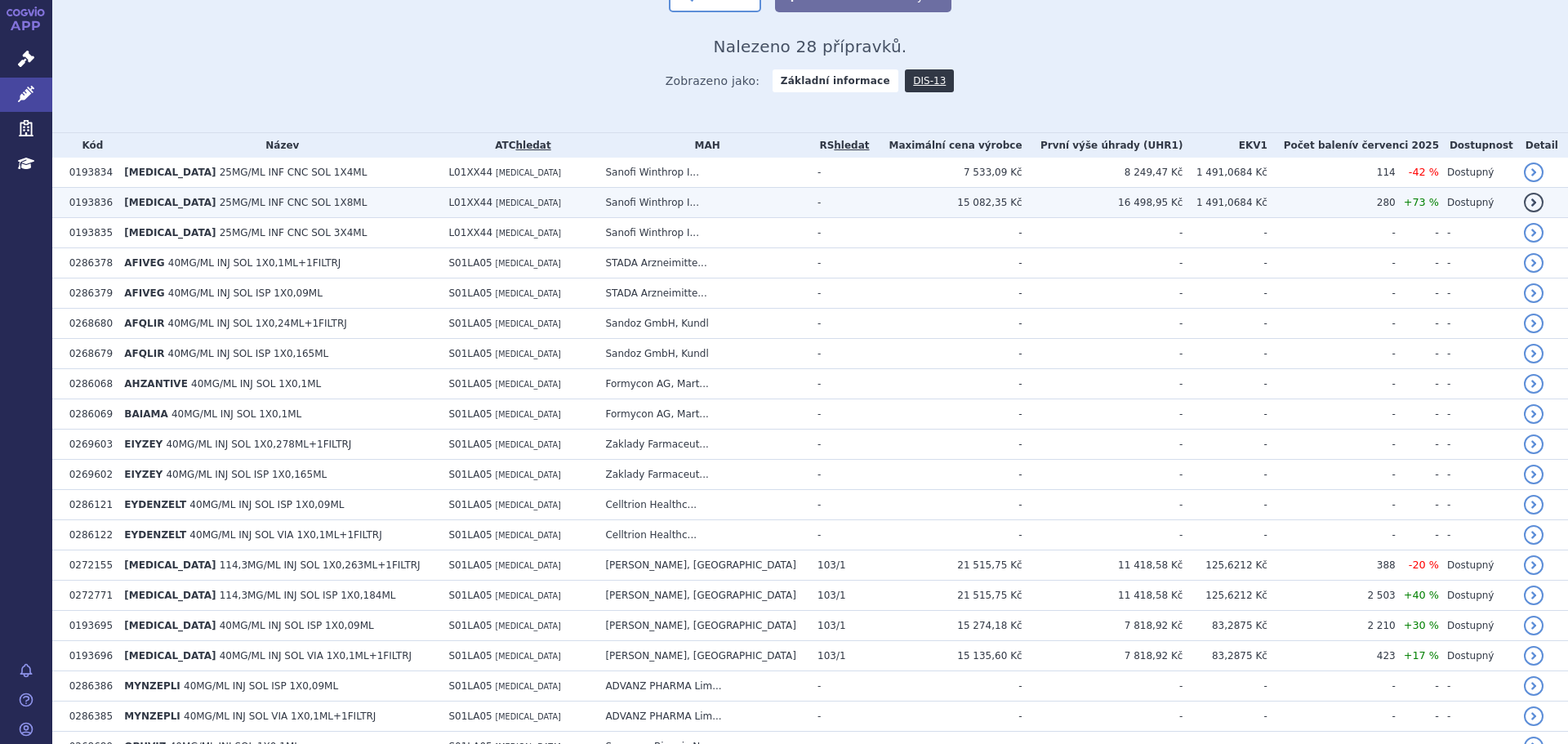
click at [305, 200] on span "25MG/ML INF CNC SOL 1X8ML" at bounding box center [293, 203] width 147 height 12
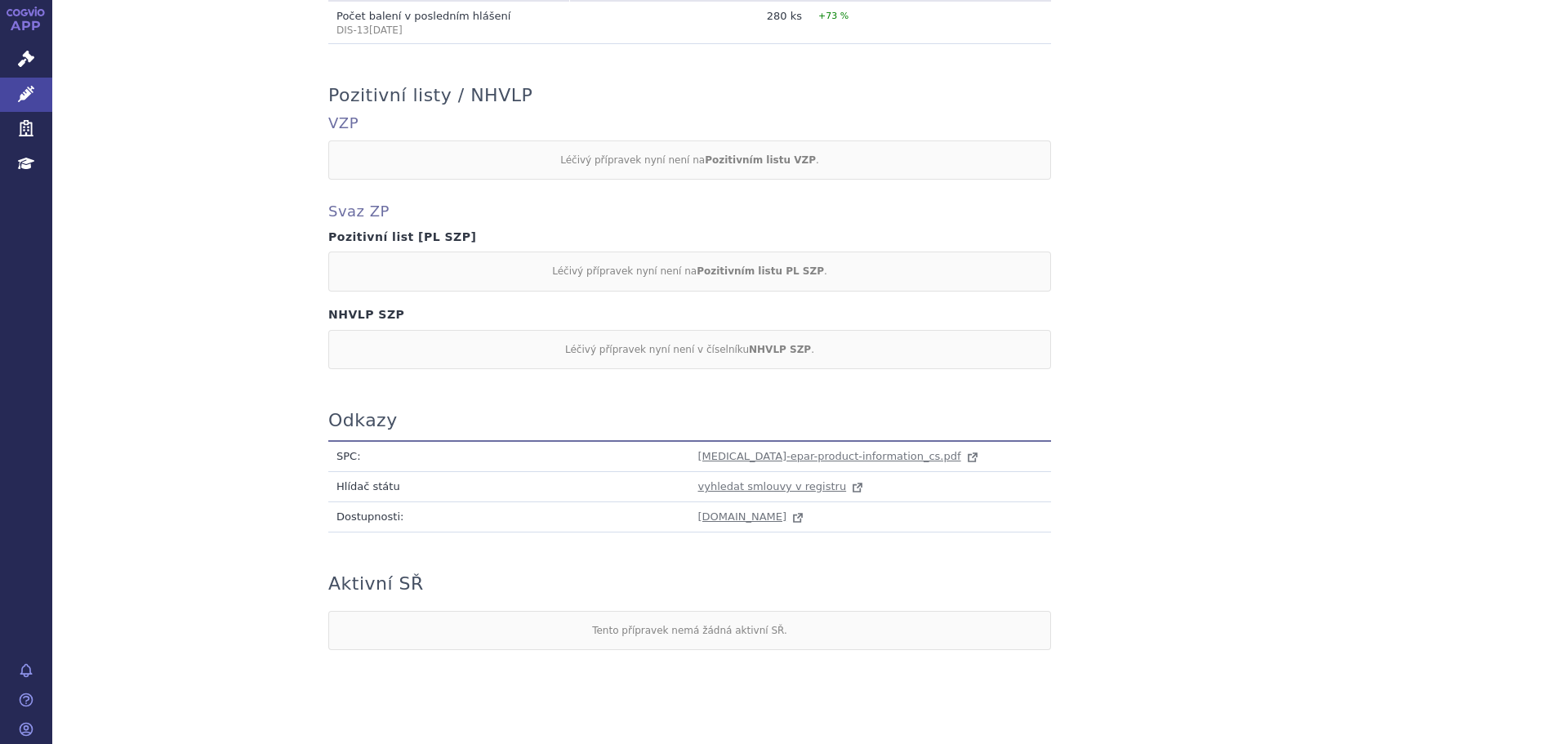
scroll to position [1330, 0]
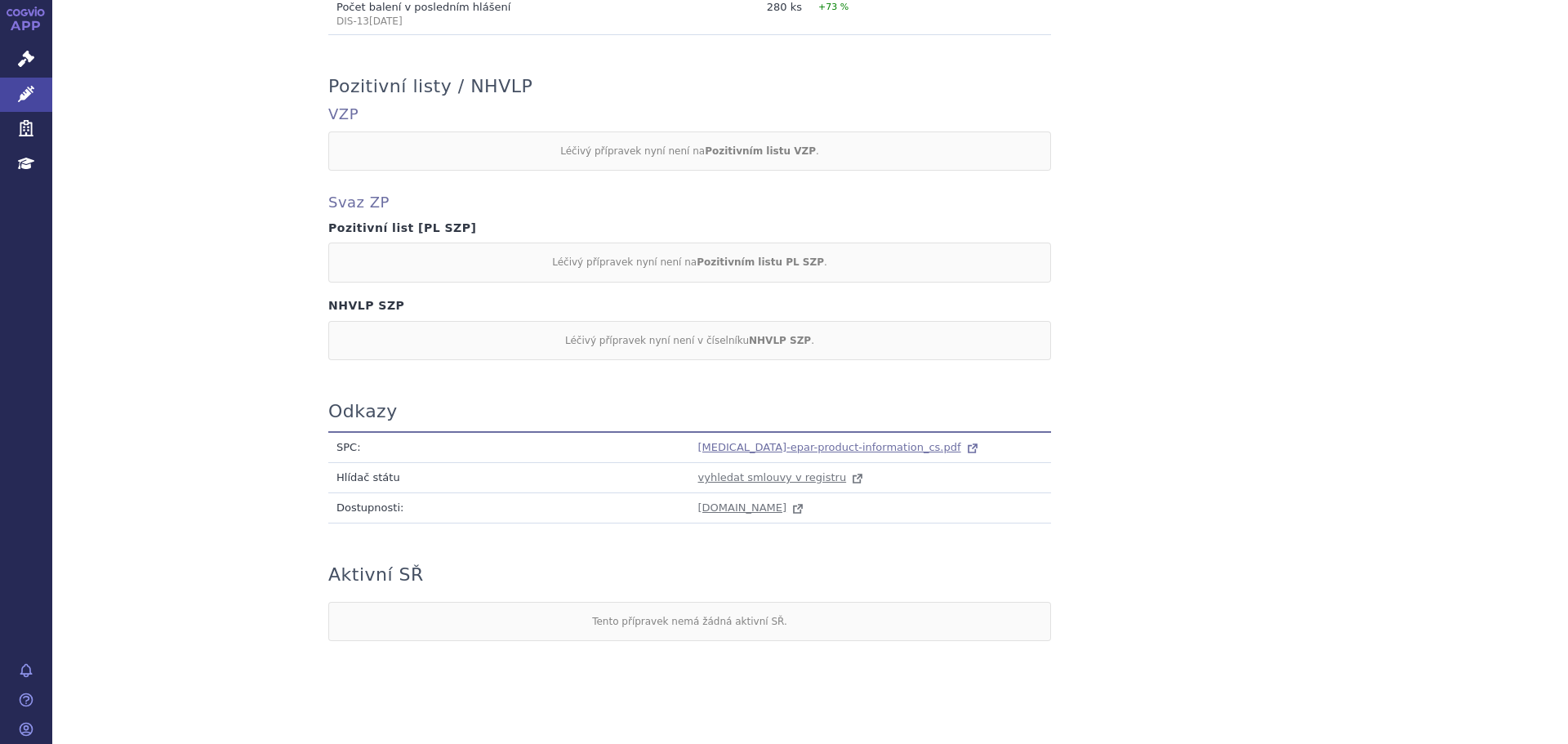
click at [751, 441] on span "[MEDICAL_DATA]-epar-product-information_cs.pdf" at bounding box center [830, 447] width 263 height 13
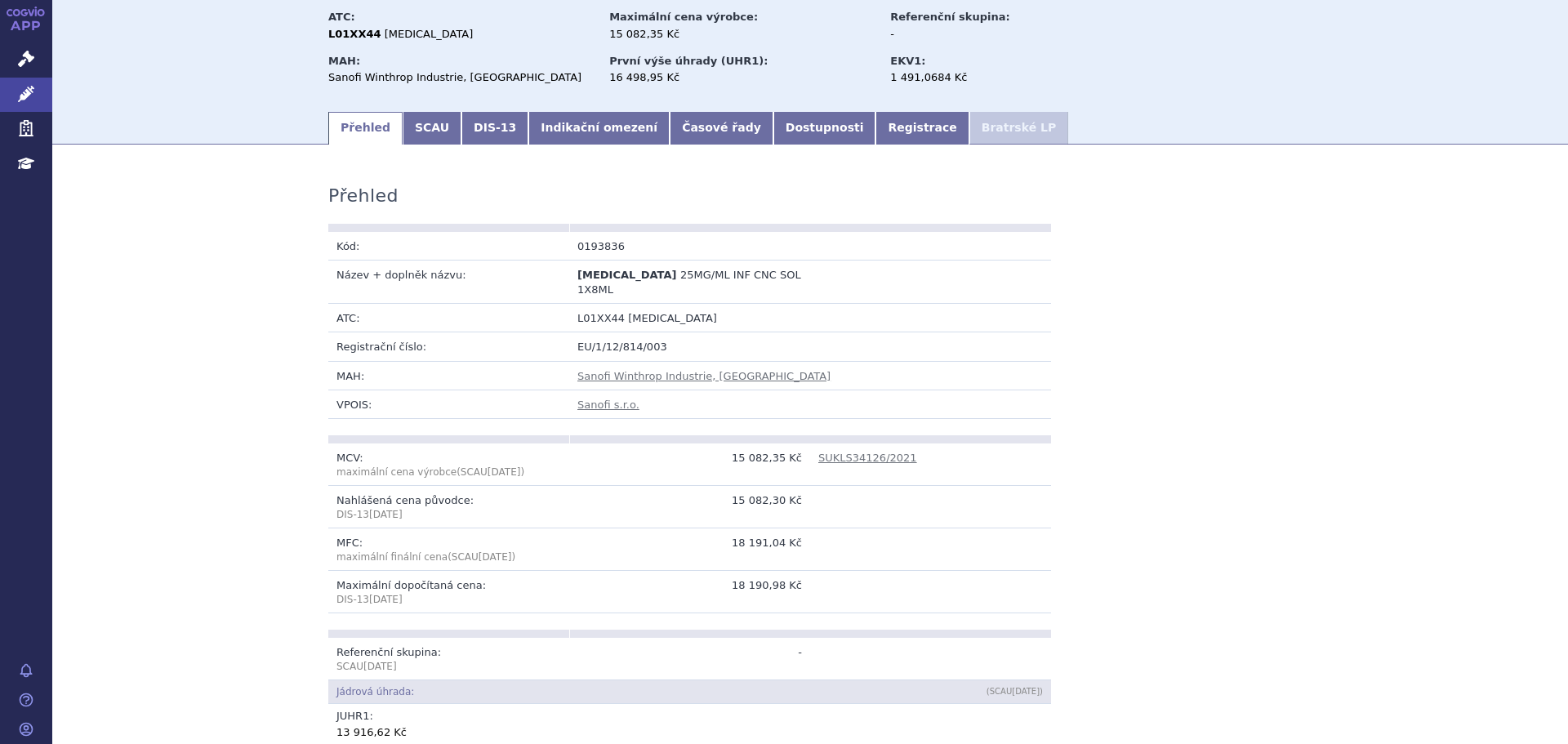
scroll to position [0, 0]
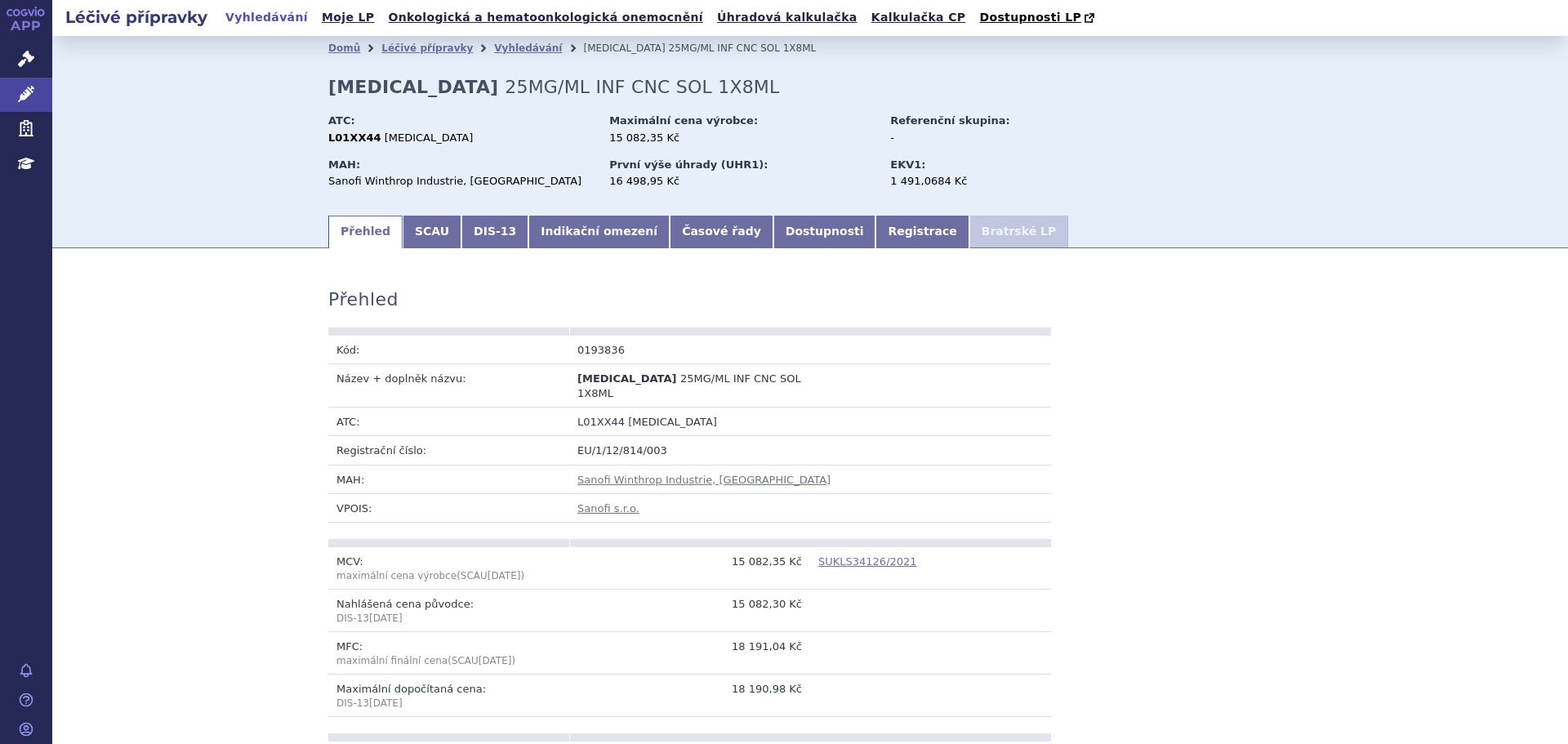
click at [854, 556] on link "SUKLS34126/2021" at bounding box center [867, 561] width 99 height 13
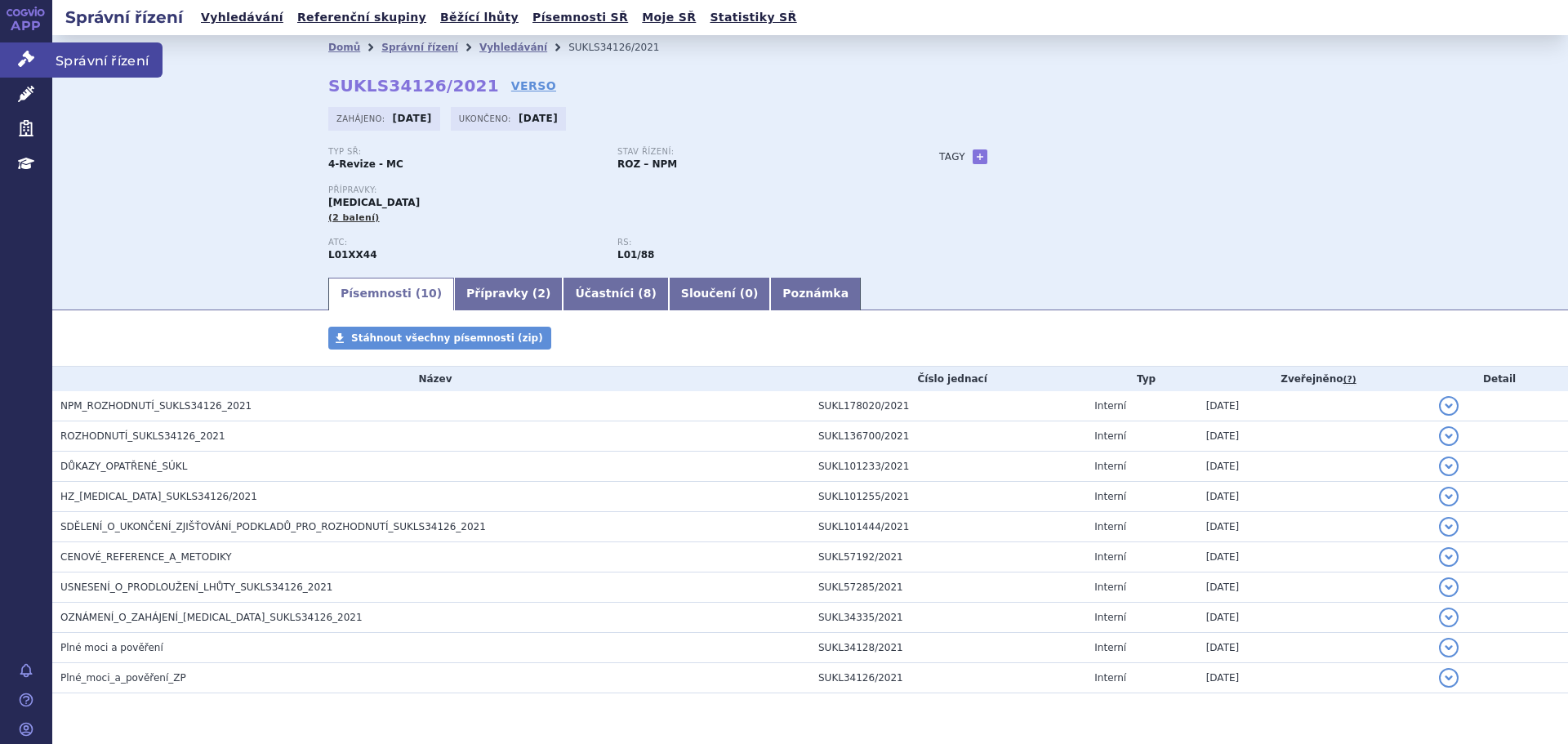
click at [18, 57] on icon at bounding box center [25, 59] width 17 height 17
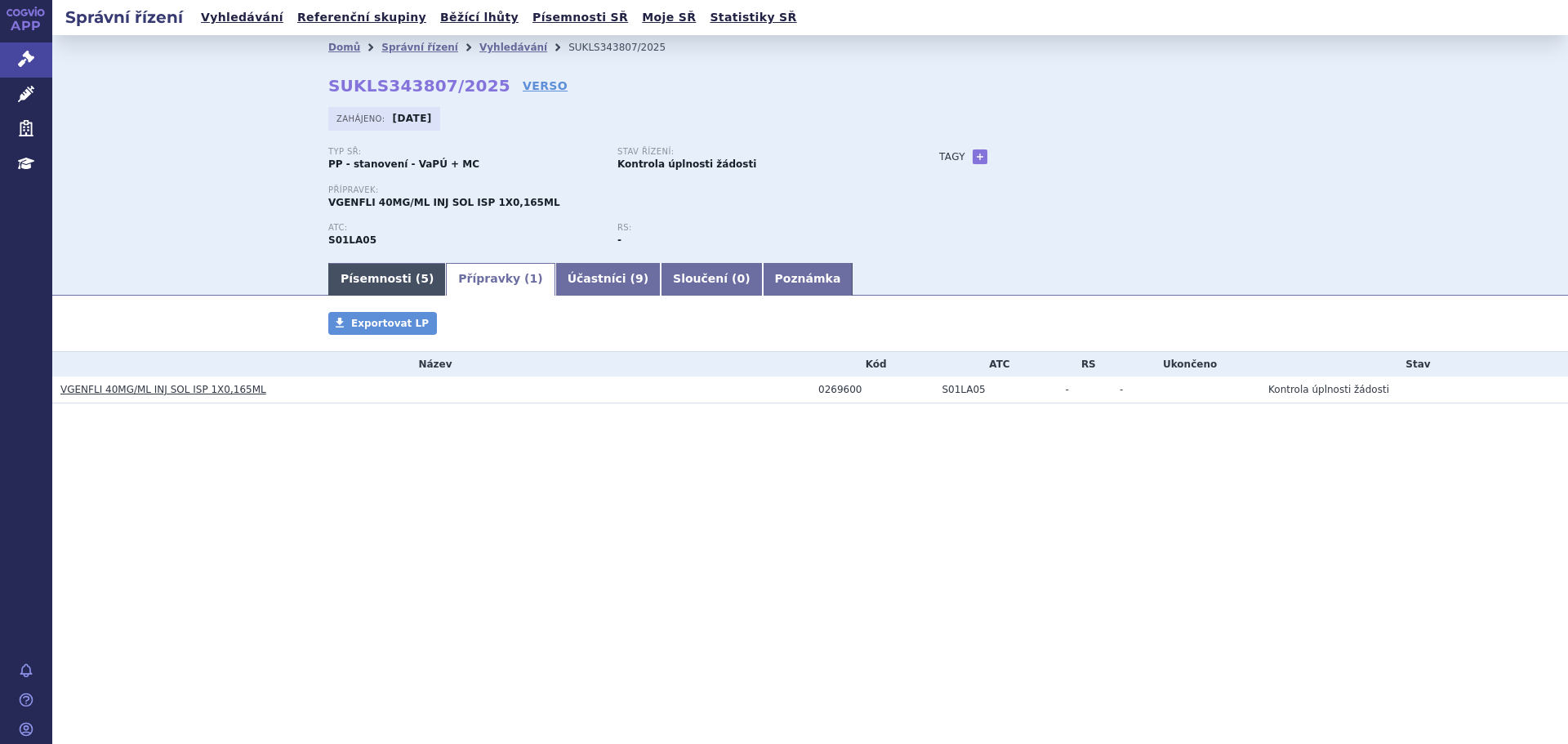
click at [350, 287] on link "Písemnosti ( 5 )" at bounding box center [386, 279] width 118 height 32
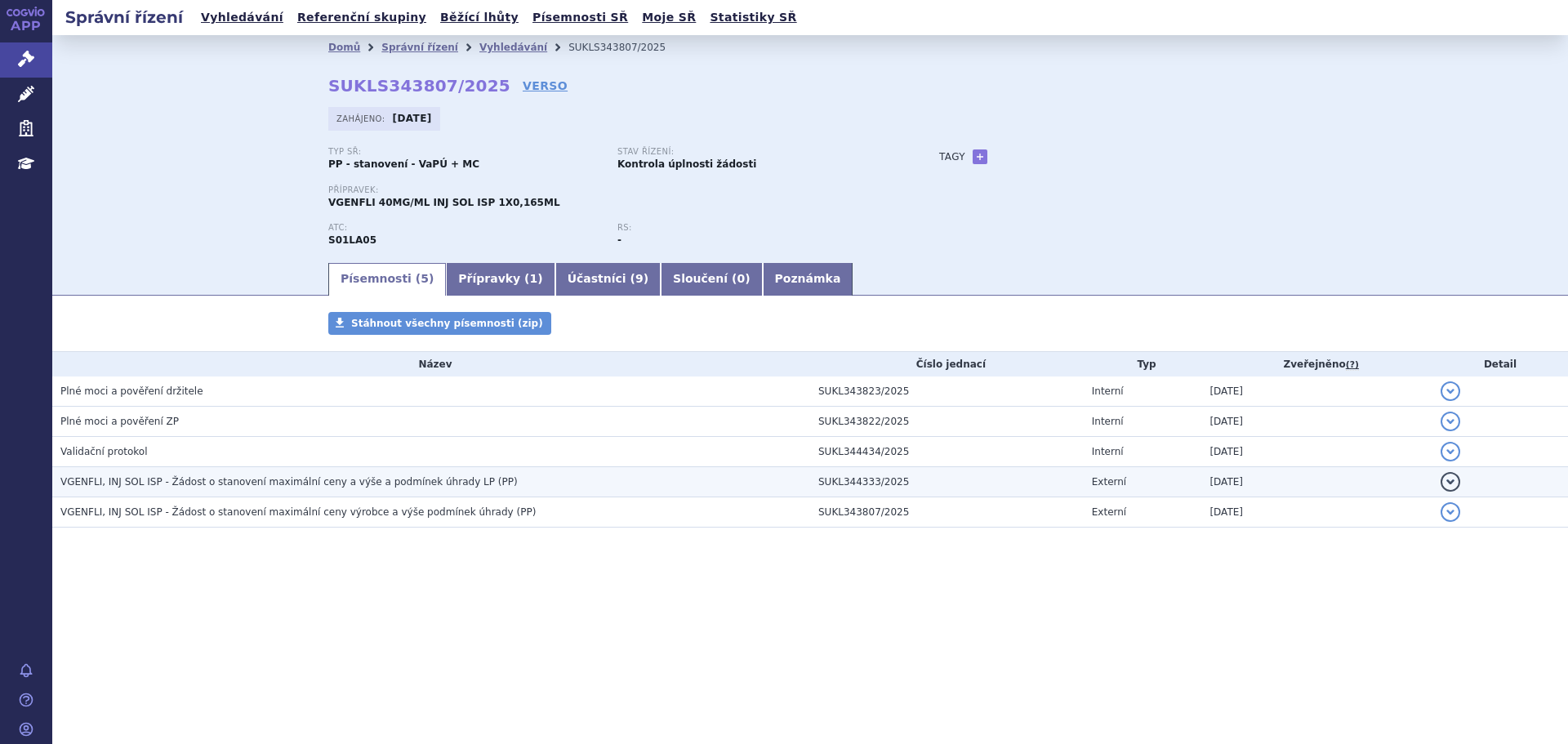
click at [330, 479] on span "VGENFLI, INJ SOL ISP - Žádost o stanovení maximální ceny a výše a podmínek úhra…" at bounding box center [289, 482] width 458 height 12
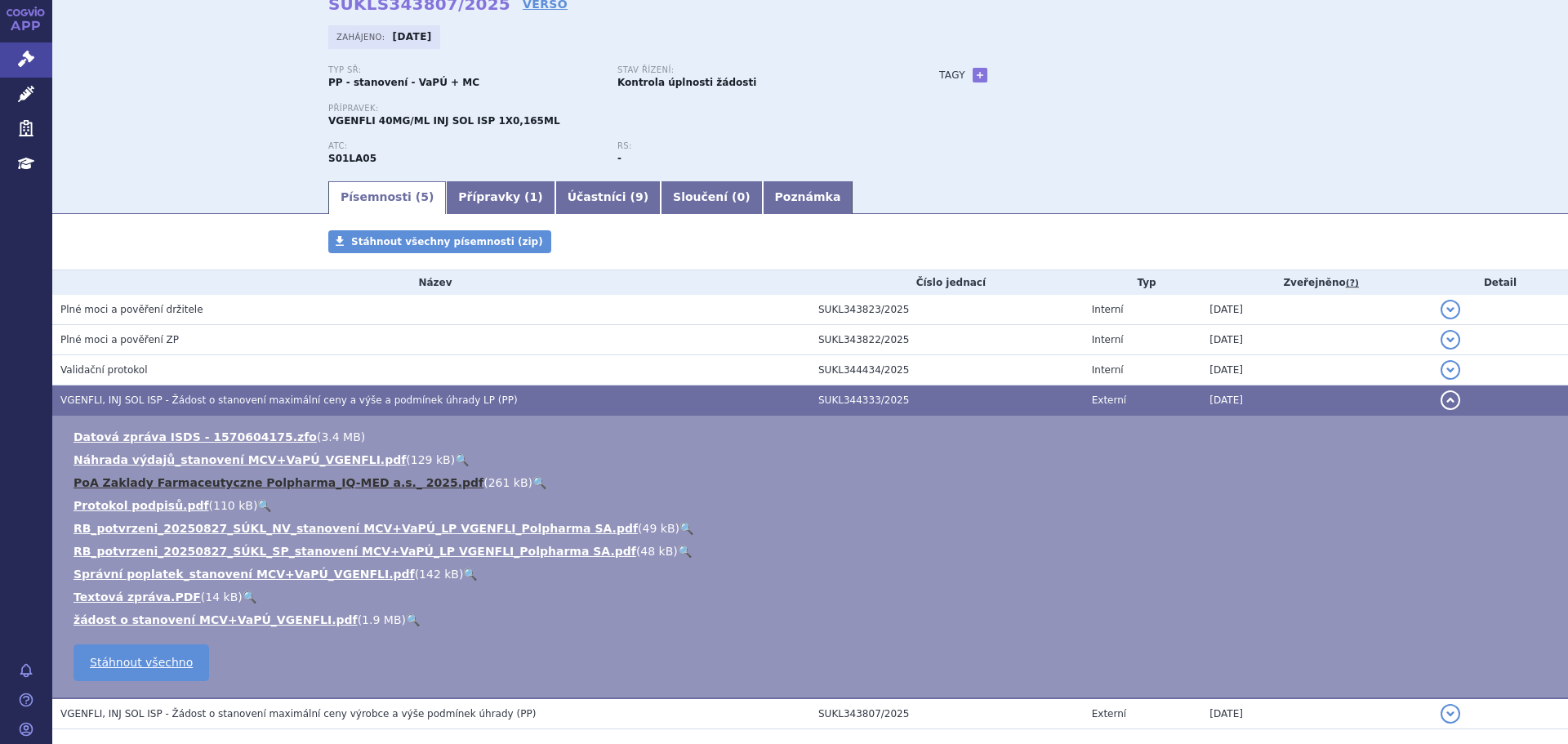
scroll to position [165, 0]
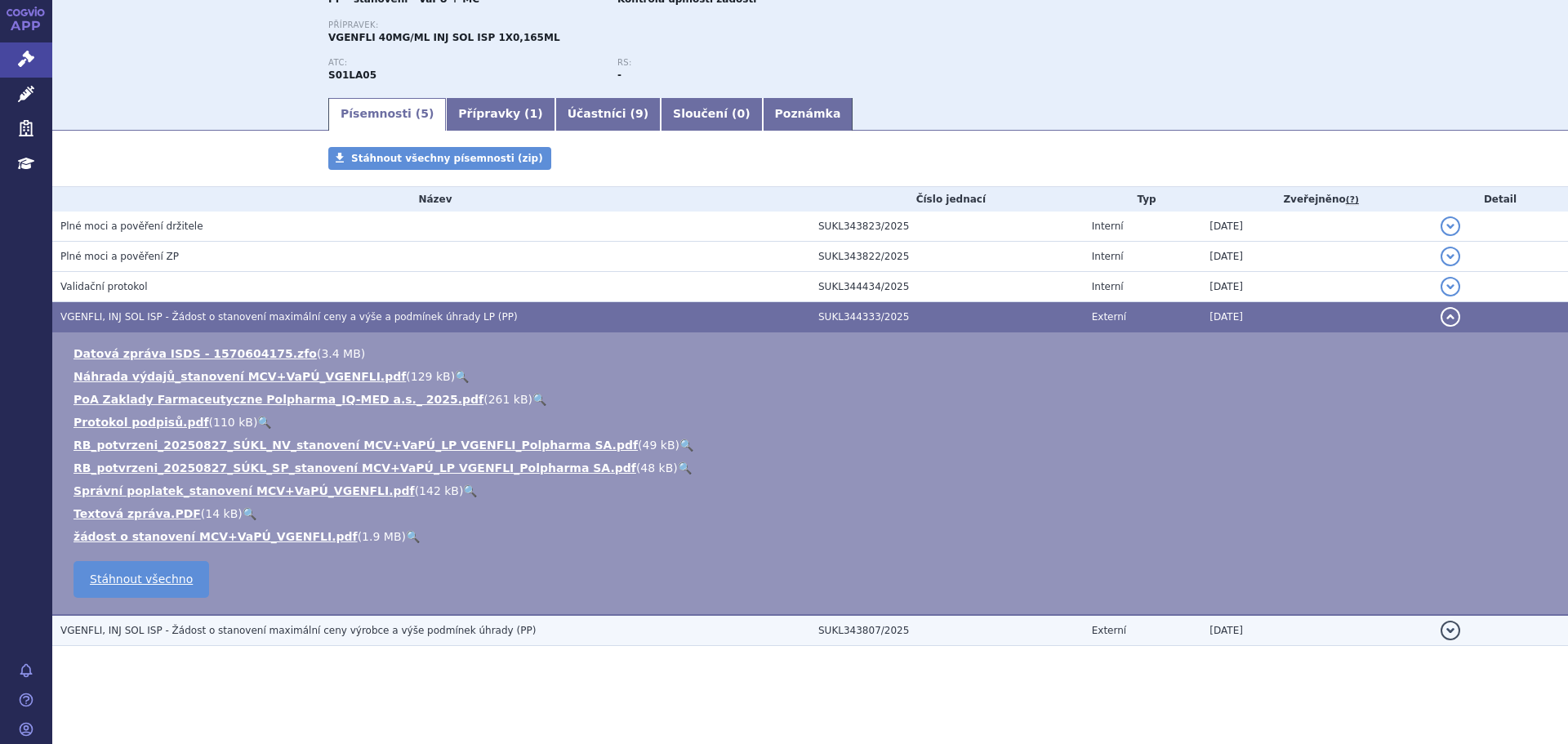
click at [331, 636] on span "VGENFLI, INJ SOL ISP - Žádost o stanovení maximální ceny výrobce a výše podmíne…" at bounding box center [298, 631] width 475 height 12
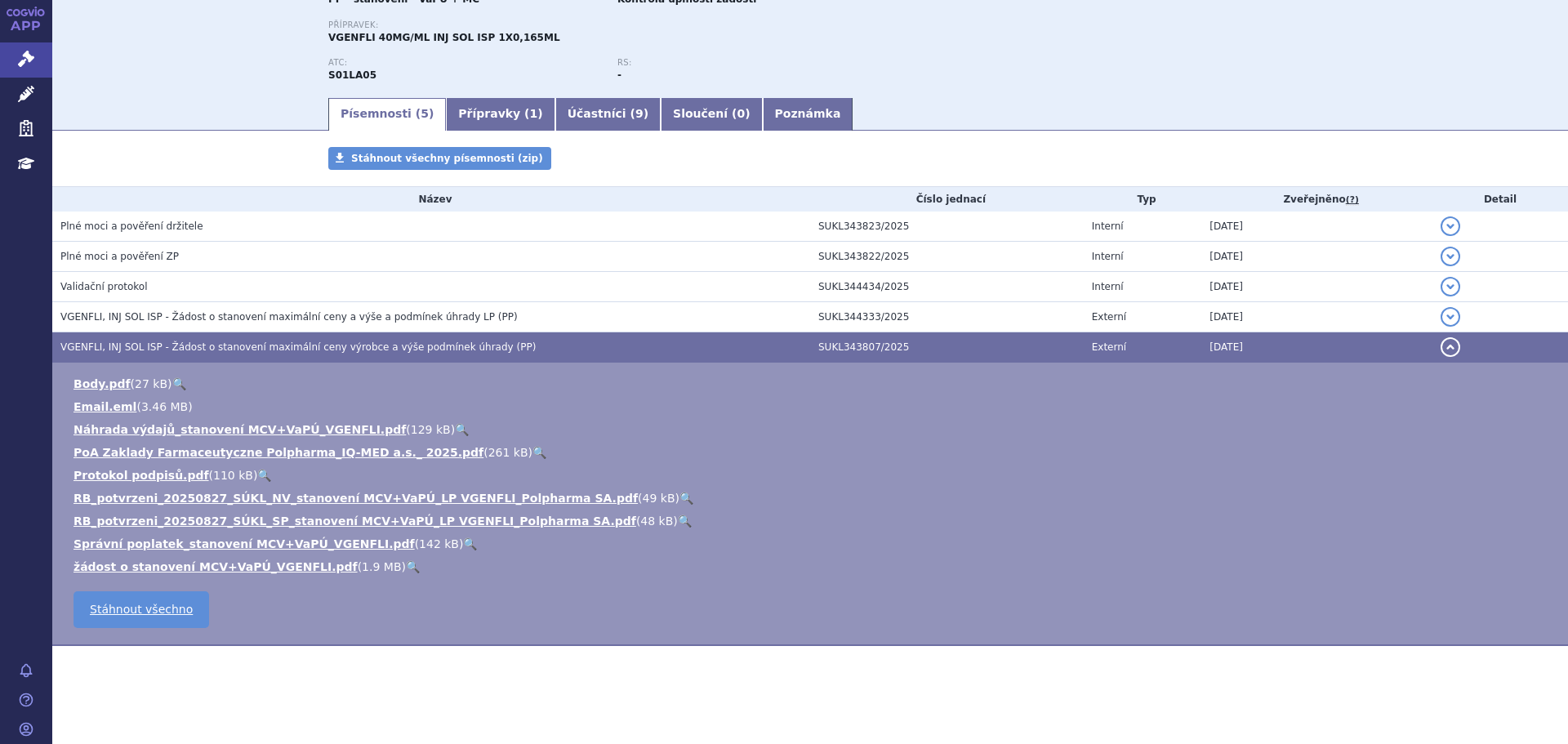
click at [406, 572] on link "🔍" at bounding box center [413, 566] width 14 height 13
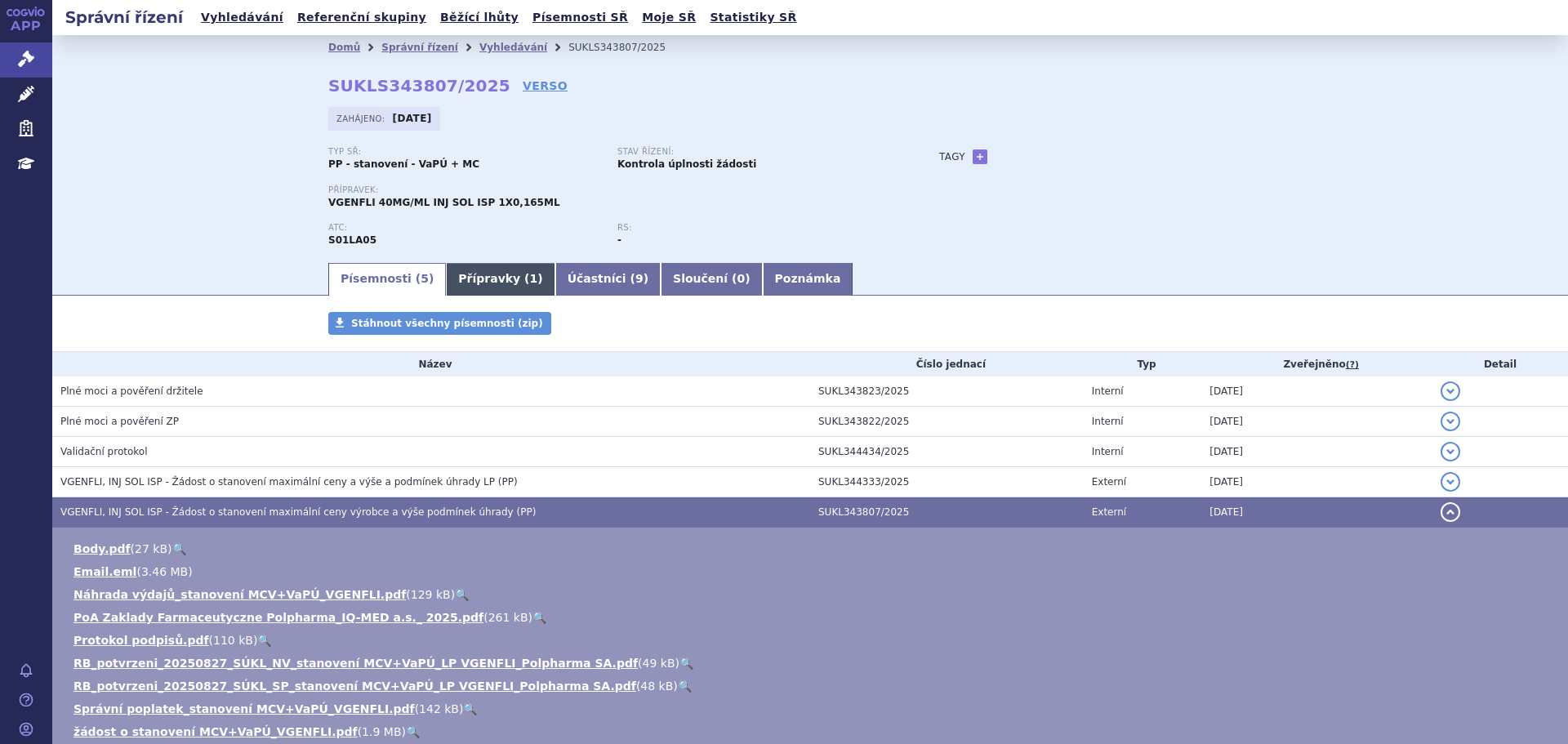
click at [487, 285] on link "Přípravky ( 1 )" at bounding box center [500, 279] width 108 height 32
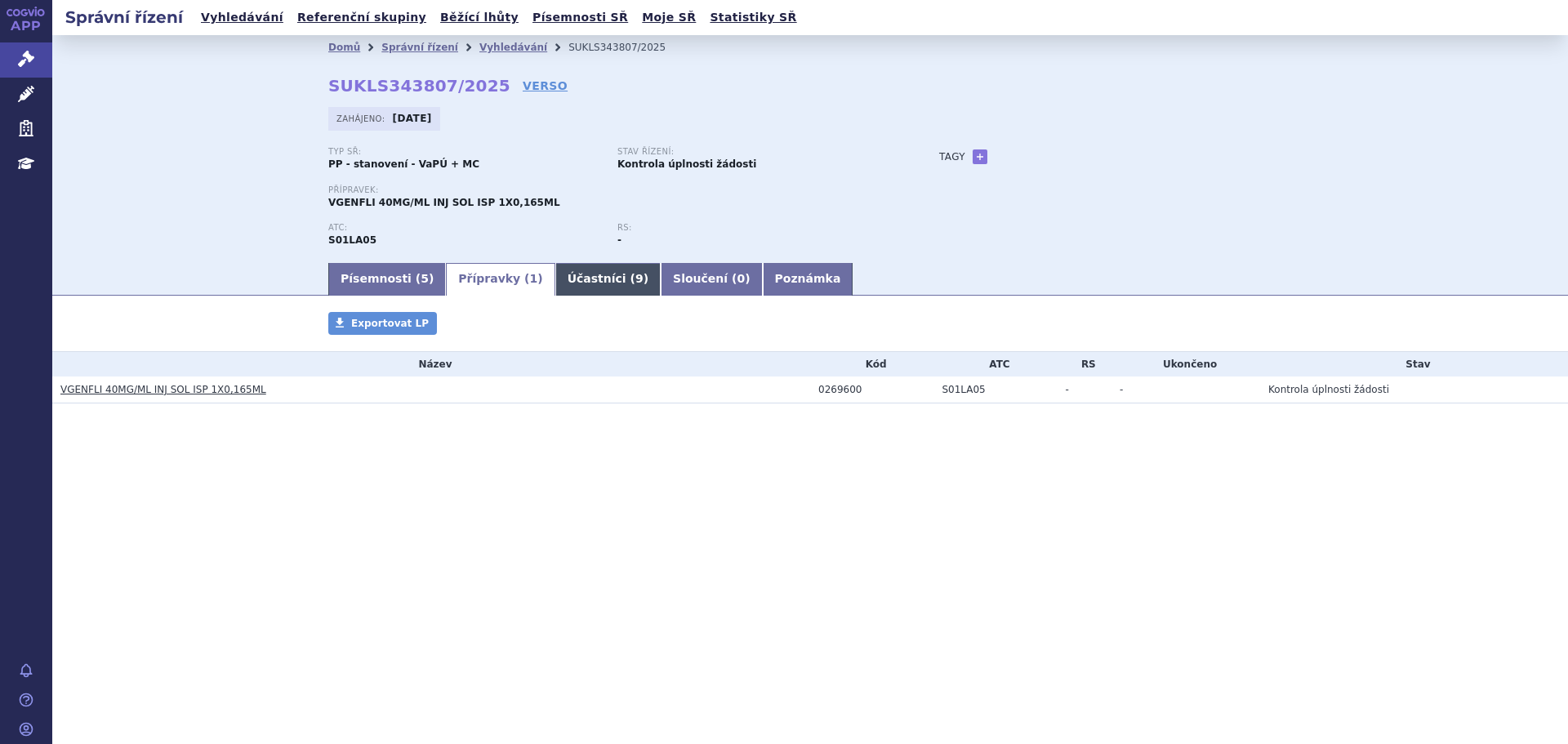
click at [560, 282] on link "Účastníci ( 9 )" at bounding box center [608, 279] width 105 height 32
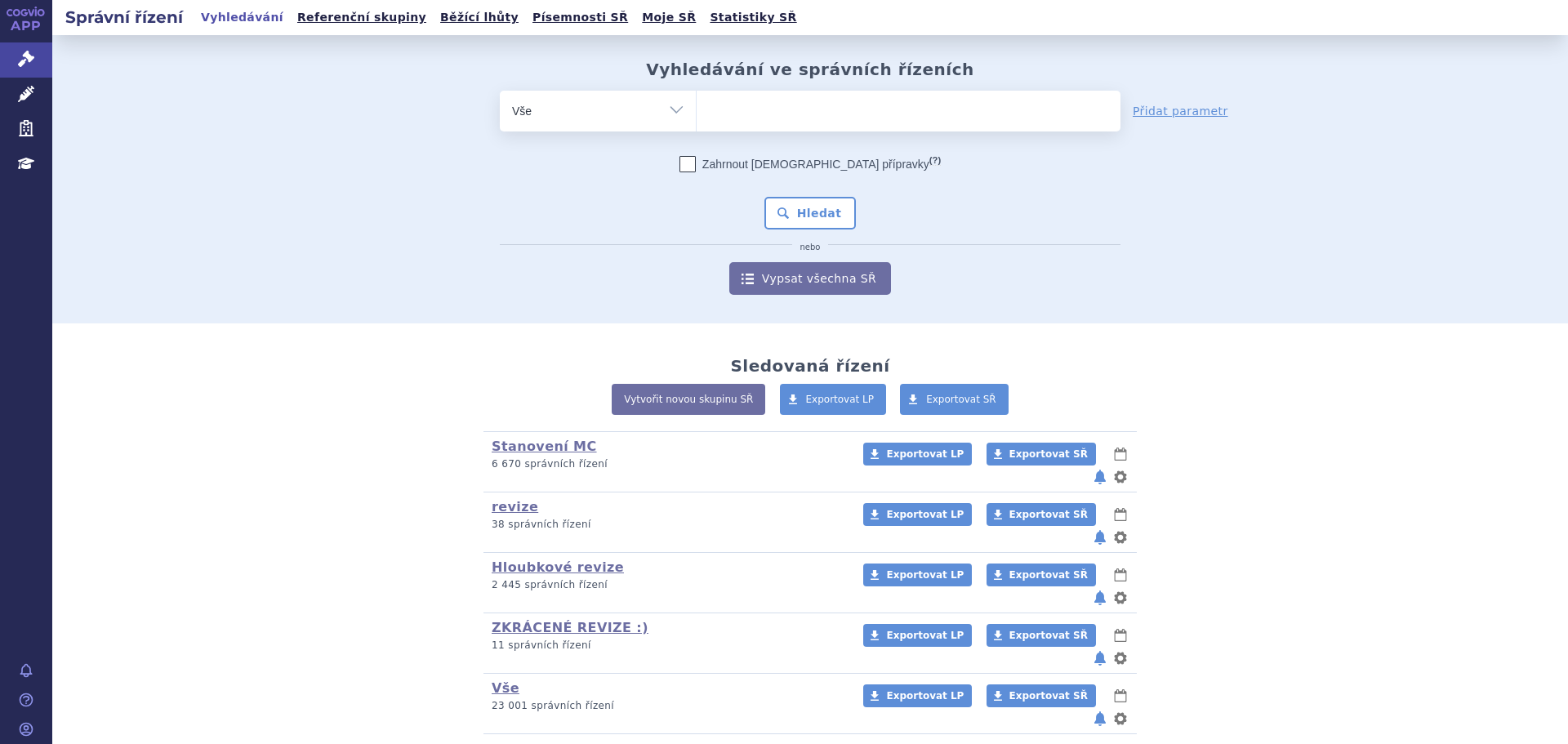
click at [564, 98] on select "Vše Spisová značka Typ SŘ Přípravek/SUKL kód Účastník/Držitel" at bounding box center [597, 109] width 196 height 37
click at [576, 107] on select "Vše Spisová značka Typ SŘ Přípravek/SUKL kód Účastník/Držitel" at bounding box center [597, 109] width 196 height 37
click at [668, 113] on select "Vše Spisová značka Typ SŘ Přípravek/SUKL kód Účastník/Držitel" at bounding box center [597, 109] width 196 height 37
select select "filter-atc-group"
click at [500, 91] on select "Vše Spisová značka Typ SŘ Přípravek/SUKL kód Účastník/Držitel" at bounding box center [597, 109] width 196 height 37
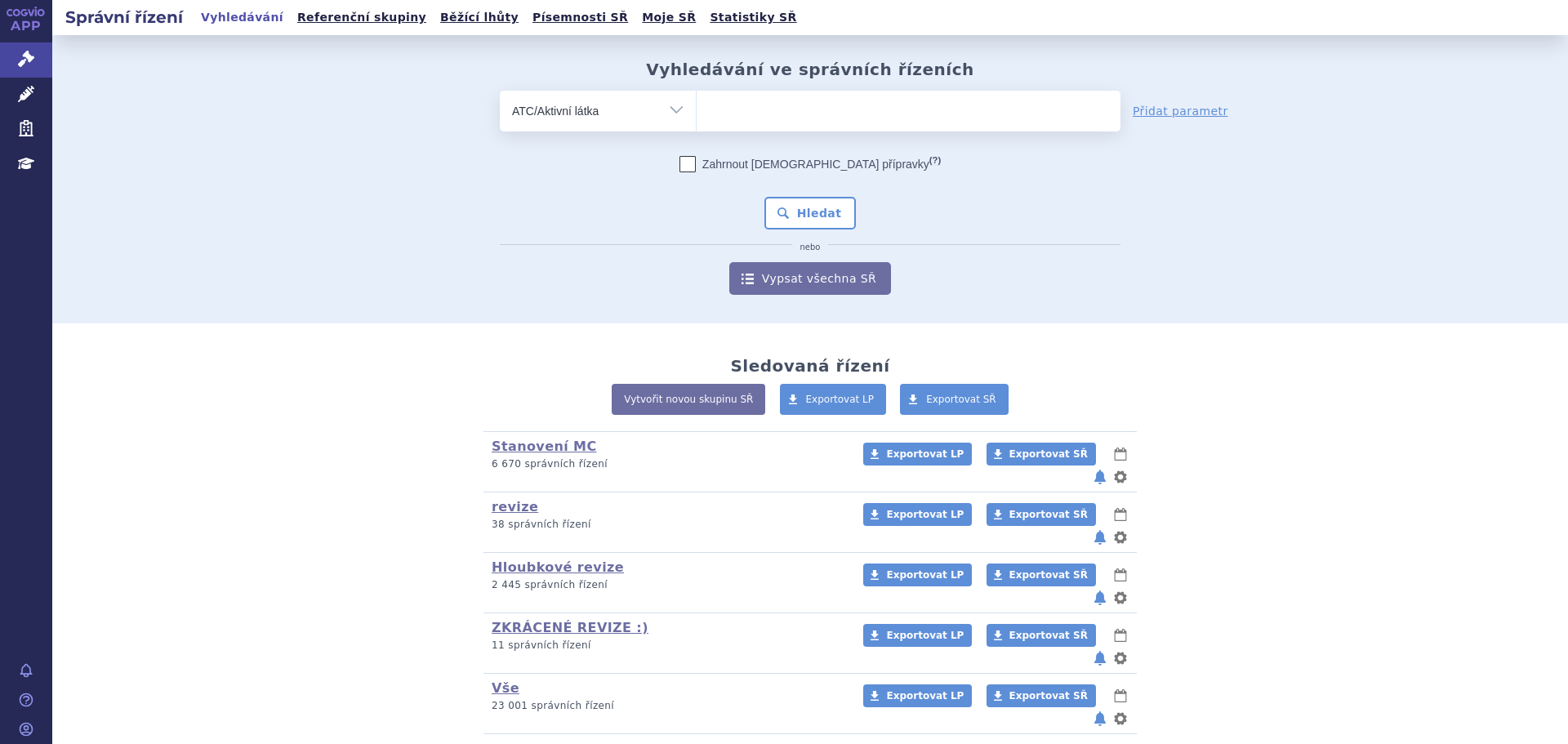
click at [744, 122] on ul at bounding box center [908, 107] width 423 height 34
click at [697, 122] on select at bounding box center [696, 110] width 1 height 41
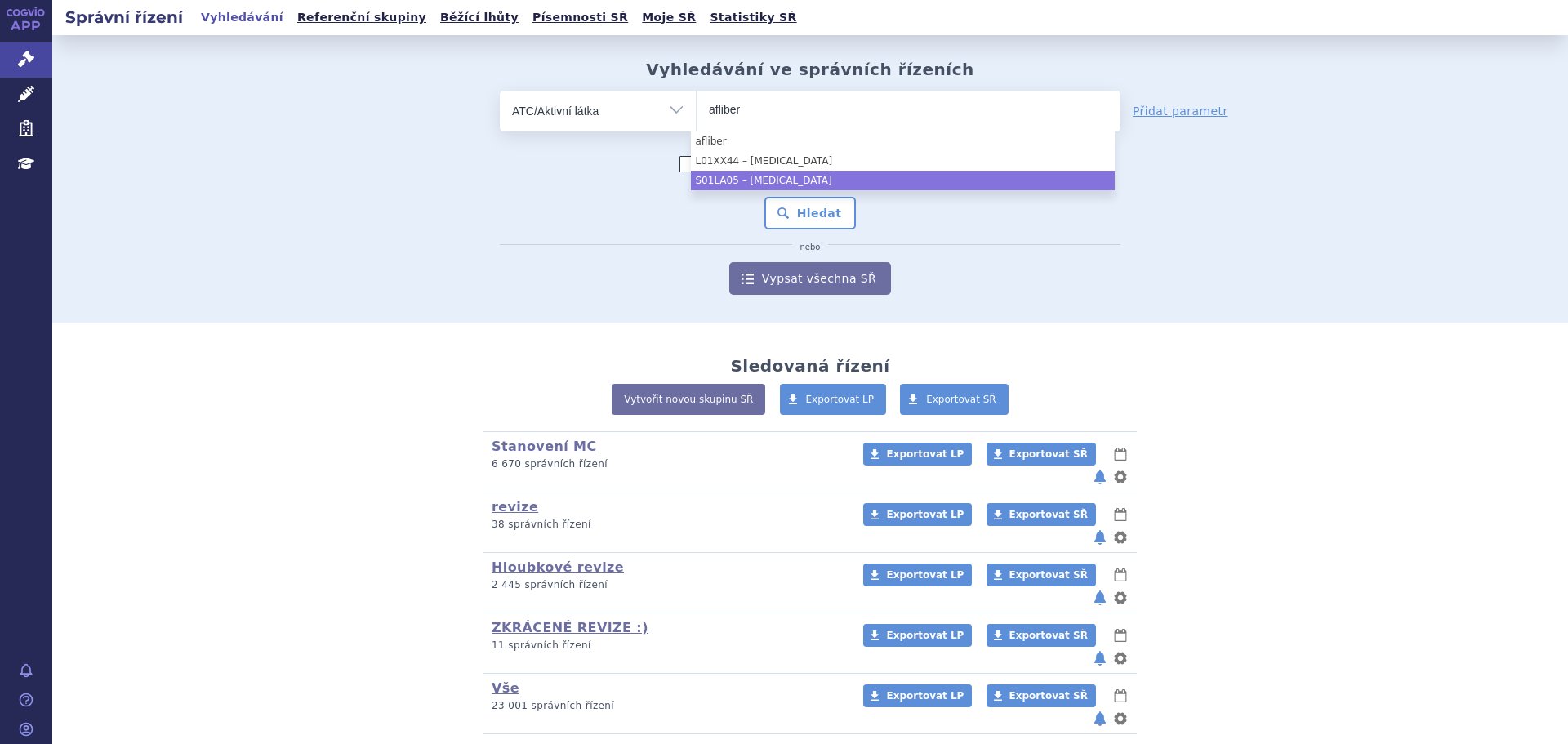
type input "afliber"
select select "S01LA05"
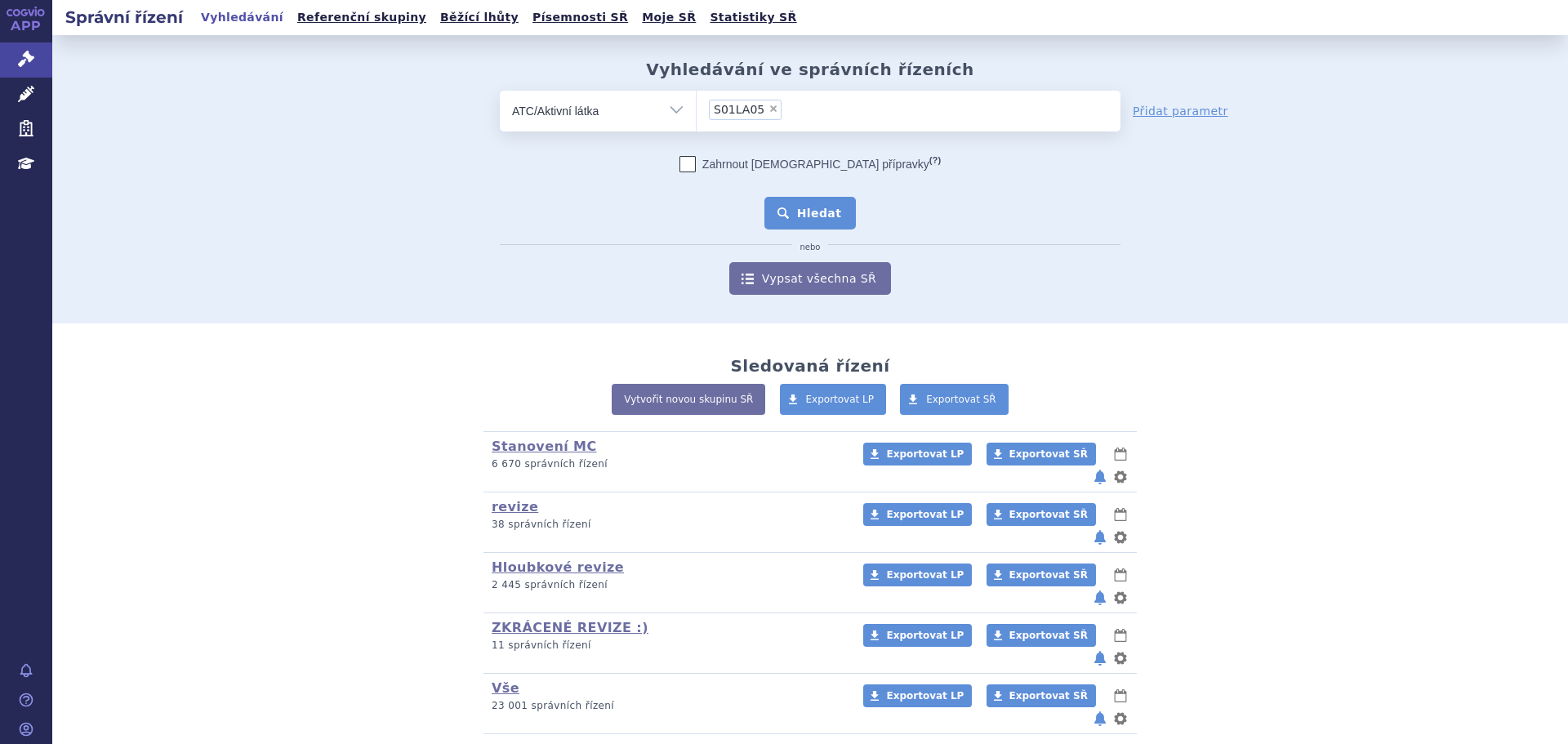
click at [789, 206] on button "Hledat" at bounding box center [810, 213] width 93 height 32
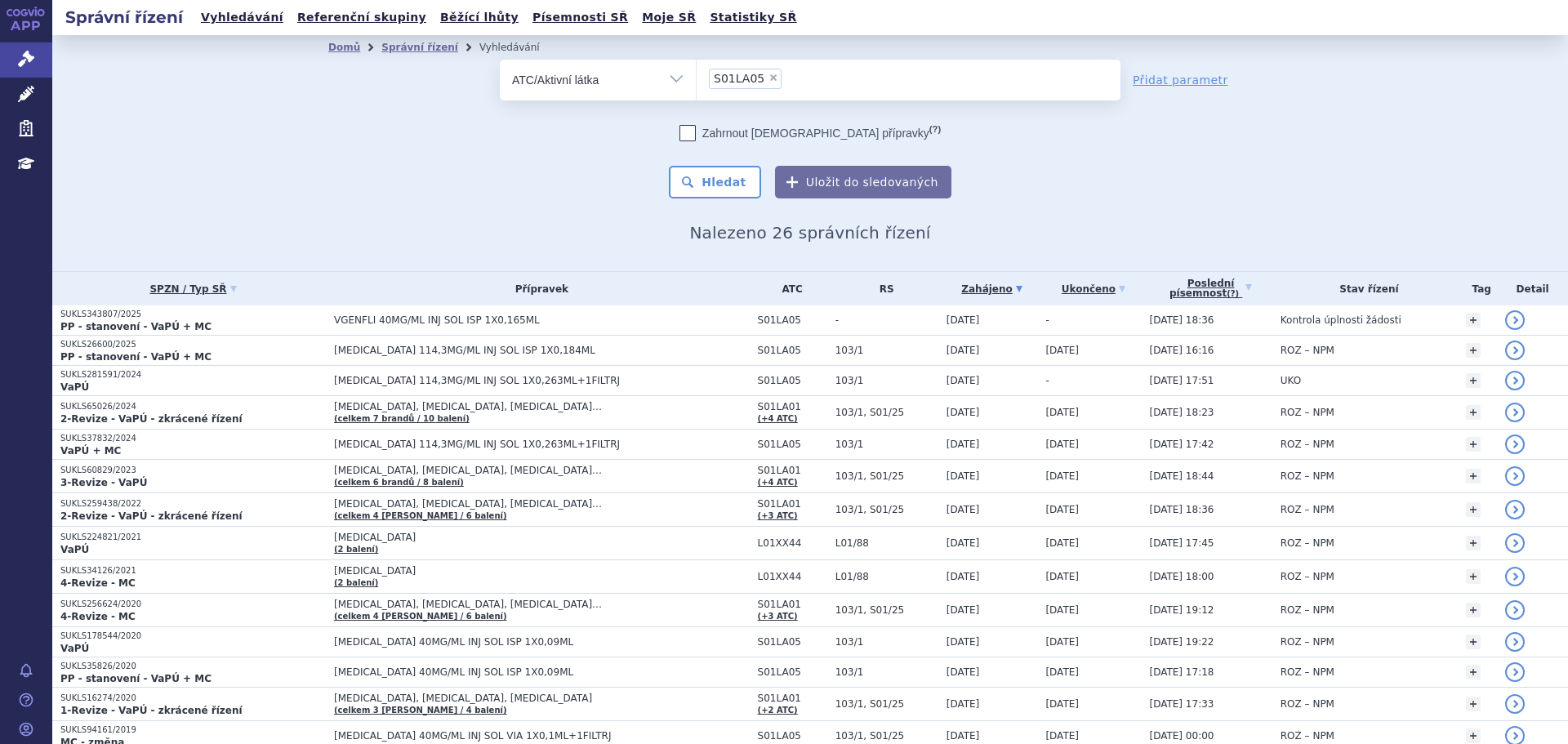
click at [863, 79] on ul "× S01LA05" at bounding box center [908, 77] width 423 height 36
click at [697, 79] on select "S01LA05" at bounding box center [696, 79] width 1 height 41
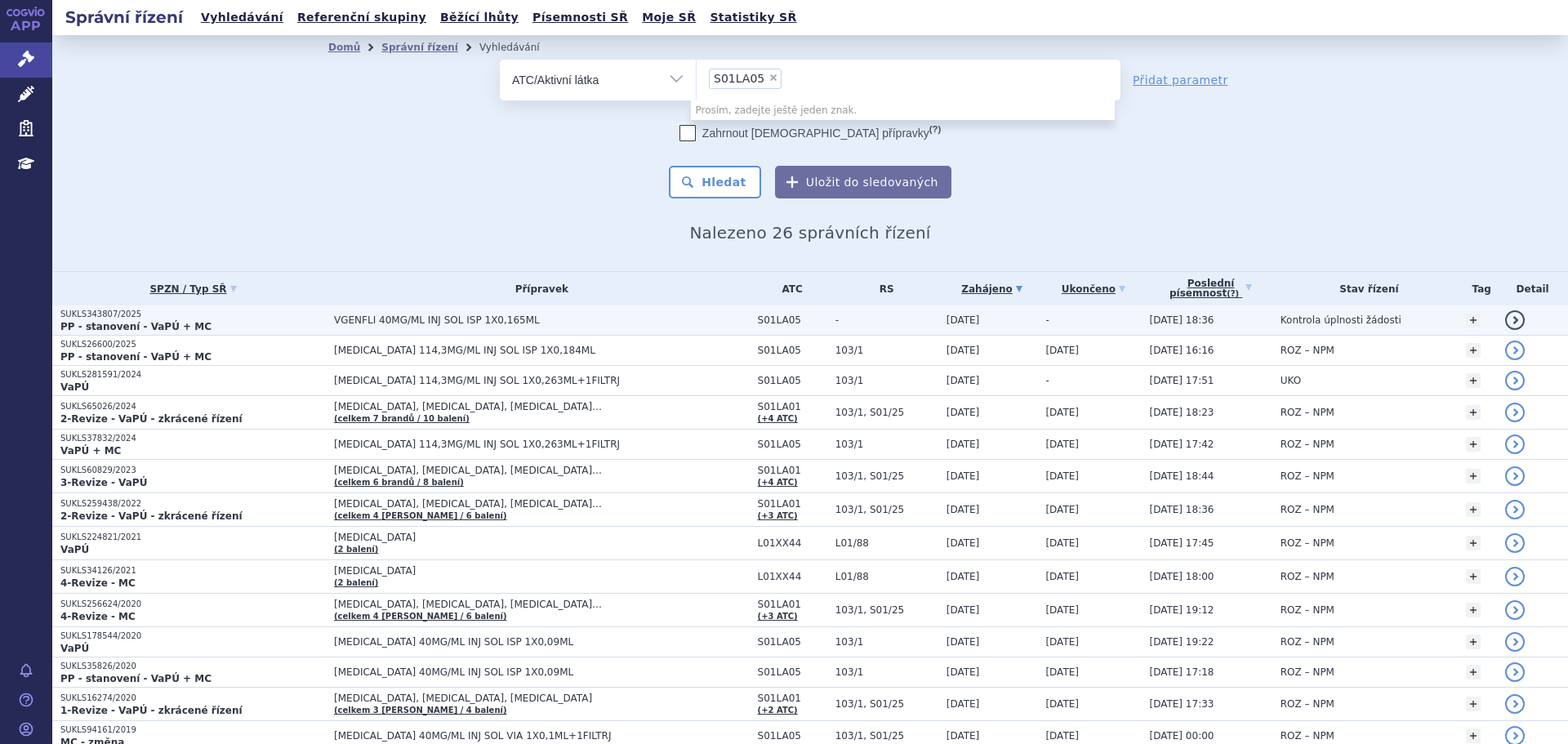
click at [600, 319] on span "VGENFLI 40MG/ML INJ SOL ISP 1X0,165ML" at bounding box center [538, 320] width 408 height 12
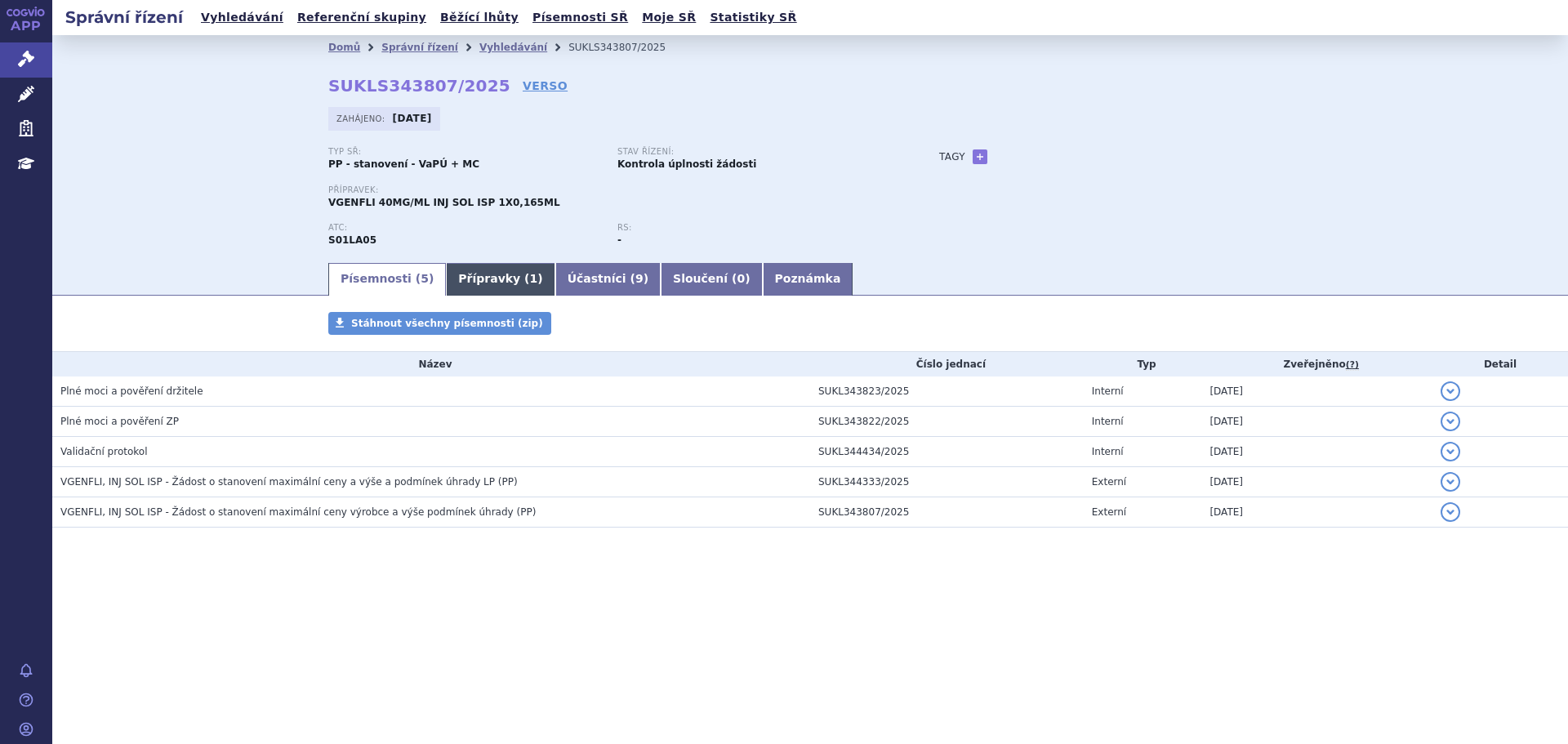
click at [482, 283] on link "Přípravky ( 1 )" at bounding box center [500, 279] width 108 height 32
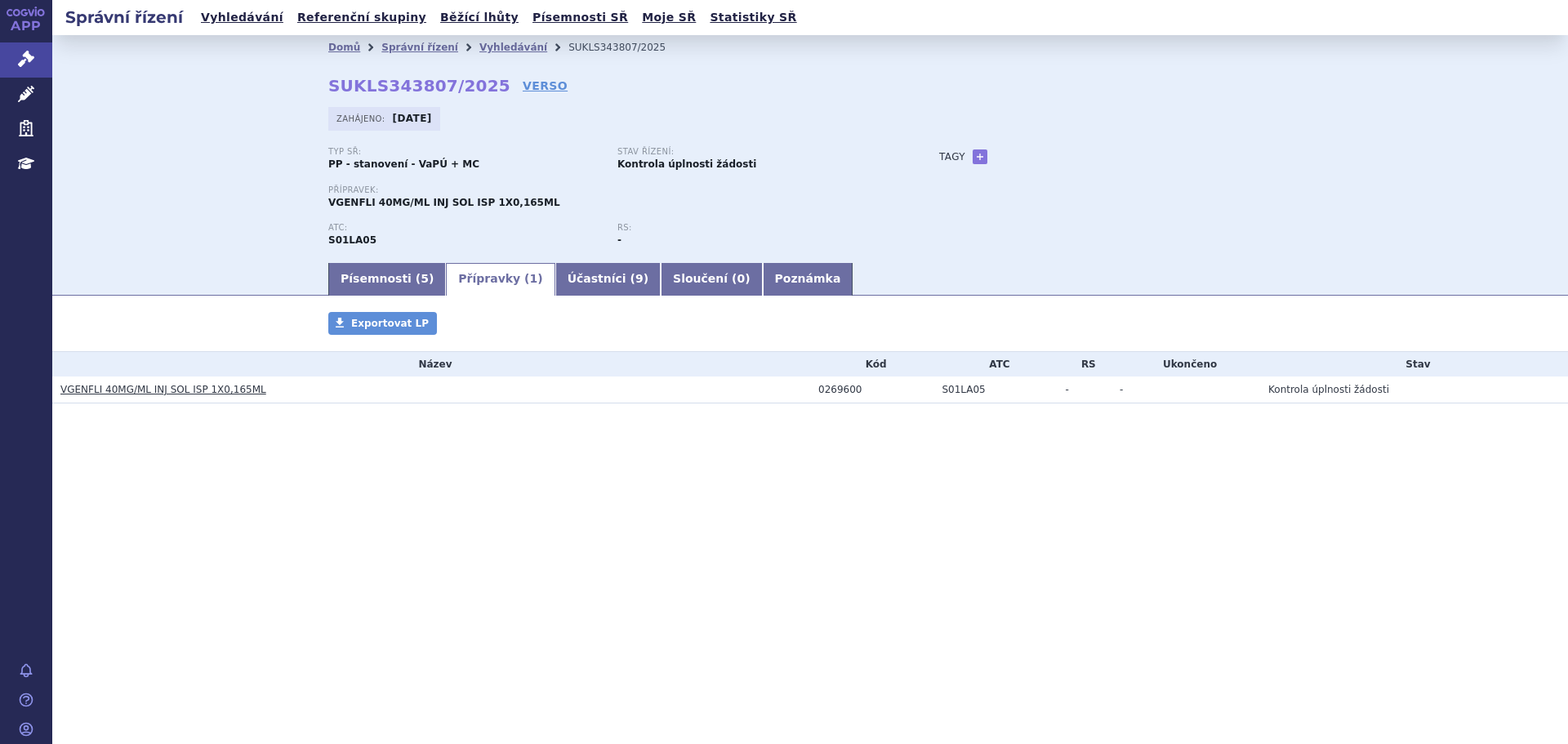
click at [499, 278] on link "Přípravky ( 1 )" at bounding box center [500, 279] width 108 height 32
click at [176, 384] on link "VGENFLI 40MG/ML INJ SOL ISP 1X0,165ML" at bounding box center [163, 390] width 206 height 12
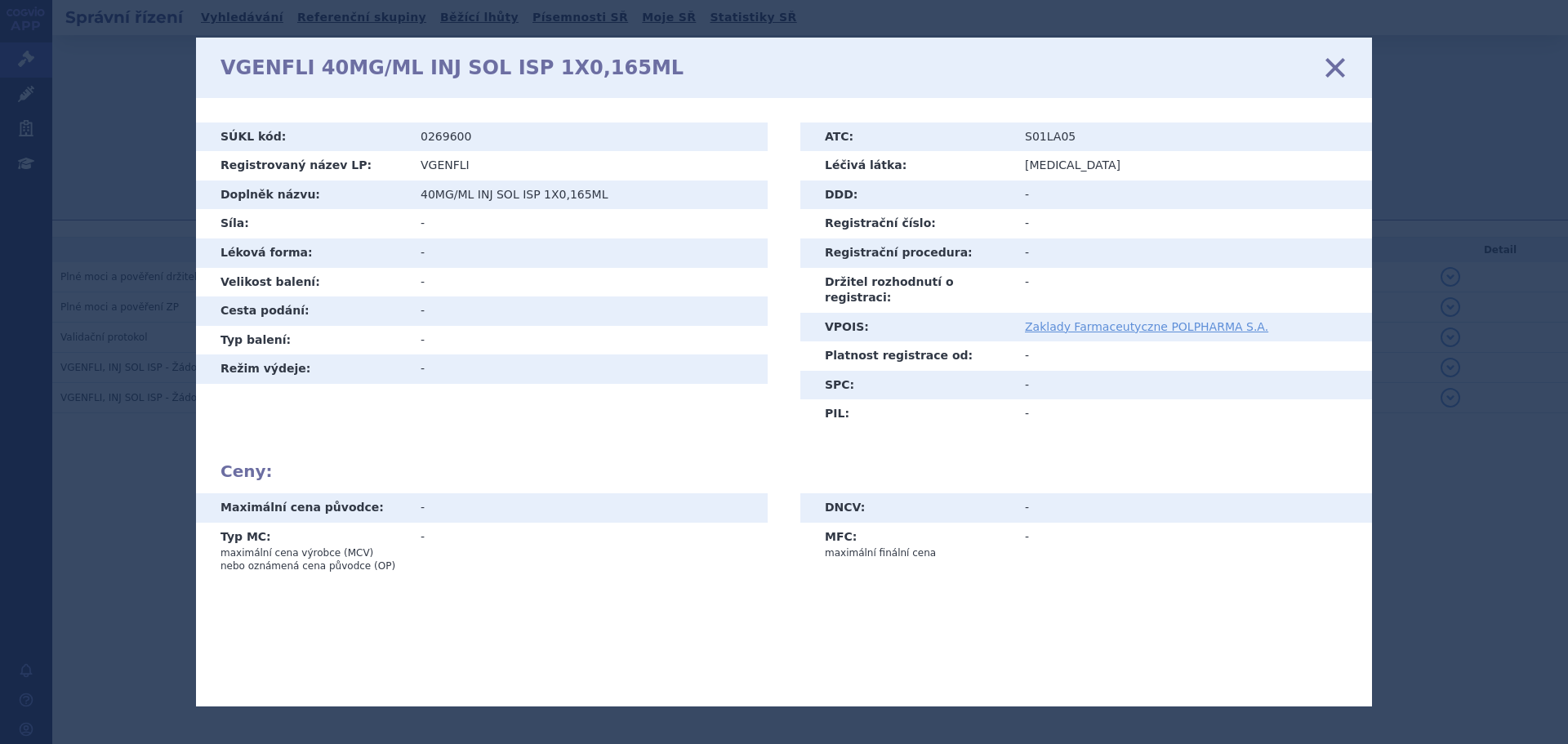
click at [1337, 78] on icon at bounding box center [1335, 66] width 34 height 34
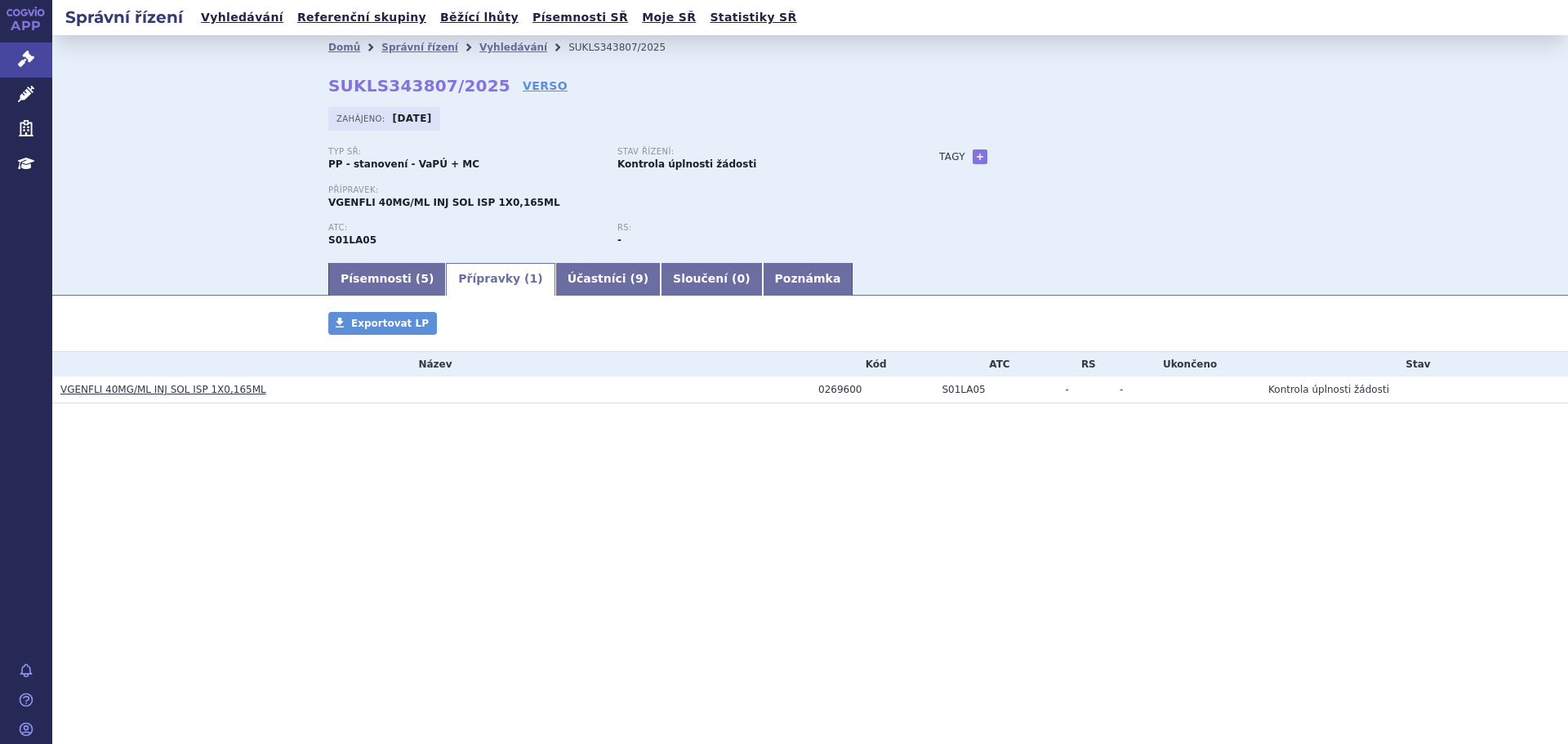
click at [1402, 227] on div "Domů Správní řízení Vyhledávání SUKLS343807/2025 SUKLS343807/2025 VERSO [GEOGRA…" at bounding box center [810, 147] width 1515 height 226
